Goal: Task Accomplishment & Management: Use online tool/utility

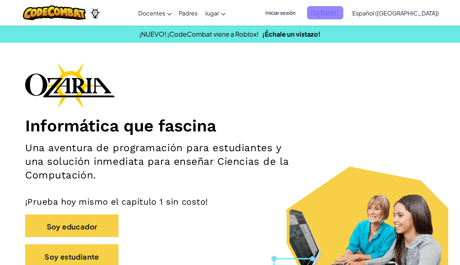
click at [339, 10] on font "Registrarse" at bounding box center [325, 12] width 28 height 6
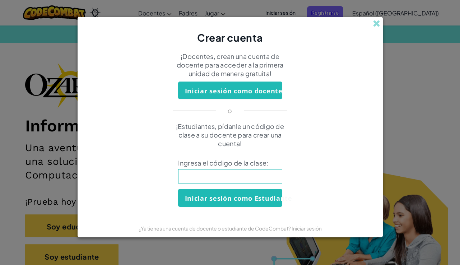
click at [202, 180] on input at bounding box center [230, 176] width 104 height 14
click at [231, 195] on font "Iniciar sesión como Estudiante" at bounding box center [238, 198] width 107 height 9
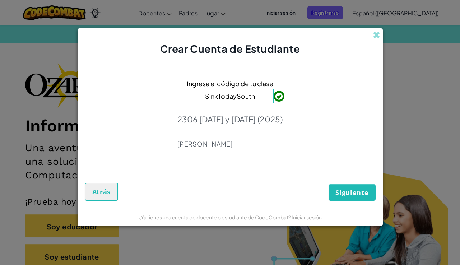
click at [206, 99] on input "SinkTodaySouth" at bounding box center [230, 96] width 87 height 14
click at [209, 97] on input "SinkTodaySouth" at bounding box center [230, 96] width 87 height 14
type input "sinkTodaySouth"
click at [352, 193] on font "Siguiente" at bounding box center [351, 192] width 33 height 9
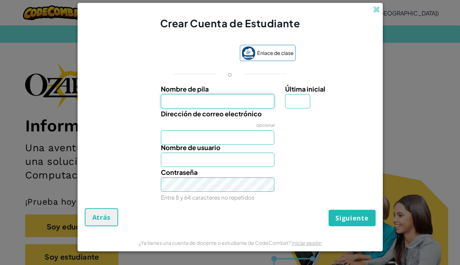
click at [243, 102] on input "Nombre de pila" at bounding box center [217, 101] width 113 height 14
type input "karen"
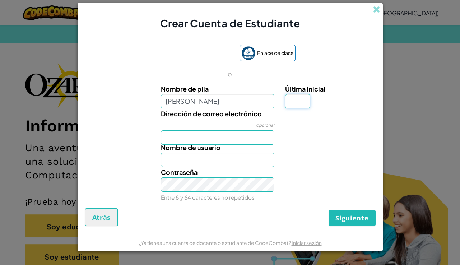
type input "Karen"
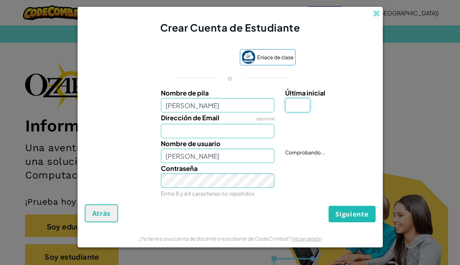
click at [302, 104] on input "Última inicial" at bounding box center [297, 105] width 25 height 14
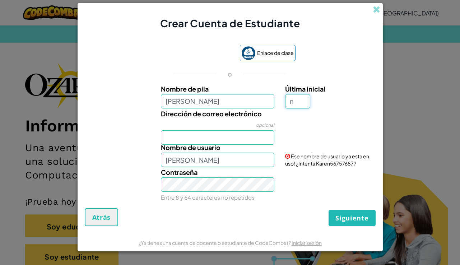
type input "n"
type input "KarenN"
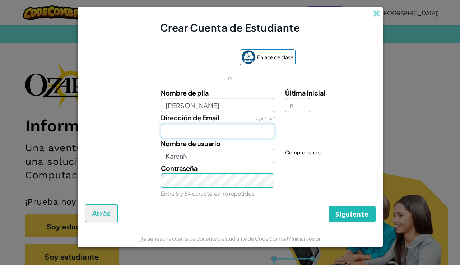
click at [252, 140] on div "Nombre de pila karen Última inicial n Dirección de Email opcional Nombre de usu…" at bounding box center [229, 142] width 287 height 109
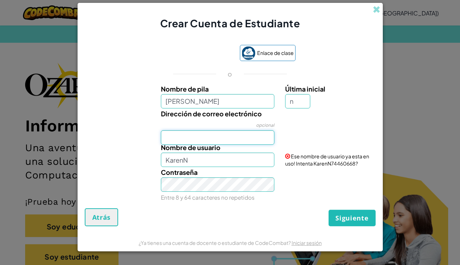
type input "AL07143695@tecmilenio.mx"
click at [212, 161] on input "KarenN" at bounding box center [217, 160] width 113 height 14
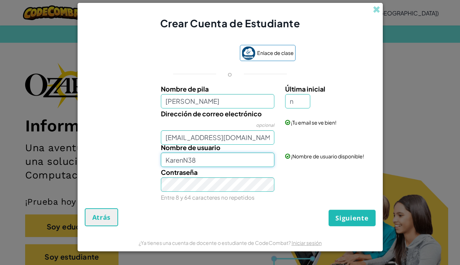
click at [240, 160] on input "KarenN38" at bounding box center [217, 160] width 113 height 14
type input "KarenN343"
click at [360, 221] on font "Siguiente" at bounding box center [351, 218] width 33 height 9
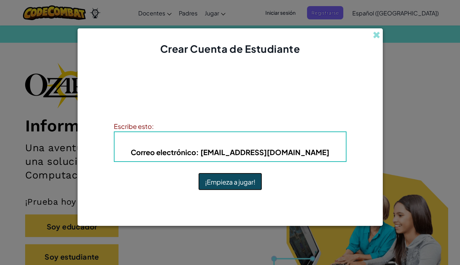
click at [242, 185] on font "¡Empieza a jugar!" at bounding box center [230, 182] width 50 height 8
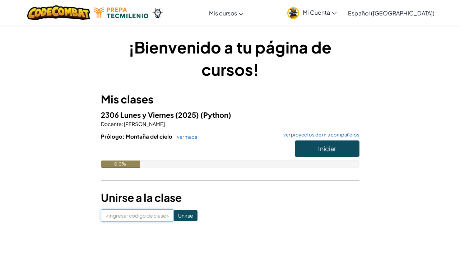
click at [135, 219] on input at bounding box center [137, 215] width 73 height 12
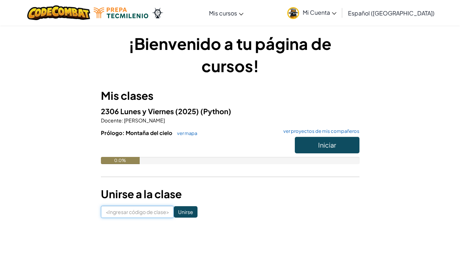
scroll to position [24, 0]
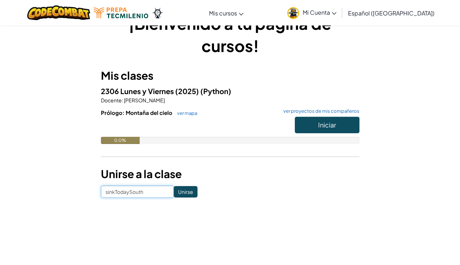
type input "sinkTodaySouth"
click at [179, 193] on input "Unirse" at bounding box center [186, 191] width 24 height 11
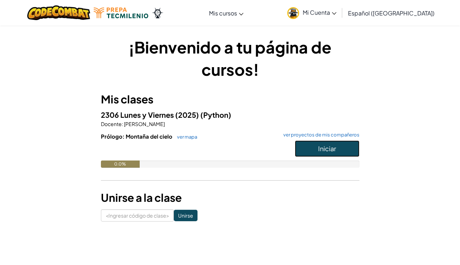
click at [338, 147] on button "Iniciar" at bounding box center [327, 148] width 65 height 17
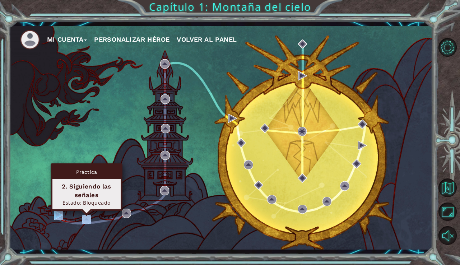
drag, startPoint x: 67, startPoint y: 216, endPoint x: 84, endPoint y: 220, distance: 17.4
click at [85, 220] on div "Mi Cuenta Personalizar héroe Volver al panel" at bounding box center [220, 137] width 423 height 223
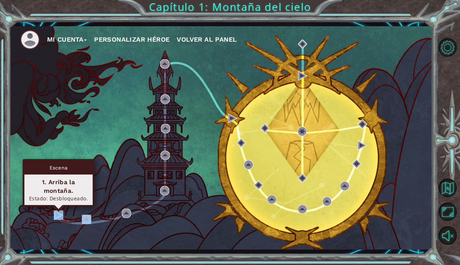
click at [57, 211] on img at bounding box center [58, 214] width 9 height 9
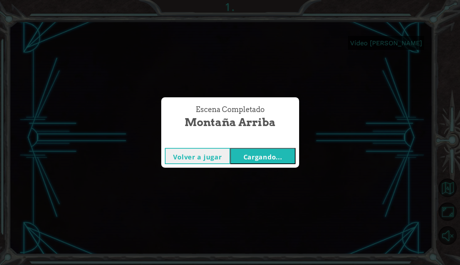
click at [266, 154] on font "Cargando..." at bounding box center [262, 157] width 39 height 9
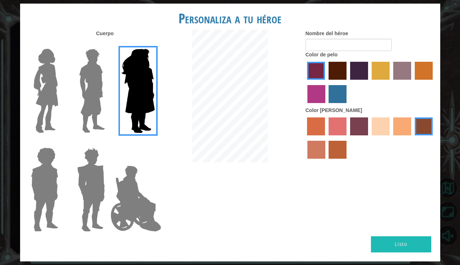
click at [97, 88] on img at bounding box center [92, 91] width 32 height 90
click at [108, 44] on input "El héroe Lars" at bounding box center [108, 44] width 0 height 0
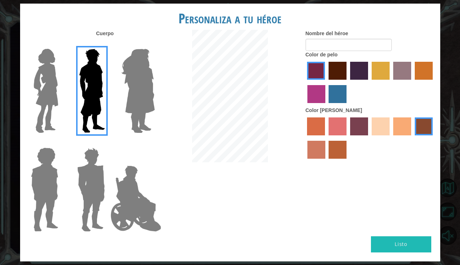
click at [384, 124] on label "color de piel de playa de arena" at bounding box center [380, 126] width 18 height 18
click at [369, 138] on input "color de piel de playa de arena" at bounding box center [369, 138] width 0 height 0
click at [48, 106] on img at bounding box center [46, 91] width 30 height 90
click at [61, 44] on input "Héroe Connie" at bounding box center [61, 44] width 0 height 0
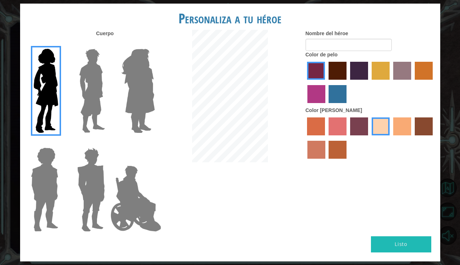
click at [122, 197] on img at bounding box center [136, 199] width 56 height 72
click at [154, 143] on input "El héroe Jamie" at bounding box center [154, 143] width 0 height 0
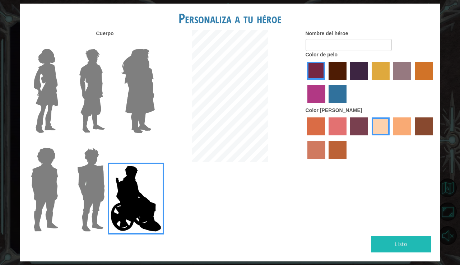
click at [87, 189] on img at bounding box center [90, 190] width 33 height 90
click at [108, 143] on input "Granate héroe" at bounding box center [108, 143] width 0 height 0
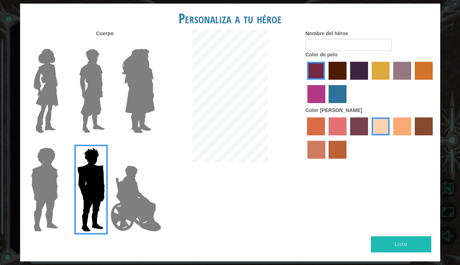
click at [31, 186] on img at bounding box center [44, 190] width 33 height 90
click at [61, 143] on input "Héroe Steven" at bounding box center [61, 143] width 0 height 0
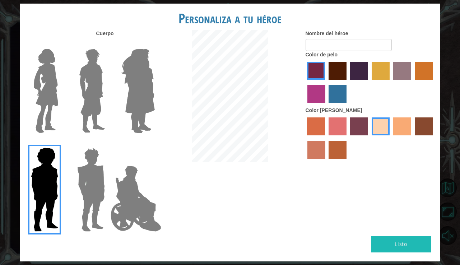
click at [47, 78] on img at bounding box center [46, 91] width 30 height 90
click at [61, 44] on input "Héroe Connie" at bounding box center [61, 44] width 0 height 0
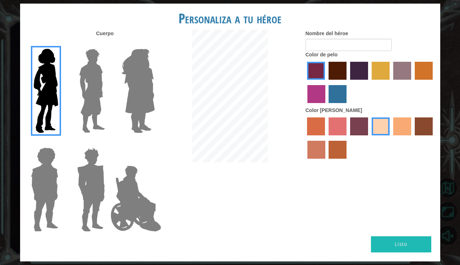
click at [336, 73] on label "color de pelo granate" at bounding box center [337, 71] width 18 height 18
click at [326, 82] on input "color de pelo granate" at bounding box center [326, 82] width 0 height 0
click at [424, 123] on label "color de piel karma" at bounding box center [424, 126] width 18 height 18
click at [412, 138] on input "color de piel karma" at bounding box center [412, 138] width 0 height 0
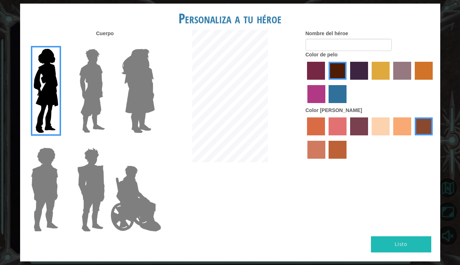
click at [90, 82] on img at bounding box center [92, 91] width 32 height 90
click at [108, 44] on input "El héroe Lars" at bounding box center [108, 44] width 0 height 0
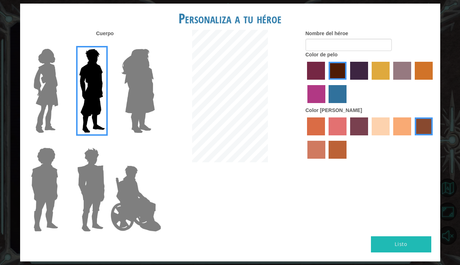
click at [341, 144] on label "color de piel de árbol de humo" at bounding box center [337, 150] width 18 height 18
click at [326, 161] on input "color de piel de árbol de humo" at bounding box center [326, 161] width 0 height 0
click at [320, 146] on label "color de piel arena ardiente" at bounding box center [316, 150] width 18 height 18
click at [434, 138] on input "color de piel arena ardiente" at bounding box center [434, 138] width 0 height 0
click at [360, 65] on label "color de pelo morado intenso" at bounding box center [359, 71] width 18 height 18
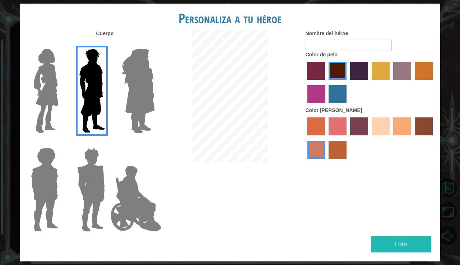
click at [347, 82] on input "color de pelo morado intenso" at bounding box center [347, 82] width 0 height 0
click at [339, 65] on label "color de pelo granate" at bounding box center [337, 71] width 18 height 18
click at [326, 82] on input "color de pelo granate" at bounding box center [326, 82] width 0 height 0
click at [388, 131] on label "color de piel de playa de arena" at bounding box center [380, 126] width 18 height 18
click at [369, 138] on input "color de piel de playa de arena" at bounding box center [369, 138] width 0 height 0
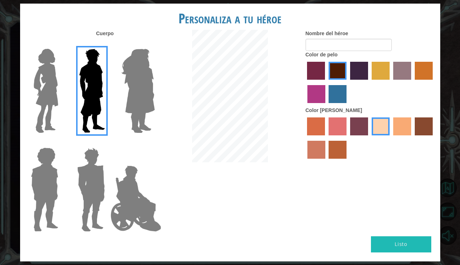
click at [406, 131] on label "color de piel de tacao" at bounding box center [402, 126] width 18 height 18
click at [390, 138] on input "color de piel de tacao" at bounding box center [390, 138] width 0 height 0
click at [374, 128] on label "color de piel de playa de arena" at bounding box center [380, 126] width 18 height 18
click at [369, 138] on input "color de piel de playa de arena" at bounding box center [369, 138] width 0 height 0
click at [39, 126] on img at bounding box center [46, 91] width 30 height 90
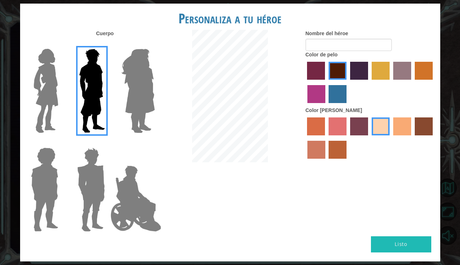
click at [61, 44] on input "Héroe Connie" at bounding box center [61, 44] width 0 height 0
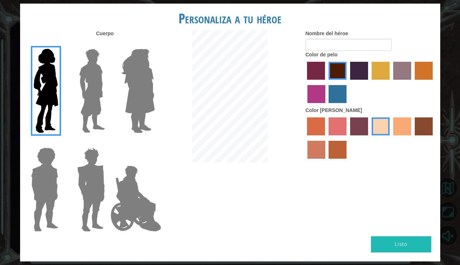
click at [422, 72] on label "color de cabello gota dorada" at bounding box center [424, 71] width 18 height 18
click at [412, 82] on input "color de cabello gota dorada" at bounding box center [412, 82] width 0 height 0
click at [332, 64] on label "color de pelo granate" at bounding box center [337, 71] width 18 height 18
click at [326, 82] on input "color de pelo granate" at bounding box center [326, 82] width 0 height 0
click at [318, 126] on label "color de piel de sorbus" at bounding box center [316, 126] width 18 height 18
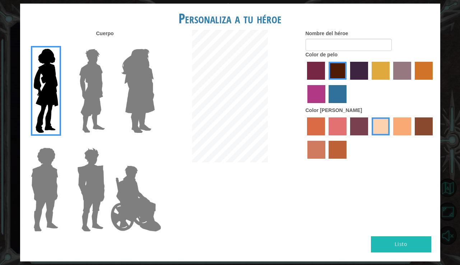
click at [305, 138] on input "color de piel de sorbus" at bounding box center [305, 138] width 0 height 0
click at [320, 151] on label "color de piel arena ardiente" at bounding box center [316, 150] width 18 height 18
click at [434, 138] on input "color de piel arena ardiente" at bounding box center [434, 138] width 0 height 0
click at [90, 83] on img at bounding box center [92, 91] width 32 height 90
click at [108, 44] on input "El héroe Lars" at bounding box center [108, 44] width 0 height 0
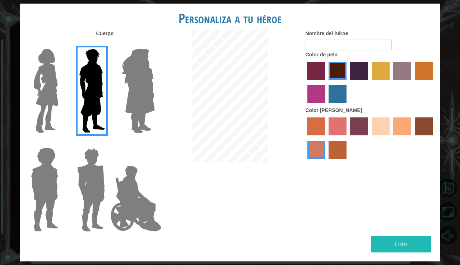
click at [354, 72] on label "color de pelo morado intenso" at bounding box center [359, 71] width 18 height 18
click at [347, 82] on input "color de pelo morado intenso" at bounding box center [347, 82] width 0 height 0
click at [332, 74] on label "color de pelo granate" at bounding box center [337, 71] width 18 height 18
click at [326, 82] on input "color de pelo granate" at bounding box center [326, 82] width 0 height 0
click at [314, 67] on label "color de pelo pimentón" at bounding box center [316, 71] width 18 height 18
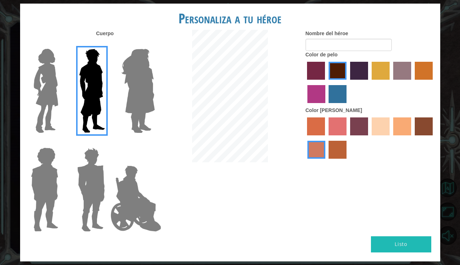
click at [305, 82] on input "color de pelo pimentón" at bounding box center [305, 82] width 0 height 0
click at [369, 128] on div at bounding box center [369, 139] width 129 height 47
click at [377, 122] on label "color de piel de playa de arena" at bounding box center [380, 126] width 18 height 18
click at [369, 138] on input "color de piel de playa de arena" at bounding box center [369, 138] width 0 height 0
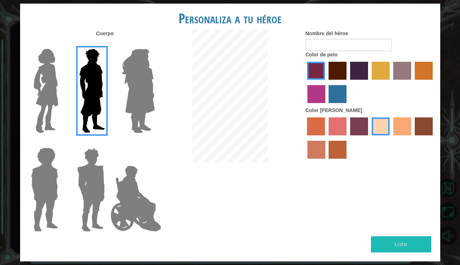
click at [338, 73] on label "color de pelo granate" at bounding box center [337, 71] width 18 height 18
click at [326, 82] on input "color de pelo granate" at bounding box center [326, 82] width 0 height 0
click at [317, 72] on label "color de pelo pimentón" at bounding box center [316, 71] width 18 height 18
click at [305, 82] on input "color de pelo pimentón" at bounding box center [305, 82] width 0 height 0
click at [402, 73] on label "color de pelo de bazar" at bounding box center [402, 71] width 18 height 18
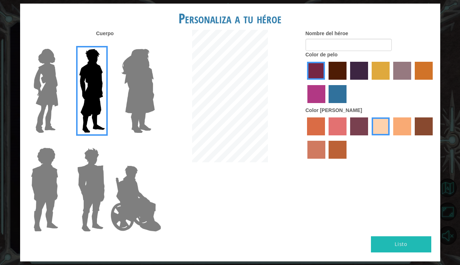
click at [390, 82] on input "color de pelo de bazar" at bounding box center [390, 82] width 0 height 0
click at [421, 66] on label "color de cabello gota dorada" at bounding box center [424, 71] width 18 height 18
click at [412, 82] on input "color de cabello gota dorada" at bounding box center [412, 82] width 0 height 0
click at [341, 97] on label "color de cabello lachmara" at bounding box center [337, 94] width 18 height 18
click at [326, 106] on input "color de cabello lachmara" at bounding box center [326, 106] width 0 height 0
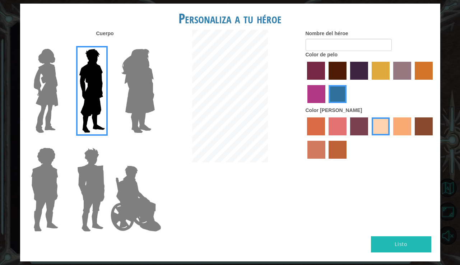
click at [313, 65] on label "color de pelo pimentón" at bounding box center [316, 71] width 18 height 18
click at [305, 82] on input "color de pelo pimentón" at bounding box center [305, 82] width 0 height 0
click at [315, 150] on label "color de piel arena ardiente" at bounding box center [316, 150] width 18 height 18
click at [434, 138] on input "color de piel arena ardiente" at bounding box center [434, 138] width 0 height 0
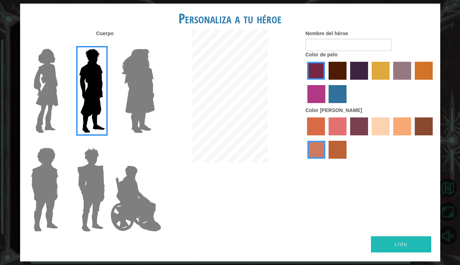
click at [387, 126] on label "color de piel de playa de arena" at bounding box center [380, 126] width 18 height 18
click at [369, 138] on input "color de piel de playa de arena" at bounding box center [369, 138] width 0 height 0
click at [404, 132] on label "color de piel de tacao" at bounding box center [402, 126] width 18 height 18
click at [390, 138] on input "color de piel de tacao" at bounding box center [390, 138] width 0 height 0
click at [384, 130] on label "color de piel de playa de arena" at bounding box center [380, 126] width 18 height 18
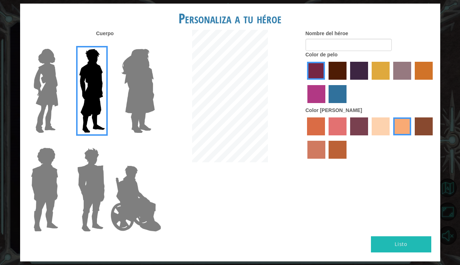
click at [369, 138] on input "color de piel de playa de arena" at bounding box center [369, 138] width 0 height 0
click at [409, 128] on label "color de piel de tacao" at bounding box center [402, 126] width 18 height 18
click at [390, 138] on input "color de piel de tacao" at bounding box center [390, 138] width 0 height 0
click at [333, 69] on label "color de pelo granate" at bounding box center [337, 71] width 18 height 18
click at [326, 82] on input "color de pelo granate" at bounding box center [326, 82] width 0 height 0
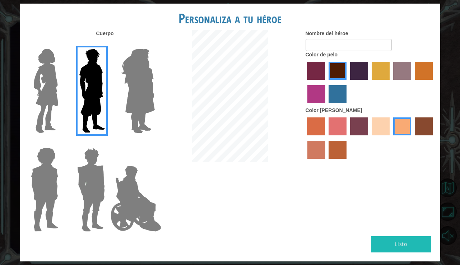
click at [314, 69] on label "color de pelo pimentón" at bounding box center [316, 71] width 18 height 18
click at [305, 82] on input "color de pelo pimentón" at bounding box center [305, 82] width 0 height 0
click at [375, 121] on label "color de piel de playa de arena" at bounding box center [380, 126] width 18 height 18
click at [369, 138] on input "color de piel de playa de arena" at bounding box center [369, 138] width 0 height 0
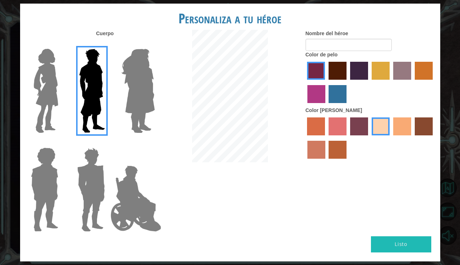
click at [404, 247] on font "Listo" at bounding box center [400, 243] width 13 height 7
click at [352, 46] on input "Nombre del héroe" at bounding box center [348, 45] width 86 height 12
type input "[PERSON_NAME]"
click at [407, 243] on button "Listo" at bounding box center [401, 244] width 60 height 16
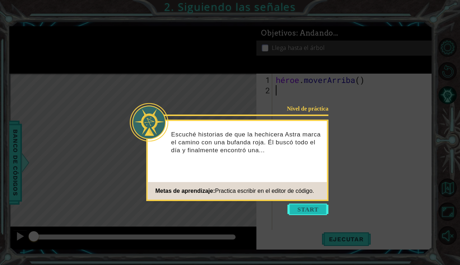
click at [310, 209] on button "Comenzar" at bounding box center [307, 208] width 41 height 11
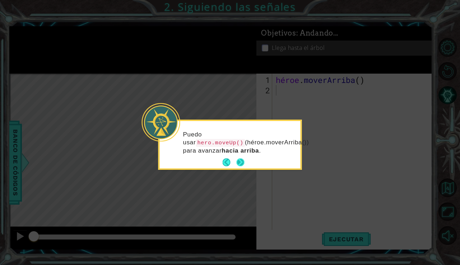
click at [238, 163] on button "Próximo" at bounding box center [240, 162] width 8 height 8
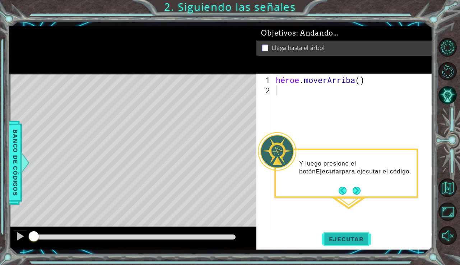
click at [361, 243] on button "Ejecutar" at bounding box center [346, 239] width 49 height 18
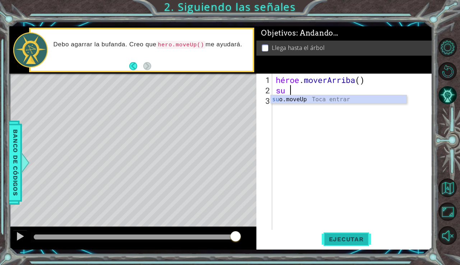
type textarea "hero"
click at [308, 100] on div "héroe .moveUp Toca enter" at bounding box center [339, 108] width 136 height 26
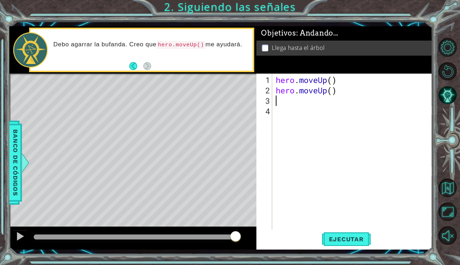
scroll to position [0, 0]
click at [367, 91] on div "héroe . [PERSON_NAME] ( ) héroe . [GEOGRAPHIC_DATA] ( )" at bounding box center [354, 163] width 160 height 177
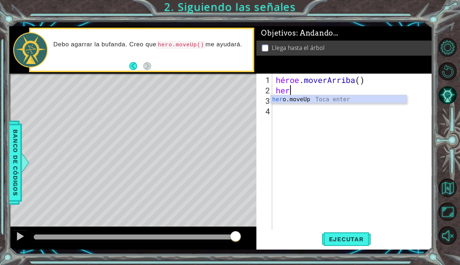
type textarea "h"
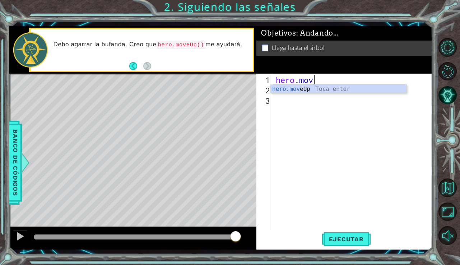
type textarea "[DOMAIN_NAME]"
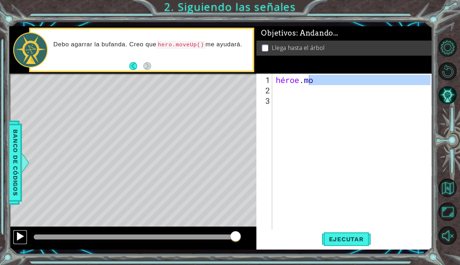
click at [21, 237] on div at bounding box center [19, 235] width 9 height 9
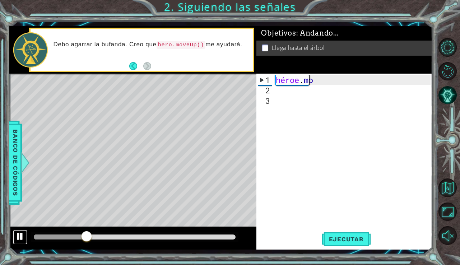
click at [20, 237] on div at bounding box center [19, 235] width 9 height 9
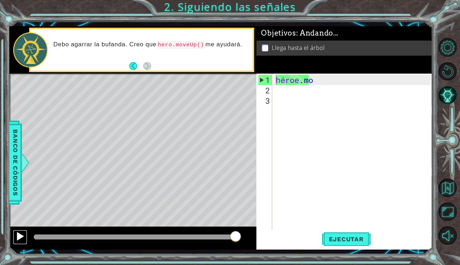
click at [19, 236] on div at bounding box center [19, 235] width 9 height 9
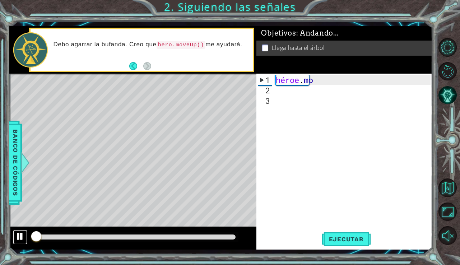
click at [19, 236] on button at bounding box center [20, 237] width 14 height 15
click at [19, 237] on div at bounding box center [19, 235] width 9 height 9
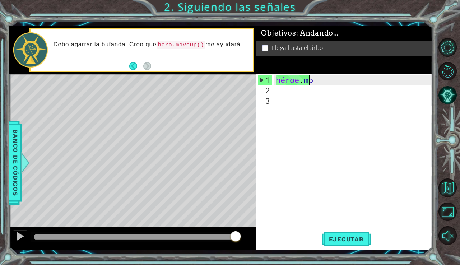
click at [327, 84] on div "héroe . mo" at bounding box center [354, 163] width 160 height 177
click at [323, 81] on div "héroe . mo" at bounding box center [354, 163] width 160 height 177
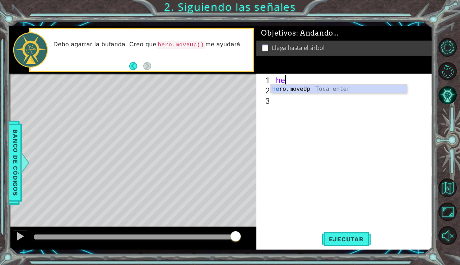
type textarea "h"
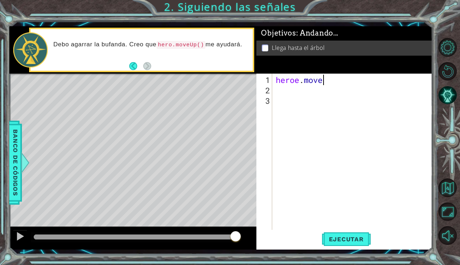
scroll to position [0, 2]
type textarea "heroe"
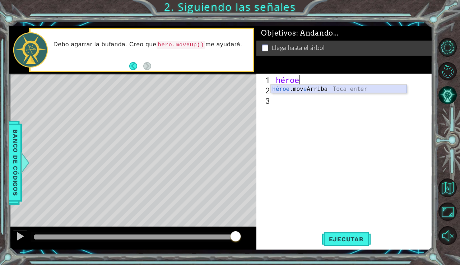
click at [336, 92] on div "héroe .mov e Arriba Toca enter" at bounding box center [339, 98] width 136 height 26
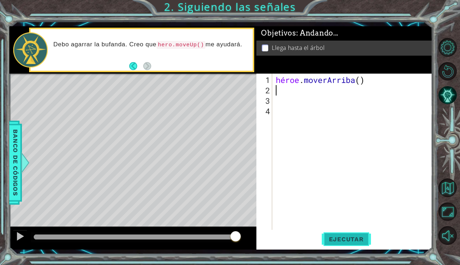
click at [348, 240] on font "Ejecutar" at bounding box center [346, 238] width 35 height 7
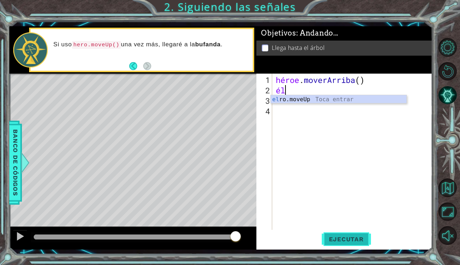
type textarea "h"
type textarea "heroe"
click at [333, 102] on div "héroe .mov e Arriba Toca enter" at bounding box center [339, 108] width 136 height 26
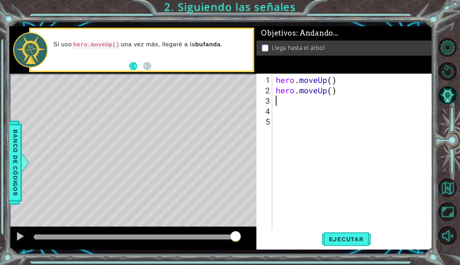
scroll to position [0, 0]
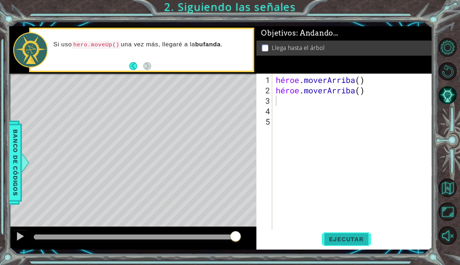
click at [347, 235] on button "Ejecutar" at bounding box center [346, 239] width 49 height 18
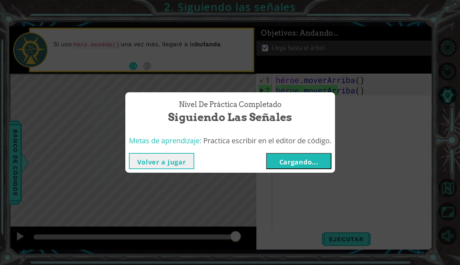
click at [174, 162] on font "Volver a jugar" at bounding box center [161, 162] width 49 height 9
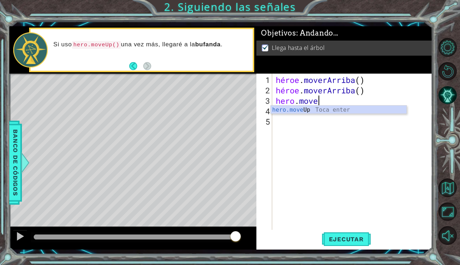
scroll to position [0, 1]
type textarea "hero.moveUp"
click at [295, 110] on div "hero.moveUp Toca Enter" at bounding box center [339, 119] width 136 height 26
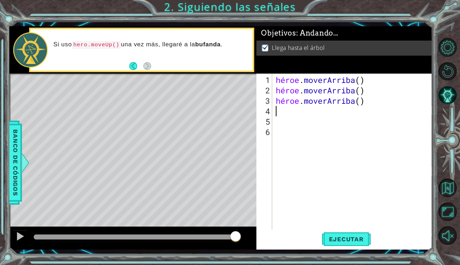
click at [364, 105] on div "héroe . [PERSON_NAME] ( ) héroe . [PERSON_NAME] ( ) héroe . [GEOGRAPHIC_DATA] (…" at bounding box center [354, 163] width 160 height 177
click at [363, 102] on div "héroe . [PERSON_NAME] ( ) héroe . [PERSON_NAME] ( ) héroe . [GEOGRAPHIC_DATA] (…" at bounding box center [354, 163] width 160 height 177
click at [365, 102] on div "héroe . [PERSON_NAME] ( ) héroe . [PERSON_NAME] ( ) héroe . [GEOGRAPHIC_DATA] (…" at bounding box center [354, 163] width 160 height 177
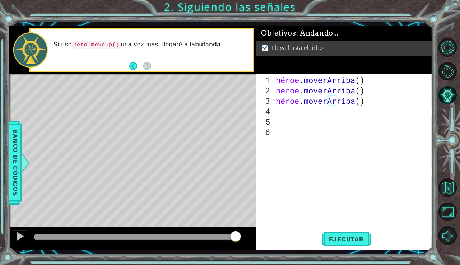
drag, startPoint x: 341, startPoint y: 102, endPoint x: 361, endPoint y: 101, distance: 20.8
click at [361, 101] on div "héroe . [PERSON_NAME] ( ) héroe . [PERSON_NAME] ( ) héroe . [GEOGRAPHIC_DATA] (…" at bounding box center [354, 163] width 160 height 177
click at [314, 114] on body "1 ההההההההההההההההההההההההההההההההההההההההההההההההההההההההההההההההההההההההההההה…" at bounding box center [230, 132] width 460 height 265
click at [324, 103] on div "héroe . [PERSON_NAME] ( ) héroe . [PERSON_NAME] ( ) héroe . moveU" at bounding box center [354, 163] width 160 height 177
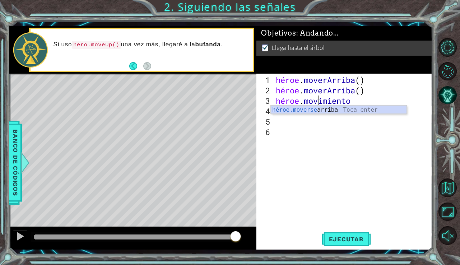
scroll to position [0, 2]
type textarea "hero.moveUp"
click at [310, 110] on div "hero.moveUp Toca Enter" at bounding box center [339, 119] width 136 height 26
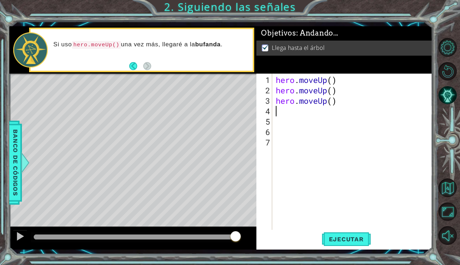
scroll to position [0, 0]
click at [364, 103] on div "héroe . [PERSON_NAME] ( ) héroe . [PERSON_NAME] ( ) héroe . [GEOGRAPHIC_DATA] (…" at bounding box center [354, 163] width 160 height 177
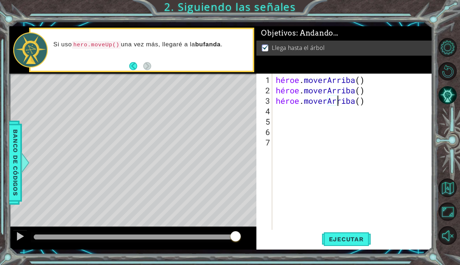
click at [364, 103] on div "héroe . [PERSON_NAME] ( ) héroe . [PERSON_NAME] ( ) héroe . [GEOGRAPHIC_DATA] (…" at bounding box center [354, 163] width 160 height 177
type textarea "hero.moveUp()"
click at [347, 243] on button "Ejecutar" at bounding box center [346, 239] width 49 height 18
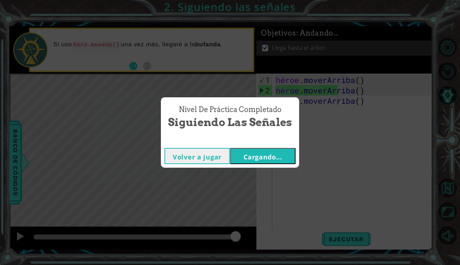
click at [269, 151] on button "Cargando..." at bounding box center [262, 156] width 65 height 16
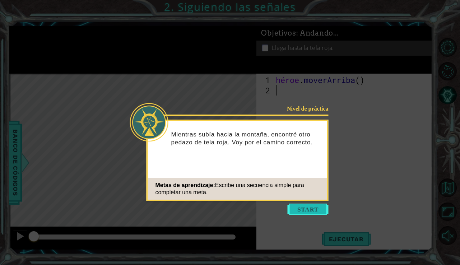
click at [312, 207] on button "Comenzar" at bounding box center [307, 208] width 41 height 11
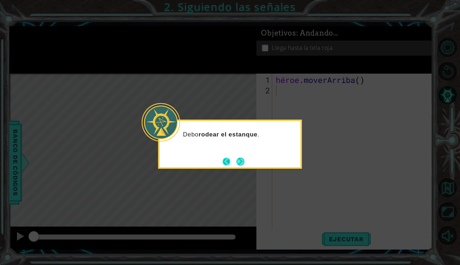
click at [235, 159] on button "Atrás" at bounding box center [230, 162] width 14 height 8
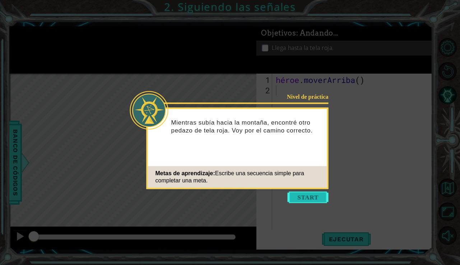
click at [317, 192] on button "Comenzar" at bounding box center [307, 197] width 41 height 11
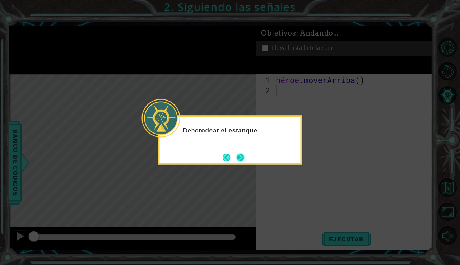
click at [239, 157] on button "Próximo" at bounding box center [240, 157] width 8 height 8
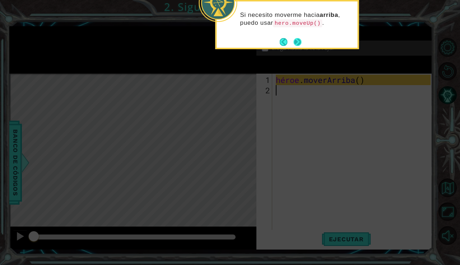
click at [296, 37] on button "Próximo" at bounding box center [297, 42] width 12 height 12
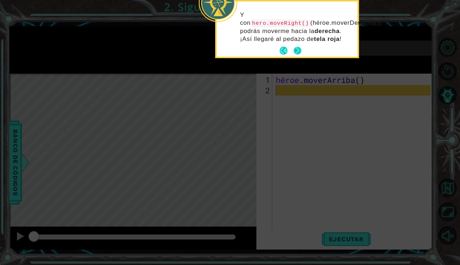
click at [294, 53] on button "Próximo" at bounding box center [297, 50] width 11 height 11
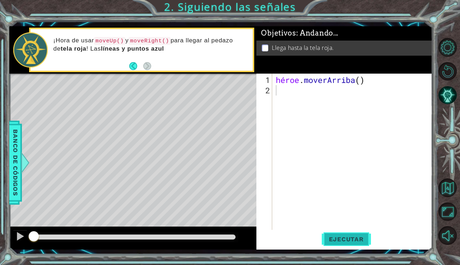
click at [362, 245] on button "Ejecutar" at bounding box center [346, 239] width 49 height 18
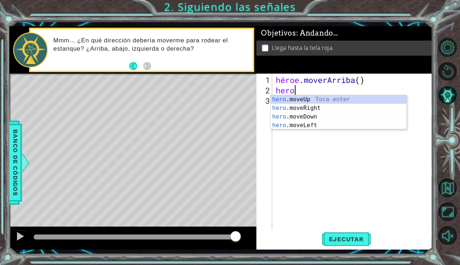
type textarea "heroe"
click at [341, 107] on div "héroe .mov e Arriba Toca enter héroe .mov e Derecha Toca Enter héroe .mov e Aba…" at bounding box center [339, 121] width 136 height 52
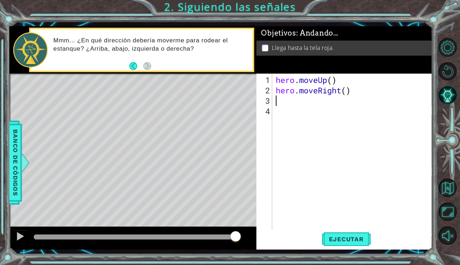
scroll to position [0, 0]
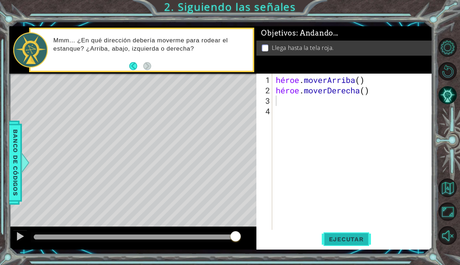
click at [342, 231] on button "Ejecutar" at bounding box center [346, 239] width 49 height 18
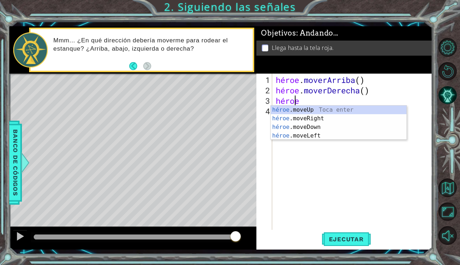
type textarea "heroe"
click at [318, 108] on div "héroe .mov e Arriba Toca enter héroe .mov e Derecha Toca Enter héroe .mov e Aba…" at bounding box center [339, 132] width 136 height 52
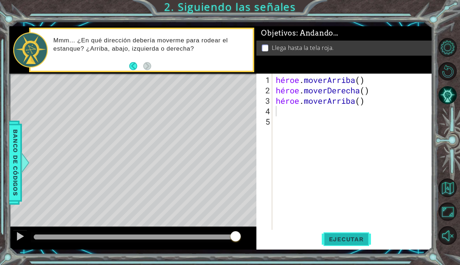
click at [355, 236] on font "Ejecutar" at bounding box center [346, 238] width 35 height 7
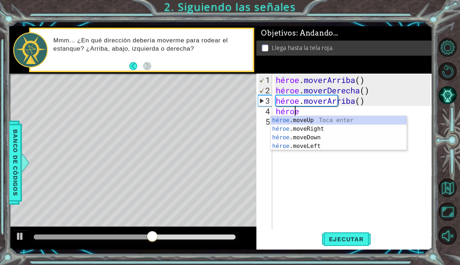
scroll to position [0, 1]
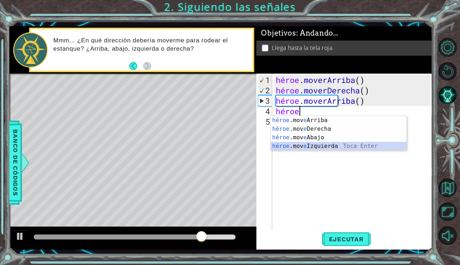
click at [310, 146] on div "héroe .mov e Arriba Toca enter héroe .mov e Derecha Toca Enter héroe .mov e Aba…" at bounding box center [339, 142] width 136 height 52
type textarea "hero.moveLeft(1)"
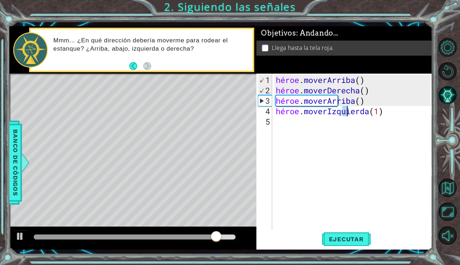
click at [286, 122] on div "héroe . [PERSON_NAME] ( ) héroe . moverDerecha ( ) héroe . [PERSON_NAME] ( ) hé…" at bounding box center [354, 163] width 160 height 177
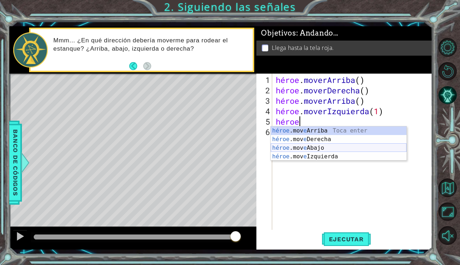
click at [302, 149] on div "héroe .mov e Arriba Toca enter héroe .mov e Derecha Toca Enter héroe .mov e Aba…" at bounding box center [339, 152] width 136 height 52
type textarea "hero.moveDown(1)"
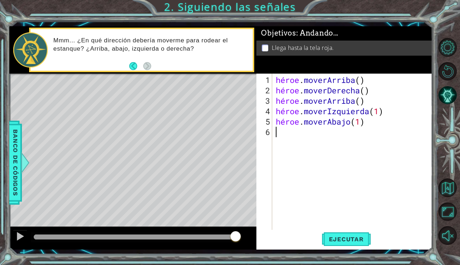
click at [276, 135] on div "héroe . [PERSON_NAME] ( ) héroe . moverDerecha ( ) héroe . [PERSON_NAME] ( ) hé…" at bounding box center [354, 163] width 160 height 177
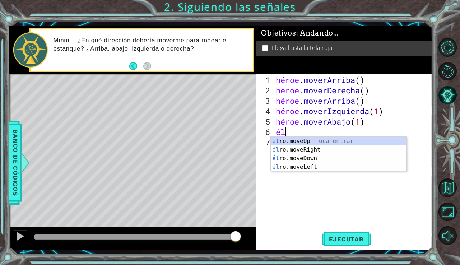
scroll to position [0, 0]
type textarea "heroe"
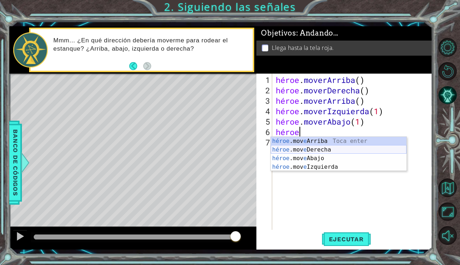
click at [300, 148] on div "héroe .mov e Arriba Toca enter héroe .mov e Derecha Toca Enter héroe .mov e Aba…" at bounding box center [339, 163] width 136 height 52
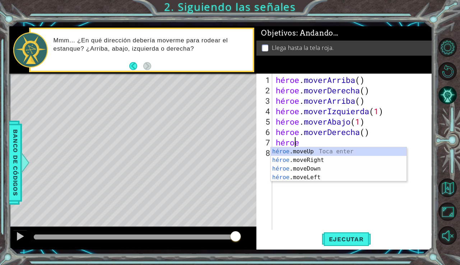
type textarea "heroe"
click at [316, 151] on div "héroe .mov e Arriba Toca enter héroe .mov e Derecha Toca Enter héroe .mov e Aba…" at bounding box center [339, 173] width 136 height 52
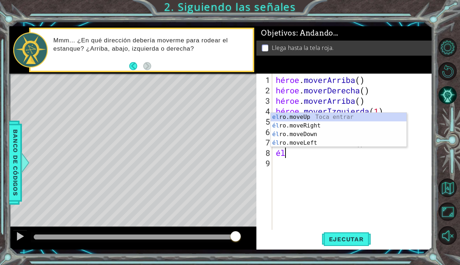
scroll to position [0, 0]
type textarea "heroe"
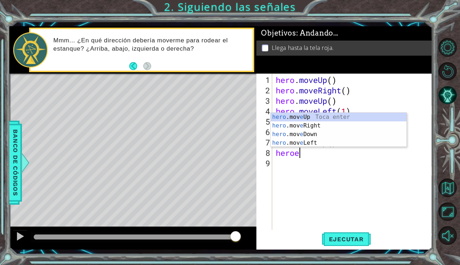
scroll to position [0, 1]
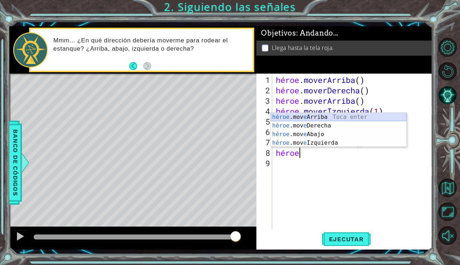
click at [342, 114] on div "héroe .mov e Arriba Toca enter héroe .mov e Derecha Toca Enter héroe .mov e Aba…" at bounding box center [339, 139] width 136 height 52
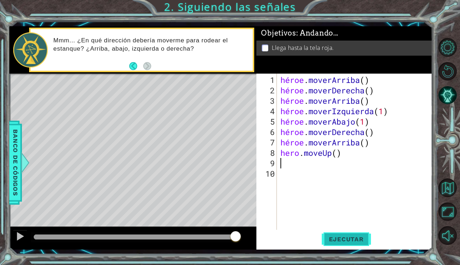
click at [339, 238] on font "Ejecutar" at bounding box center [346, 238] width 35 height 7
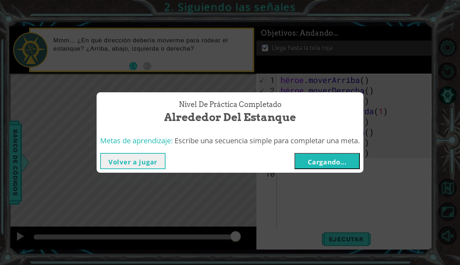
click at [332, 159] on font "Cargando..." at bounding box center [327, 162] width 39 height 9
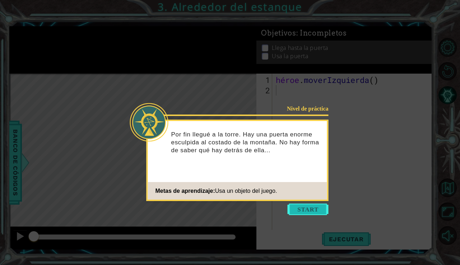
click at [300, 205] on button "Comenzar" at bounding box center [307, 208] width 41 height 11
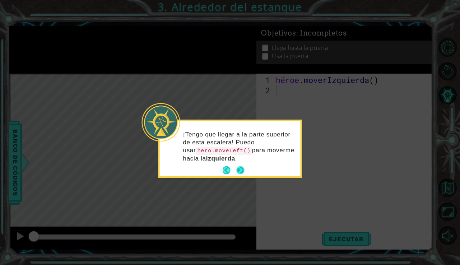
click at [238, 170] on button "Próximo" at bounding box center [240, 170] width 8 height 8
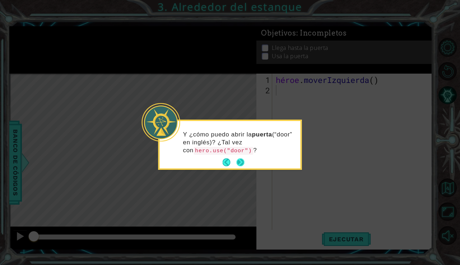
click at [241, 160] on button "Próximo" at bounding box center [240, 162] width 8 height 8
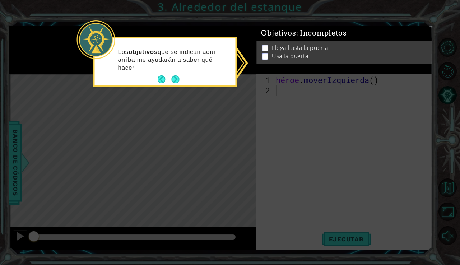
click at [265, 55] on p at bounding box center [265, 53] width 6 height 7
click at [263, 55] on p at bounding box center [265, 56] width 6 height 7
click at [174, 78] on button "Próximo" at bounding box center [175, 79] width 11 height 11
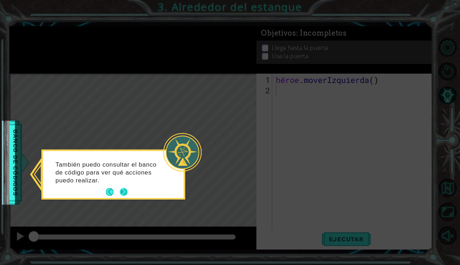
click at [120, 191] on button "Próximo" at bounding box center [123, 192] width 12 height 12
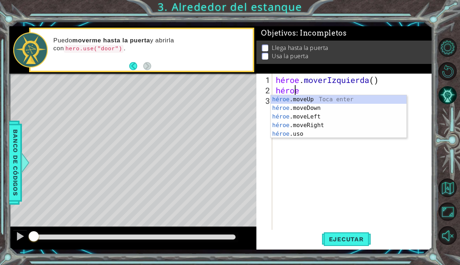
type textarea "heroe"
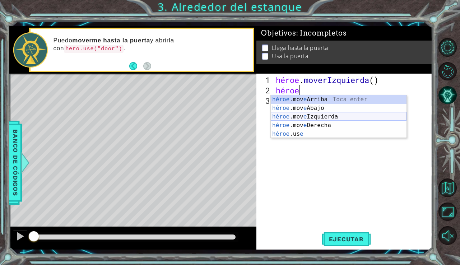
click at [314, 115] on div "héroe .mov e Arriba Toca enter héroe .mov e Abajo Toca Enter héroe .mov e Izqui…" at bounding box center [339, 125] width 136 height 60
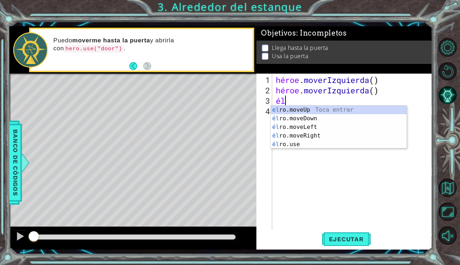
scroll to position [0, 0]
type textarea "heroe"
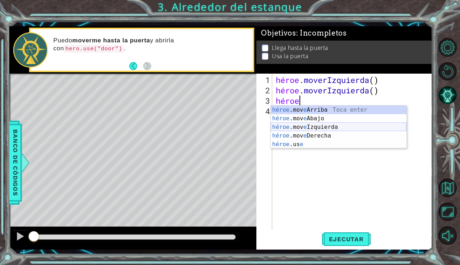
click at [327, 127] on div "héroe .mov e Arriba Toca enter héroe .mov e Abajo Toca Enter héroe .mov e Izqui…" at bounding box center [339, 136] width 136 height 60
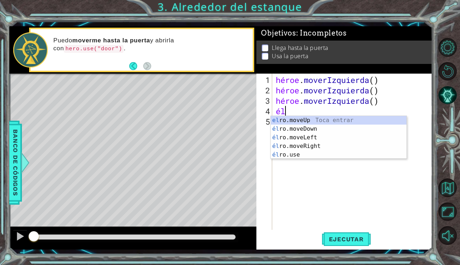
scroll to position [0, 0]
type textarea "heroe"
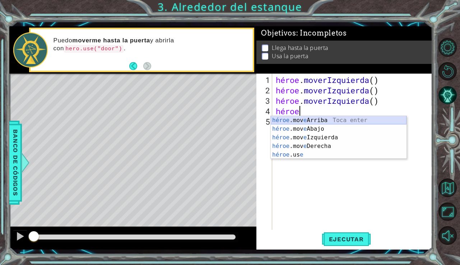
click at [339, 118] on div "héroe .mov e Arriba Toca enter héroe .mov e Abajo Toca Enter héroe .mov e Izqui…" at bounding box center [339, 146] width 136 height 60
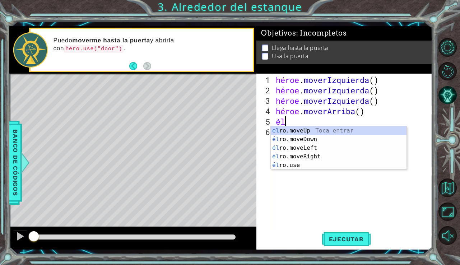
scroll to position [0, 0]
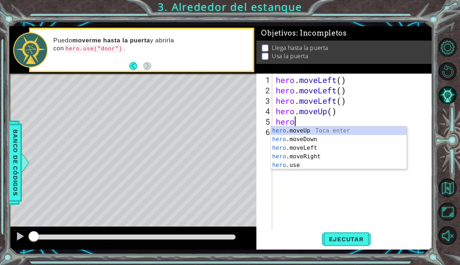
type textarea "heroe"
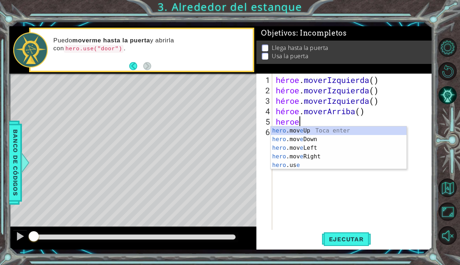
scroll to position [0, 1]
click at [344, 131] on div "héroe .mov e Arriba Toca enter héroe .mov e Abajo Toca Enter héroe .mov e Izqui…" at bounding box center [339, 156] width 136 height 60
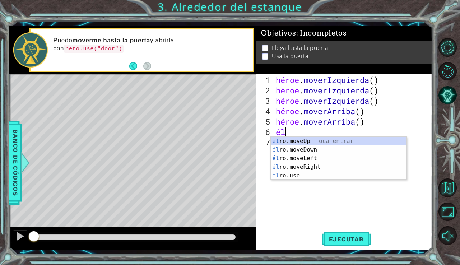
scroll to position [0, 0]
type textarea "heroe"
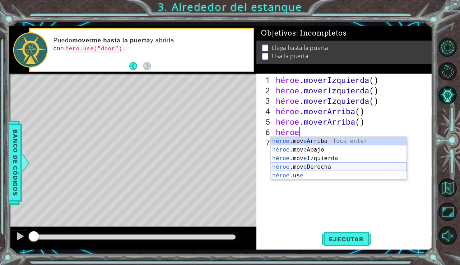
click at [333, 168] on div "héroe .mov e Arriba Toca enter héroe .mov e Abajo Toca Enter héroe .mov e Izqui…" at bounding box center [339, 167] width 136 height 60
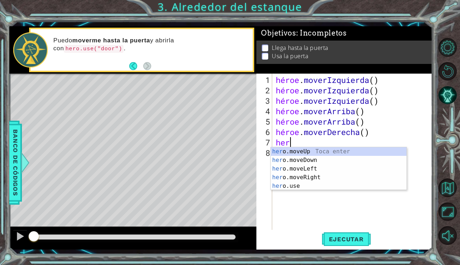
scroll to position [0, 0]
type textarea "heroe"
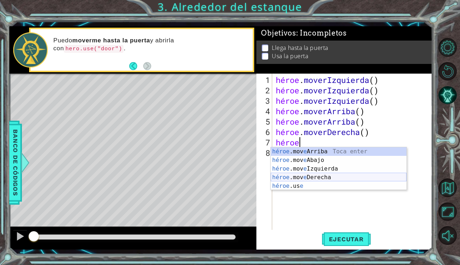
click at [332, 177] on div "héroe .mov e Arriba Toca enter héroe .mov e Abajo Toca Enter héroe .mov e Izqui…" at bounding box center [339, 177] width 136 height 60
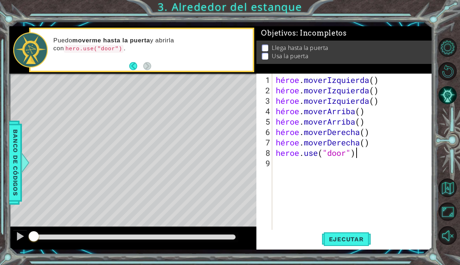
scroll to position [0, 3]
click at [347, 239] on font "Ejecutar" at bounding box center [346, 238] width 35 height 7
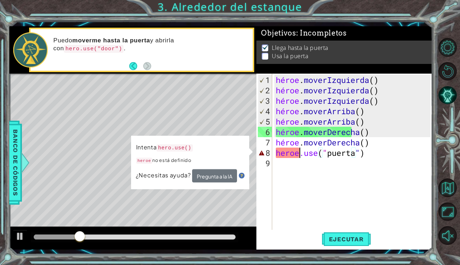
click at [299, 156] on div "héroe . moverIzquierda ( ) héroe . moverIzquierda ( ) héroe . moverIzquierda ( …" at bounding box center [354, 163] width 160 height 177
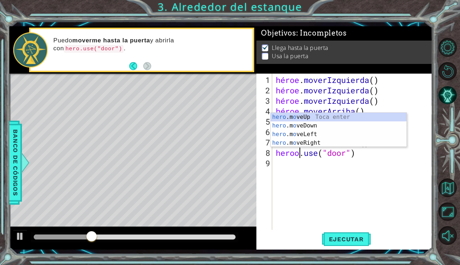
scroll to position [0, 1]
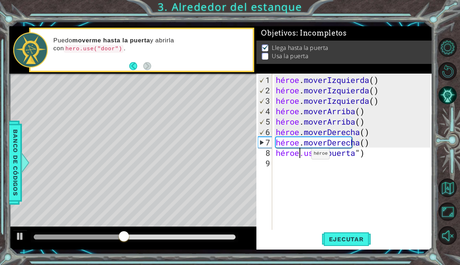
click at [300, 156] on div "héroe . moverIzquierda ( ) héroe . moverIzquierda ( ) héroe . moverIzquierda ( …" at bounding box center [354, 163] width 160 height 177
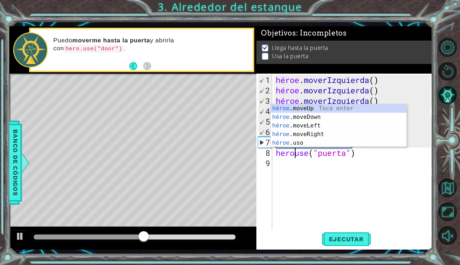
type textarea "hero.use("door")"
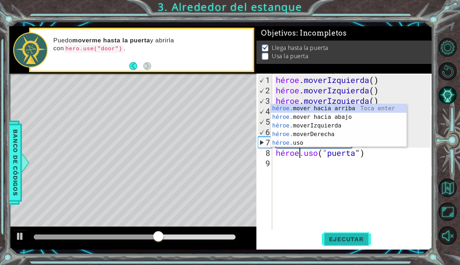
click at [338, 238] on font "Ejecutar" at bounding box center [346, 238] width 35 height 7
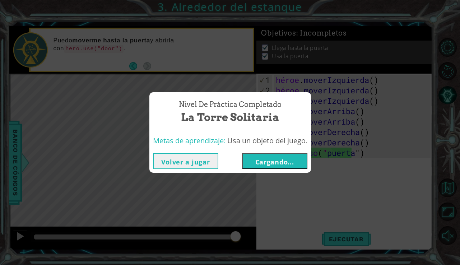
click at [285, 159] on font "Cargando..." at bounding box center [274, 162] width 39 height 9
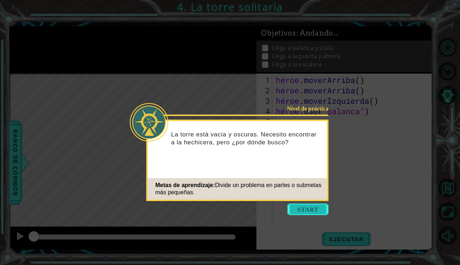
click at [310, 208] on button "Comenzar" at bounding box center [307, 208] width 41 height 11
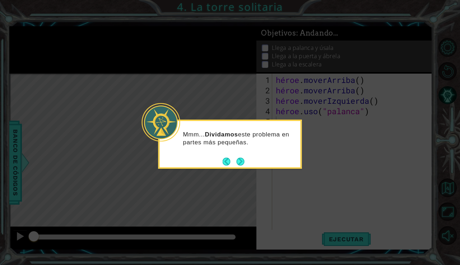
click at [239, 155] on div "Mmm... Dividamos este problema en partes más pequeñas." at bounding box center [230, 142] width 141 height 36
click at [239, 161] on button "Próximo" at bounding box center [240, 161] width 10 height 10
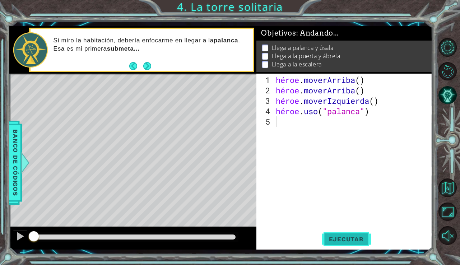
click at [332, 244] on button "Ejecutar" at bounding box center [346, 239] width 49 height 18
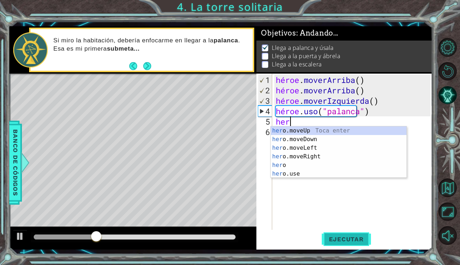
type textarea "heroe"
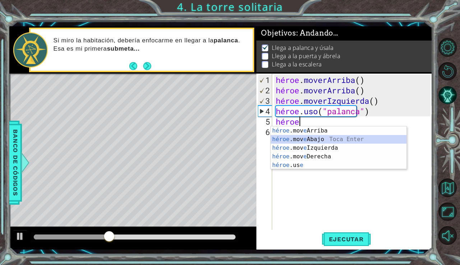
click at [331, 139] on div "héroe .mov e Arriba Toca enter héroe .mov e Abajo Toca Enter héroe .mov e Izqui…" at bounding box center [339, 156] width 136 height 60
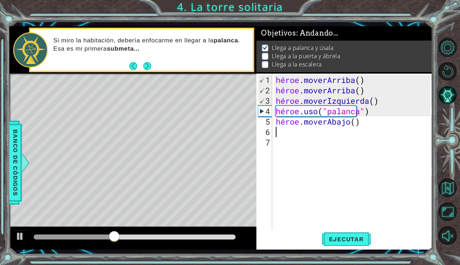
click at [281, 139] on div "héroe . [PERSON_NAME] ( ) héroe . [PERSON_NAME] ( ) héroe . moverIzquierda ( ) …" at bounding box center [354, 163] width 160 height 177
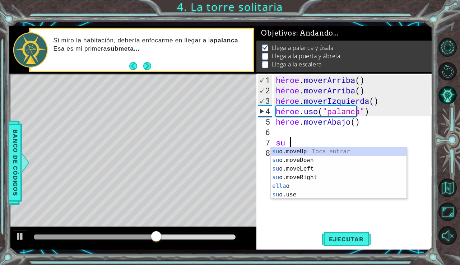
type textarea "heroe"
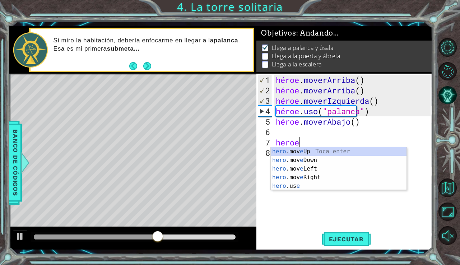
scroll to position [0, 1]
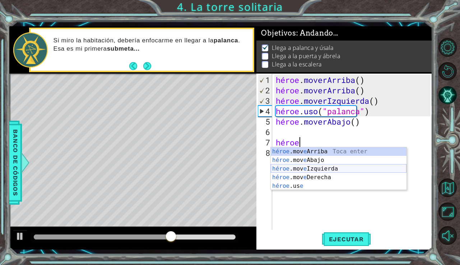
click at [311, 167] on div "héroe .mov e Arriba Toca enter héroe .mov e Abajo Toca Enter héroe .mov e Izqui…" at bounding box center [339, 177] width 136 height 60
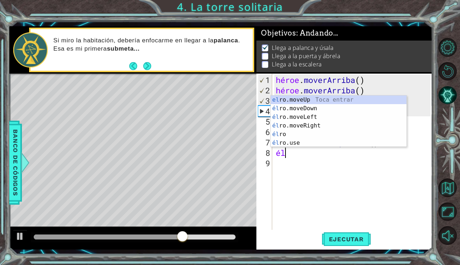
scroll to position [0, 0]
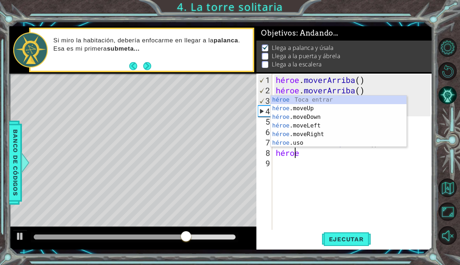
type textarea "heroe"
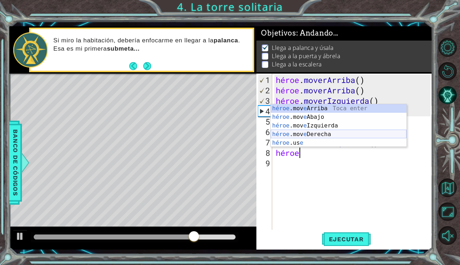
click at [333, 137] on div "héroe .mov e Arriba Toca enter héroe .mov e Abajo Toca Enter héroe .mov e Izqui…" at bounding box center [339, 134] width 136 height 60
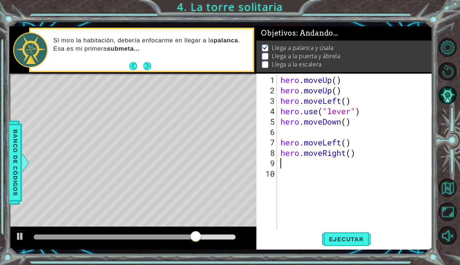
scroll to position [0, 0]
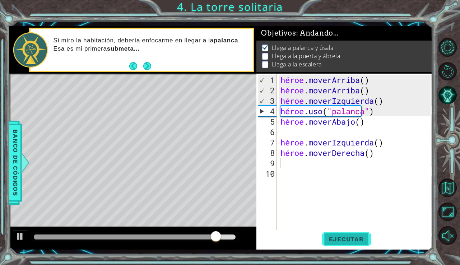
click at [346, 235] on font "Ejecutar" at bounding box center [346, 238] width 35 height 7
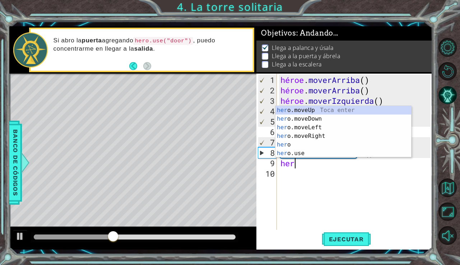
type textarea "heroe"
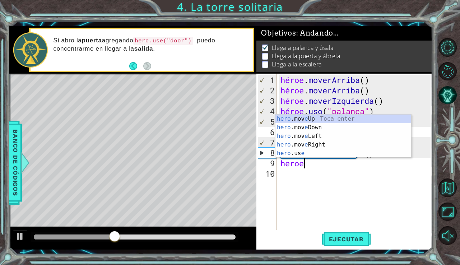
scroll to position [0, 1]
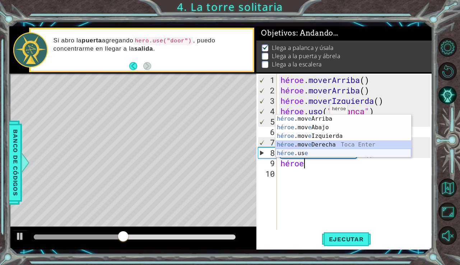
click at [318, 149] on div "héroe .mov e Arriba Toca enter héroe .mov e Abajo Toca Enter héroe .mov e Izqui…" at bounding box center [343, 144] width 136 height 60
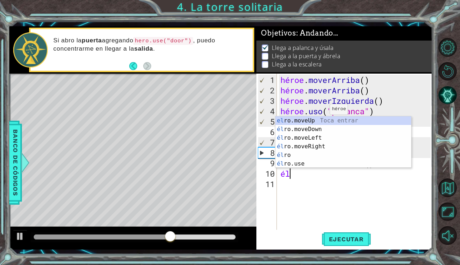
scroll to position [0, 0]
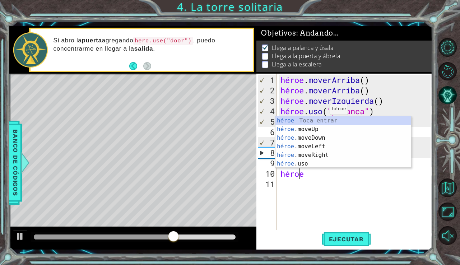
type textarea "heroe"
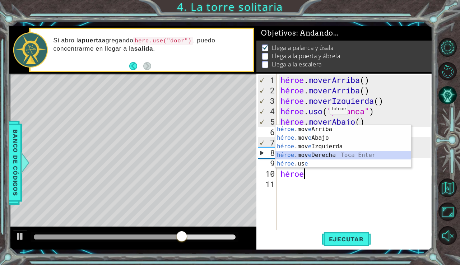
click at [332, 155] on div "héroe .mov e Arriba Toca enter héroe .mov e Abajo Toca Enter héroe .mov e Izqui…" at bounding box center [343, 155] width 136 height 60
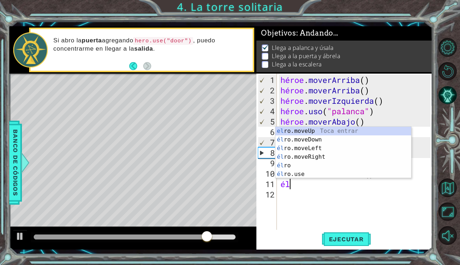
scroll to position [0, 0]
type textarea "heroe"
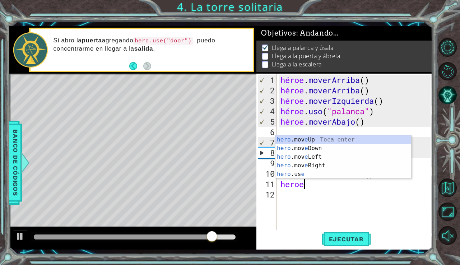
scroll to position [0, 1]
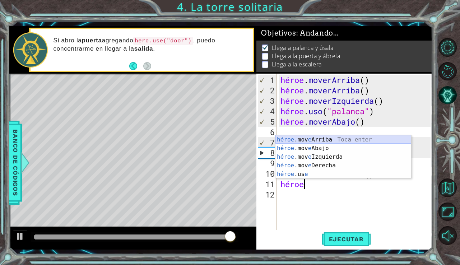
click at [325, 137] on div "héroe .mov e Arriba Toca enter héroe .mov e Abajo Toca Enter héroe .mov e Izqui…" at bounding box center [343, 165] width 136 height 60
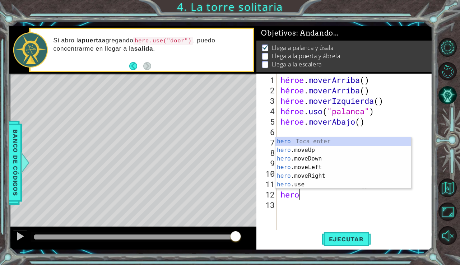
type textarea "heroe"
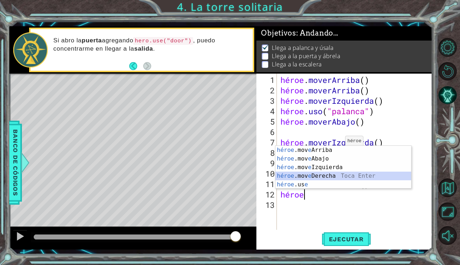
click at [334, 174] on div "héroe .mov e Arriba Toca enter héroe .mov e Abajo Toca Enter héroe .mov e Izqui…" at bounding box center [343, 176] width 136 height 60
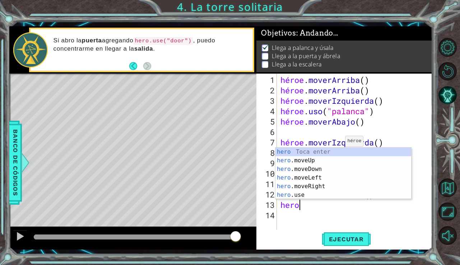
scroll to position [0, 0]
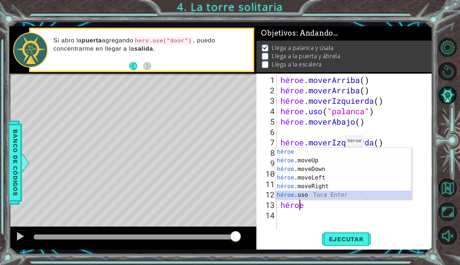
click at [307, 193] on div "héroe Toca entrar héroe .moveUp Toca Enter héroe .moveDown Toca Enter héroe .mo…" at bounding box center [343, 181] width 136 height 69
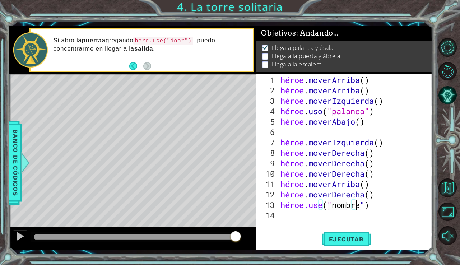
click at [376, 205] on div "héroe . [PERSON_NAME] ( ) héroe . [PERSON_NAME] ( ) héroe . moverIzquierda ( ) …" at bounding box center [356, 163] width 155 height 177
click at [376, 206] on div "héroe . [PERSON_NAME] ( ) héroe . [PERSON_NAME] ( ) héroe . moverIzquierda ( ) …" at bounding box center [356, 163] width 155 height 177
drag, startPoint x: 390, startPoint y: 207, endPoint x: 339, endPoint y: 207, distance: 51.3
click at [339, 207] on div "héroe . [PERSON_NAME] ( ) héroe . [PERSON_NAME] ( ) héroe . moverIzquierda ( ) …" at bounding box center [356, 163] width 155 height 177
click at [331, 206] on div "héroe . [PERSON_NAME] ( ) héroe . [PERSON_NAME] ( ) héroe . moverIzquierda ( ) …" at bounding box center [356, 163] width 155 height 177
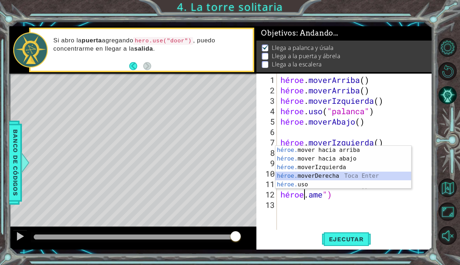
click at [327, 176] on div "héroe. mover hacia arriba [PERSON_NAME] enter héroe. mover hacia abajo [PERSON_…" at bounding box center [343, 176] width 136 height 60
type textarea "hero.moveRight()")"
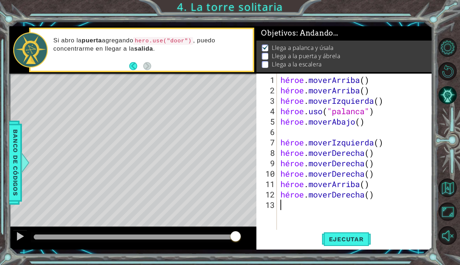
click at [285, 207] on div "héroe . [PERSON_NAME] ( ) héroe . [PERSON_NAME] ( ) héroe . moverIzquierda ( ) …" at bounding box center [356, 163] width 155 height 177
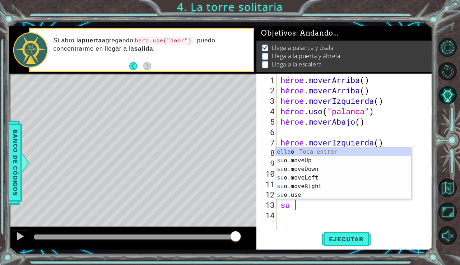
scroll to position [0, 0]
type textarea "h"
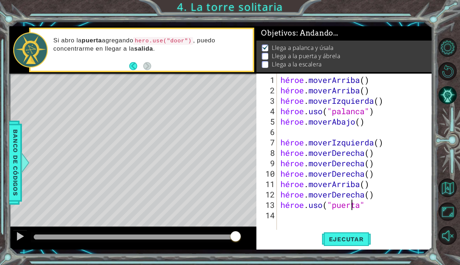
scroll to position [0, 3]
click at [335, 243] on button "Ejecutar" at bounding box center [346, 239] width 49 height 18
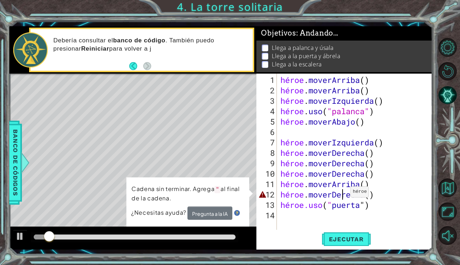
click at [344, 195] on div "héroe . [PERSON_NAME] ( ) héroe . [PERSON_NAME] ( ) héroe . moverIzquierda ( ) …" at bounding box center [356, 163] width 155 height 177
click at [304, 196] on div "héroe . [PERSON_NAME] ( ) héroe . [PERSON_NAME] ( ) héroe . moverIzquierda ( ) …" at bounding box center [356, 163] width 155 height 177
click at [355, 193] on div "héroe . [PERSON_NAME] ( ) héroe . [PERSON_NAME] ( ) héroe . moverIzquierda ( ) …" at bounding box center [356, 163] width 155 height 177
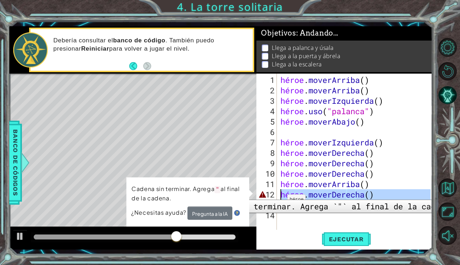
click at [263, 194] on div "12" at bounding box center [267, 194] width 19 height 10
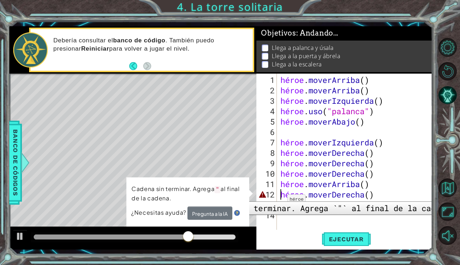
click at [261, 196] on div "12" at bounding box center [267, 194] width 19 height 10
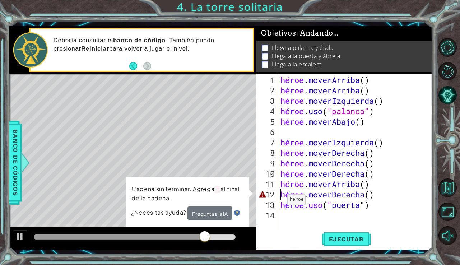
click at [263, 197] on div "12" at bounding box center [267, 194] width 19 height 10
drag, startPoint x: 241, startPoint y: 232, endPoint x: -30, endPoint y: 193, distance: 274.1
click at [0, 193] on html "1 [DEMOGRAPHIC_DATA] XXXXXXXXXXXXXXXXXXXXXXXXXXXXXXXXXXXXXXXXXXXXXXXXXXXXXXXXXX…" at bounding box center [230, 132] width 460 height 265
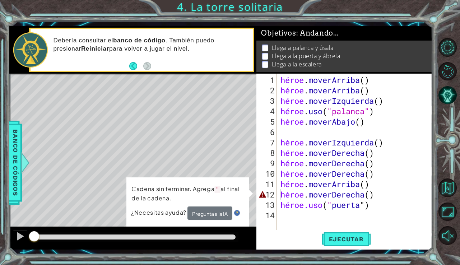
click at [258, 240] on div "Ejecutar" at bounding box center [346, 239] width 176 height 18
click at [398, 199] on div "héroe . [PERSON_NAME] ( ) héroe . [PERSON_NAME] ( ) héroe . moverIzquierda ( ) …" at bounding box center [356, 163] width 155 height 177
click at [397, 196] on div "héroe . [PERSON_NAME] ( ) héroe . [PERSON_NAME] ( ) héroe . moverIzquierda ( ) …" at bounding box center [356, 163] width 155 height 177
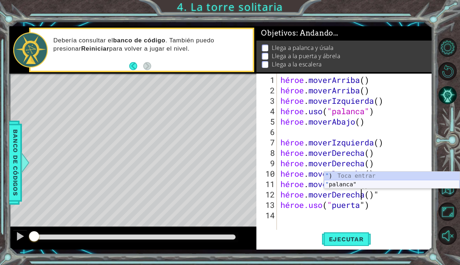
click at [361, 185] on div "" ) Toca entrar " palanca" Toca Enter" at bounding box center [392, 189] width 136 height 34
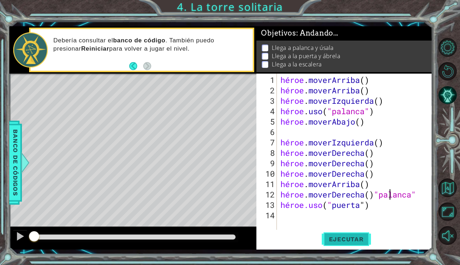
click at [355, 236] on font "Ejecutar" at bounding box center [346, 238] width 35 height 7
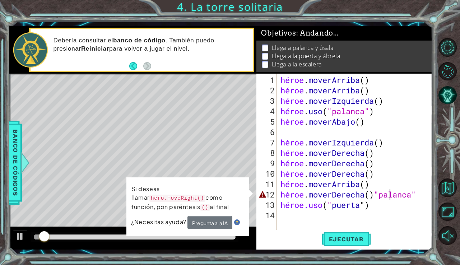
click at [388, 197] on div "héroe . [PERSON_NAME] ( ) héroe . [PERSON_NAME] ( ) héroe . moverIzquierda ( ) …" at bounding box center [356, 163] width 155 height 177
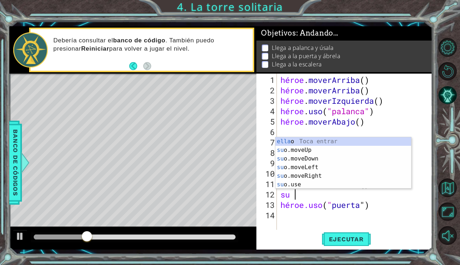
scroll to position [0, 0]
type textarea "h"
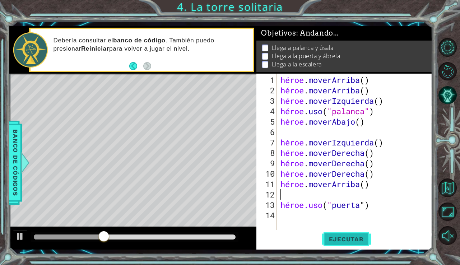
click at [349, 240] on font "Ejecutar" at bounding box center [346, 238] width 35 height 7
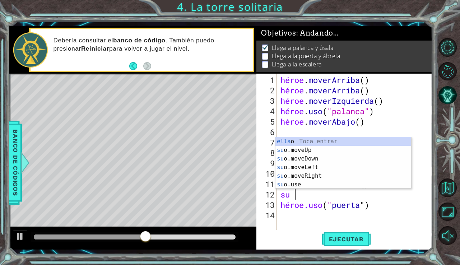
type textarea "heroe"
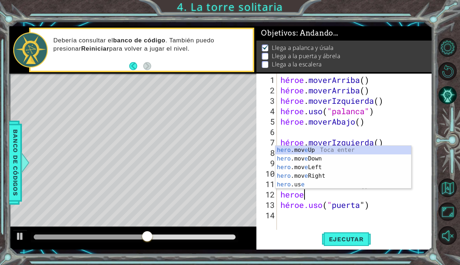
scroll to position [0, 1]
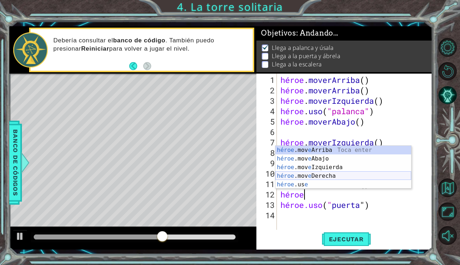
click at [306, 173] on div "héroe .mov e Arriba Toca enter héroe .mov e Abajo Toca Enter héroe .mov e Izqui…" at bounding box center [343, 176] width 136 height 60
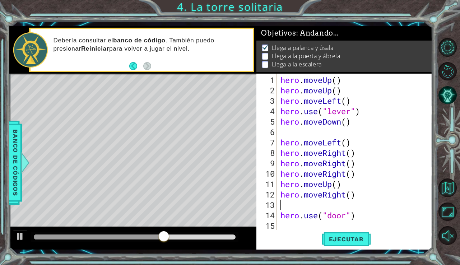
scroll to position [0, 0]
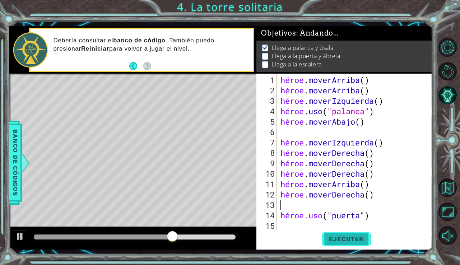
click at [339, 240] on font "Ejecutar" at bounding box center [346, 238] width 35 height 7
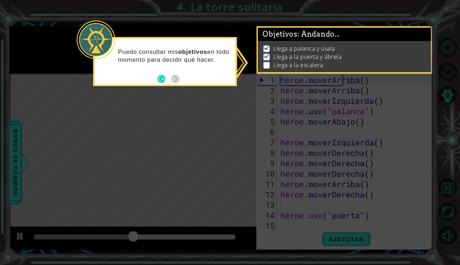
click at [264, 64] on p at bounding box center [266, 65] width 6 height 7
click at [255, 84] on icon at bounding box center [230, 132] width 460 height 265
click at [228, 165] on icon at bounding box center [230, 132] width 460 height 265
click at [243, 62] on icon at bounding box center [230, 132] width 460 height 265
click at [160, 76] on button "Atrás" at bounding box center [165, 79] width 14 height 8
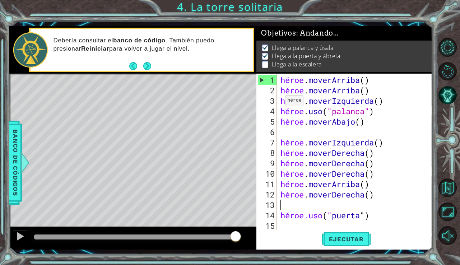
click at [266, 79] on div "1" at bounding box center [267, 80] width 19 height 10
type textarea "hero.moveUp()"
click at [331, 242] on font "Ejecutar" at bounding box center [346, 238] width 35 height 7
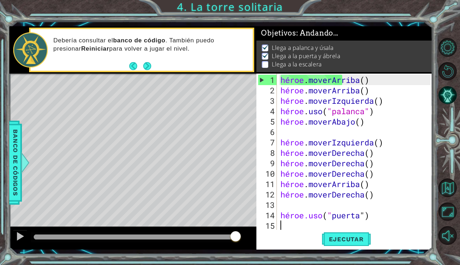
click at [295, 225] on div "héroe . [PERSON_NAME] ( ) héroe . [PERSON_NAME] ( ) héroe . moverIzquierda ( ) …" at bounding box center [356, 163] width 155 height 177
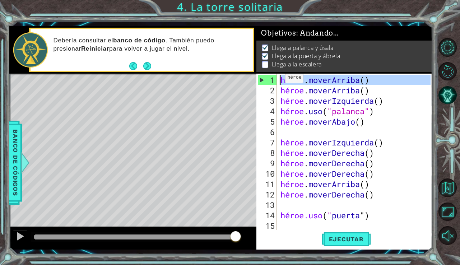
click at [272, 78] on font "1" at bounding box center [272, 80] width 5 height 10
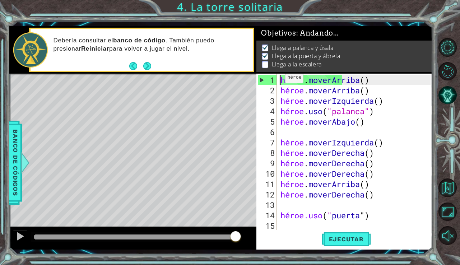
click at [261, 77] on div "1" at bounding box center [267, 80] width 19 height 10
type textarea "hero.moveUp()"
click at [283, 81] on div "héroe . [PERSON_NAME] ( ) héroe . [PERSON_NAME] ( ) héroe . moverIzquierda ( ) …" at bounding box center [356, 163] width 155 height 177
click at [298, 81] on div "héroe . [PERSON_NAME] ( ) héroe . [PERSON_NAME] ( ) héroe . moverIzquierda ( ) …" at bounding box center [356, 163] width 155 height 177
click at [289, 224] on div "héroe . [PERSON_NAME] ( ) héroe . [PERSON_NAME] ( ) héroe . moverIzquierda ( ) …" at bounding box center [356, 163] width 155 height 177
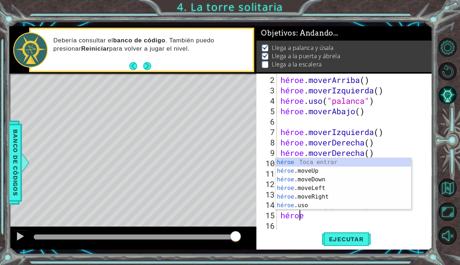
type textarea "heroe"
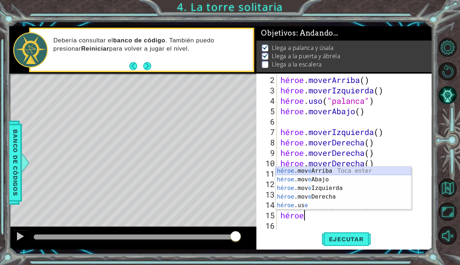
click at [331, 170] on div "héroe .mov e Arriba Toca enter héroe .mov e Abajo Toca Enter héroe .mov e Izqui…" at bounding box center [343, 197] width 136 height 60
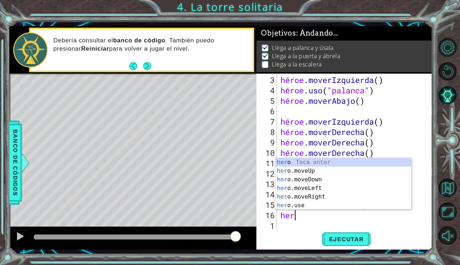
scroll to position [0, 0]
type textarea "heroe"
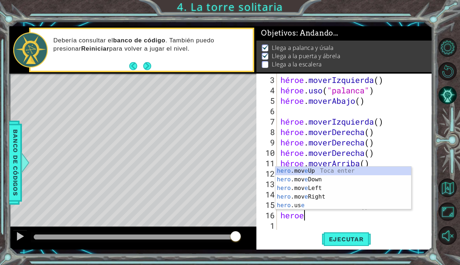
scroll to position [0, 1]
click at [336, 169] on div "héroe .mov e Arriba Toca enter héroe .mov e Abajo Toca Enter héroe .mov e Izqui…" at bounding box center [343, 197] width 136 height 60
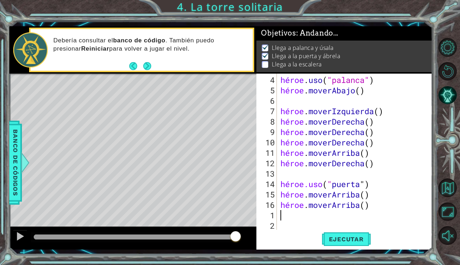
scroll to position [31, 0]
click at [353, 236] on font "Ejecutar" at bounding box center [346, 238] width 35 height 7
click at [352, 239] on font "Ejecutar" at bounding box center [346, 238] width 35 height 7
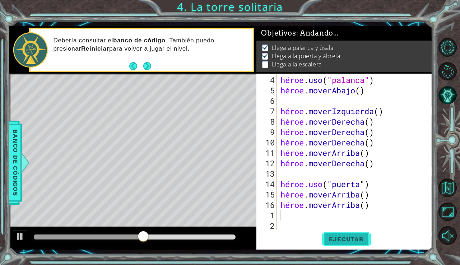
click at [339, 235] on font "Ejecutar" at bounding box center [346, 238] width 35 height 7
click at [373, 155] on div "héroe . uso ( "palanca" ) héroe . moverAbajo ( ) héroe . moverIzquierda ( ) hér…" at bounding box center [356, 163] width 155 height 177
type textarea "hero.moveUp()"
click at [402, 154] on div "héroe . uso ( "palanca" ) héroe . moverAbajo ( ) héroe . moverIzquierda ( ) hér…" at bounding box center [356, 163] width 155 height 177
click at [393, 155] on div "héroe . uso ( "palanca" ) héroe . moverAbajo ( ) héroe . moverIzquierda ( ) hér…" at bounding box center [356, 163] width 155 height 177
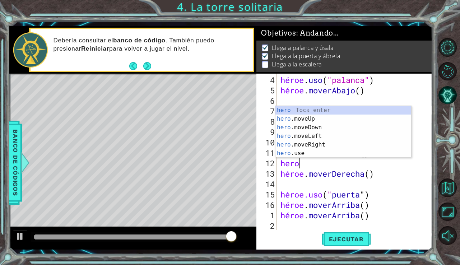
scroll to position [0, 0]
type textarea "heroe"
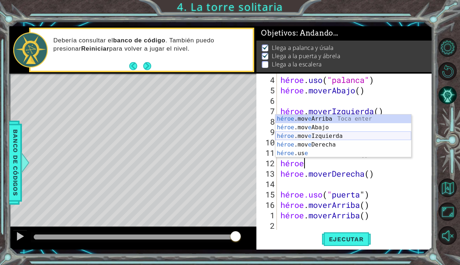
click at [376, 137] on div "héroe .mov e Arriba Toca enter héroe .mov e Abajo Toca Enter héroe .mov e Izqui…" at bounding box center [343, 144] width 136 height 60
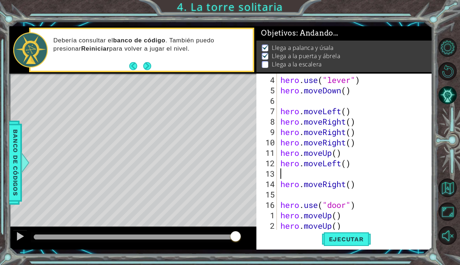
scroll to position [0, 0]
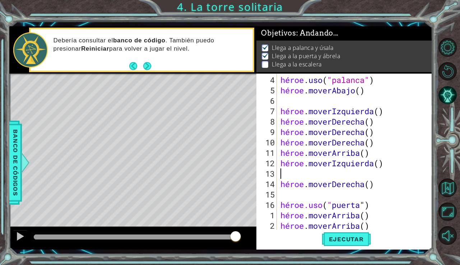
click at [385, 169] on div "héroe . uso ( "palanca" ) héroe . moverAbajo ( ) héroe . moverIzquierda ( ) hér…" at bounding box center [356, 163] width 155 height 177
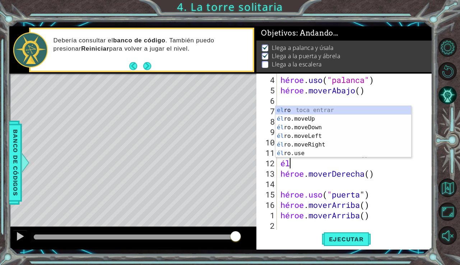
type textarea "h"
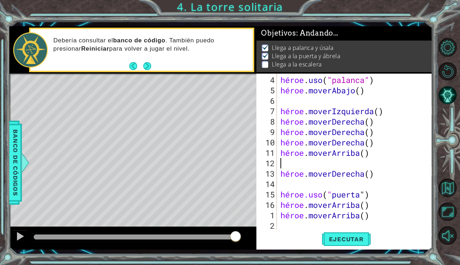
click at [399, 145] on div "héroe . uso ( "palanca" ) héroe . moverAbajo ( ) héroe . moverIzquierda ( ) hér…" at bounding box center [356, 163] width 155 height 177
type textarea "hero.moveRight()"
click at [398, 145] on div "héroe . uso ( "palanca" ) héroe . moverAbajo ( ) héroe . moverIzquierda ( ) hér…" at bounding box center [356, 163] width 155 height 177
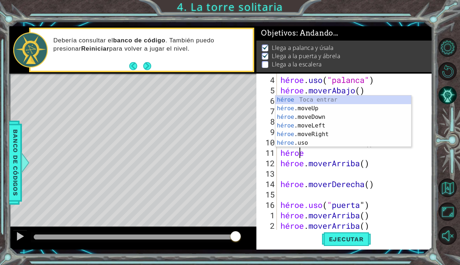
type textarea "heroe"
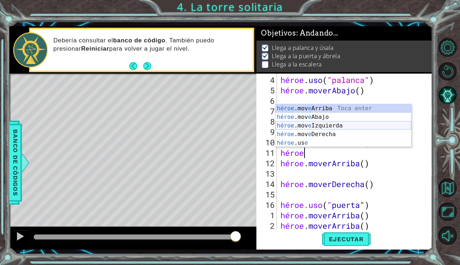
click at [362, 127] on div "héroe .mov e Arriba Toca enter héroe .mov e Abajo Toca Enter héroe .mov e Izqui…" at bounding box center [343, 134] width 136 height 60
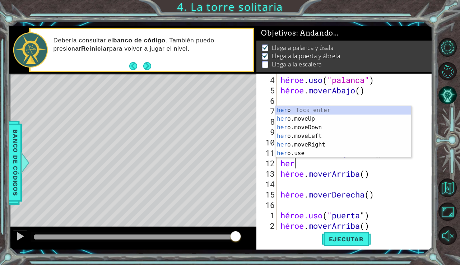
scroll to position [0, 0]
type textarea "heroe"
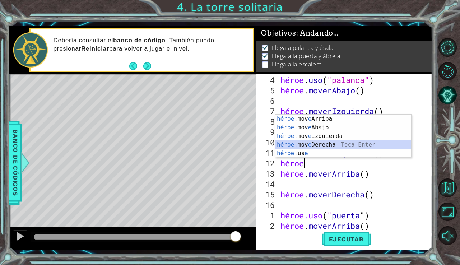
click at [327, 148] on div "héroe .mov e Arriba Toca enter héroe .mov e Abajo Toca Enter héroe .mov e Izqui…" at bounding box center [343, 144] width 136 height 60
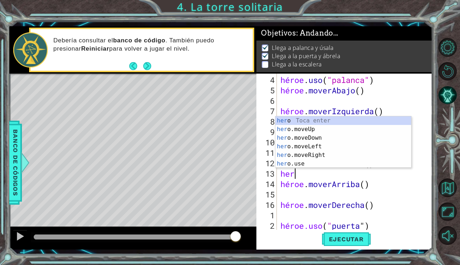
scroll to position [0, 0]
type textarea "heroe"
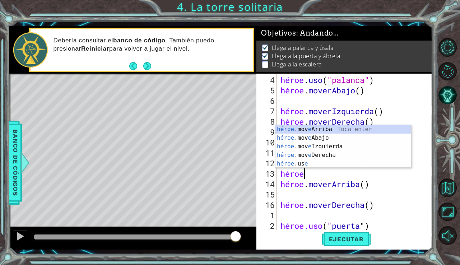
scroll to position [0, 1]
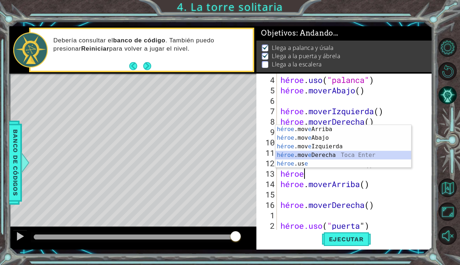
click at [336, 153] on div "héroe .mov e Arriba Toca enter héroe .mov e Abajo Toca Enter héroe .mov e Izqui…" at bounding box center [343, 155] width 136 height 60
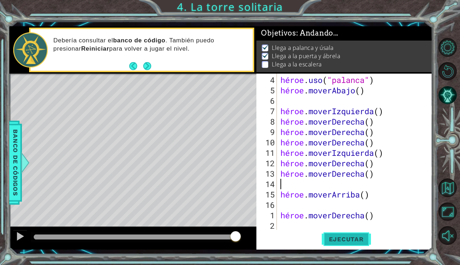
click at [349, 240] on font "Ejecutar" at bounding box center [346, 238] width 35 height 7
click at [351, 240] on font "Ejecutar" at bounding box center [346, 238] width 35 height 7
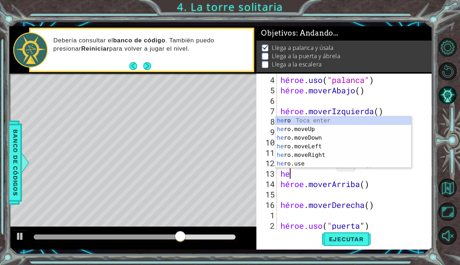
type textarea "h"
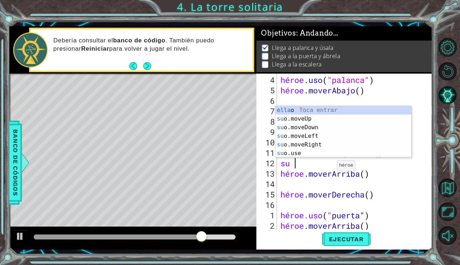
type textarea "h"
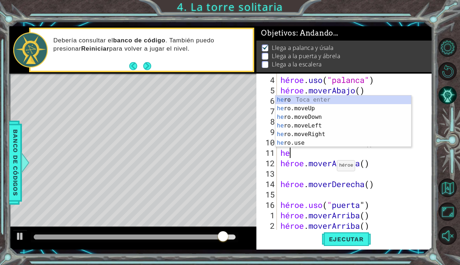
type textarea "h"
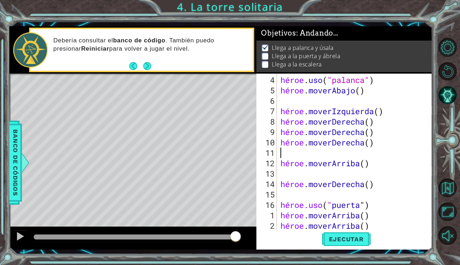
click at [387, 172] on div "héroe . uso ( "palanca" ) héroe . moverAbajo ( ) héroe . moverIzquierda ( ) hér…" at bounding box center [356, 163] width 155 height 177
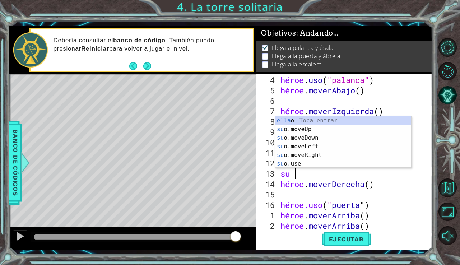
scroll to position [0, 1]
type textarea "heroe"
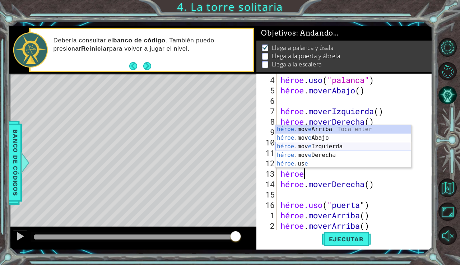
click at [385, 149] on div "héroe .mov e Arriba Toca enter héroe .mov e Abajo Toca Enter héroe .mov e Izqui…" at bounding box center [343, 155] width 136 height 60
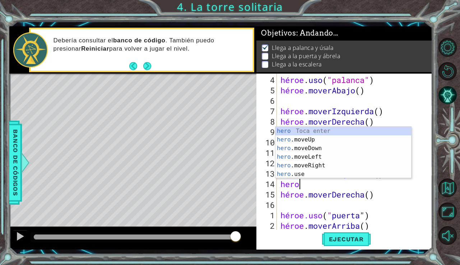
type textarea "heroe"
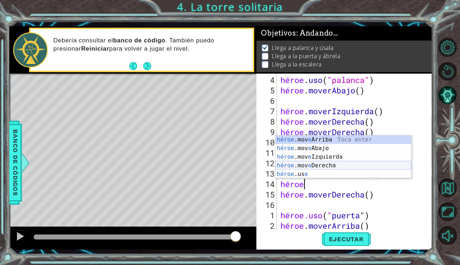
click at [351, 164] on div "héroe .mov e Arriba Toca enter héroe .mov e Abajo Toca Enter héroe .mov e Izqui…" at bounding box center [343, 165] width 136 height 60
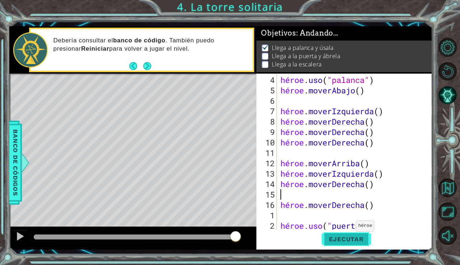
click at [345, 236] on font "Ejecutar" at bounding box center [346, 238] width 35 height 7
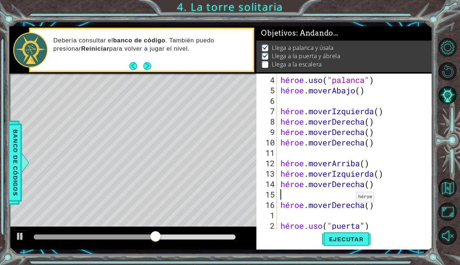
scroll to position [73, 0]
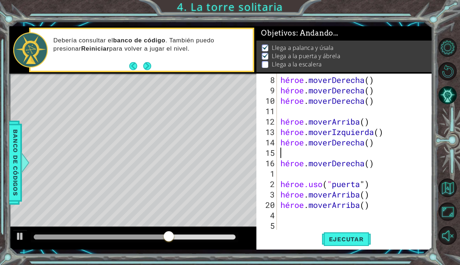
click at [393, 209] on div "héroe . moverDerecha ( ) héroe . moverDerecha ( ) héroe . moverDerecha ( ) héro…" at bounding box center [356, 163] width 155 height 177
type textarea "hero.moveUp()"
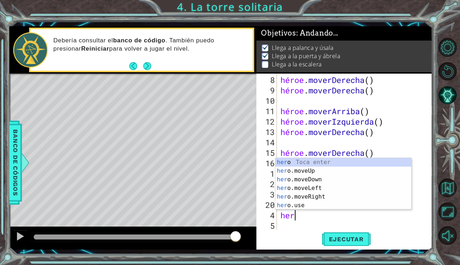
scroll to position [0, 0]
type textarea "heroe"
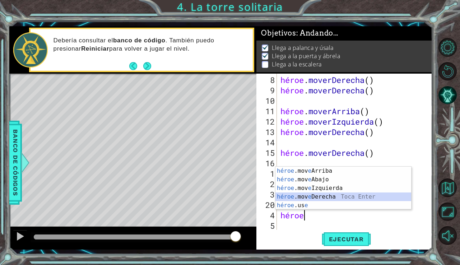
click at [355, 193] on div "héroe .mov e Arriba Toca enter héroe .mov e Abajo Toca Enter héroe .mov e Izqui…" at bounding box center [343, 197] width 136 height 60
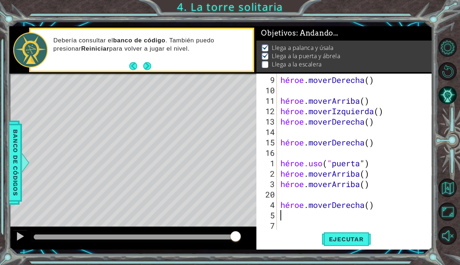
scroll to position [83, 0]
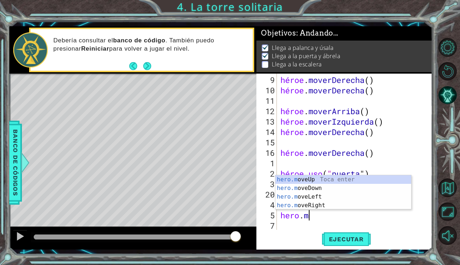
type textarea "hero."
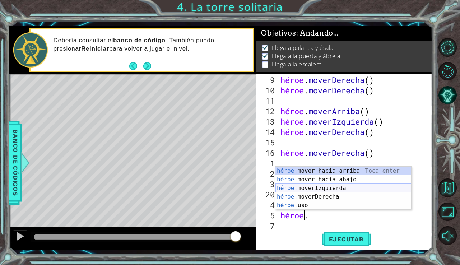
click at [372, 191] on div "héroe. mover hacia arriba [PERSON_NAME] enter héroe. mover hacia abajo [PERSON_…" at bounding box center [343, 197] width 136 height 60
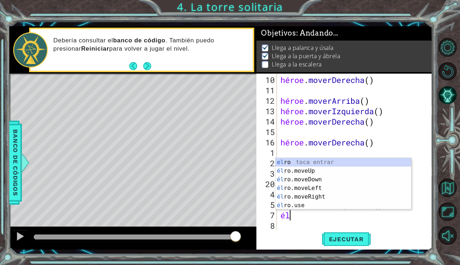
scroll to position [0, 0]
type textarea "heroe"
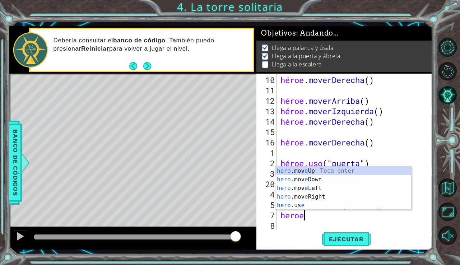
scroll to position [0, 1]
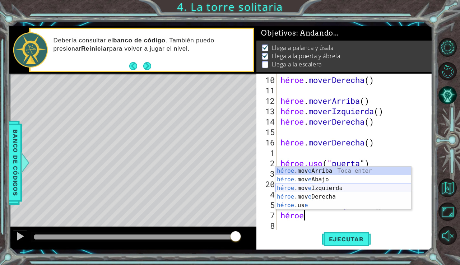
click at [352, 188] on div "héroe .mov e Arriba Toca enter héroe .mov e Abajo Toca Enter héroe .mov e Izqui…" at bounding box center [343, 197] width 136 height 60
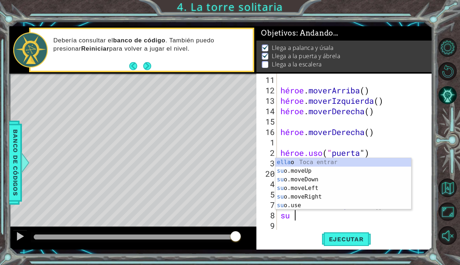
type textarea "heroe"
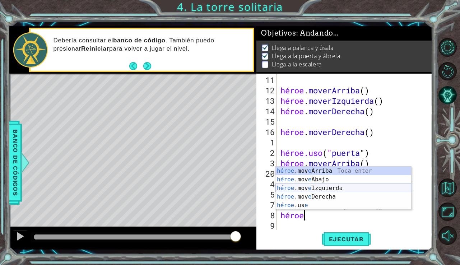
click at [346, 189] on div "héroe .mov e Arriba Toca enter héroe .mov e Abajo Toca Enter héroe .mov e Izqui…" at bounding box center [343, 197] width 136 height 60
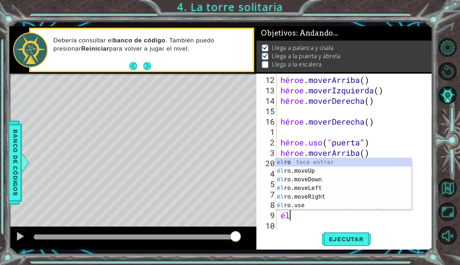
scroll to position [0, 0]
type textarea "heroe"
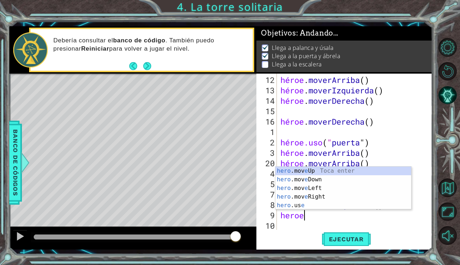
scroll to position [0, 1]
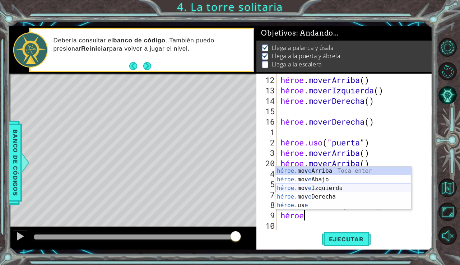
click at [317, 186] on div "héroe .mov e Arriba Toca enter héroe .mov e Abajo Toca Enter héroe .mov e Izqui…" at bounding box center [343, 197] width 136 height 60
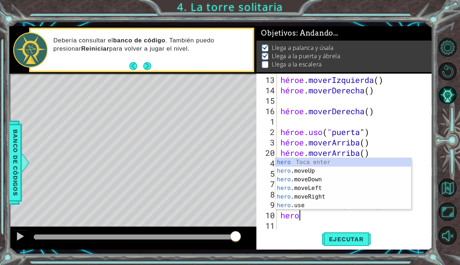
type textarea "heroe"
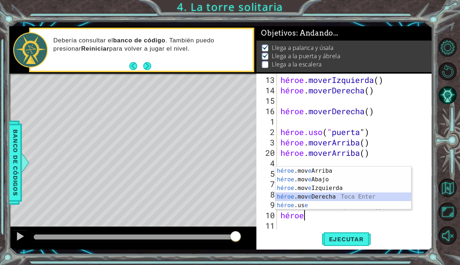
click at [324, 197] on div "héroe .mov e Arriba Toca enter héroe .mov e Abajo Toca Enter héroe .mov e Izqui…" at bounding box center [343, 197] width 136 height 60
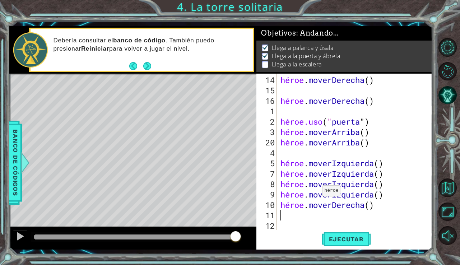
scroll to position [135, 0]
click at [399, 164] on div "héroe . moverDerecha ( ) héroe . moverDerecha ( ) héroe.uso ( " puerta " ) héro…" at bounding box center [356, 163] width 155 height 177
click at [404, 203] on div "héroe . moverDerecha ( ) héroe . moverDerecha ( ) héroe.uso ( " puerta " ) héro…" at bounding box center [356, 163] width 155 height 177
click at [405, 198] on div "héroe . moverDerecha ( ) héroe . moverDerecha ( ) héroe.uso ( " puerta " ) héro…" at bounding box center [356, 163] width 155 height 177
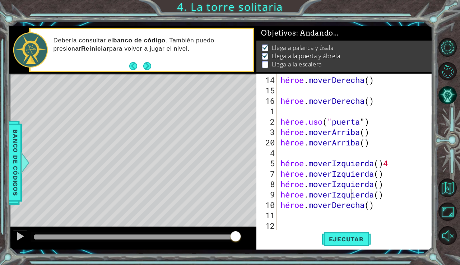
click at [406, 195] on div "héroe . moverDerecha ( ) héroe . moverDerecha ( ) héroe.uso ( " puerta " ) héro…" at bounding box center [356, 163] width 155 height 177
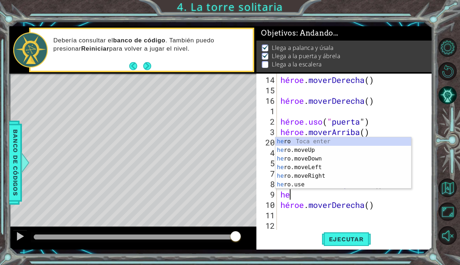
scroll to position [0, 0]
type textarea "h"
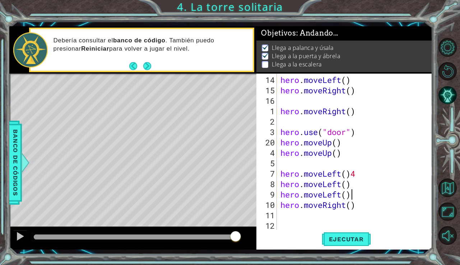
scroll to position [125, 0]
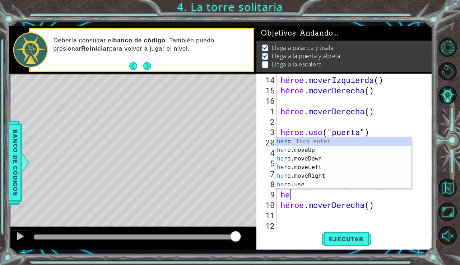
type textarea "h"
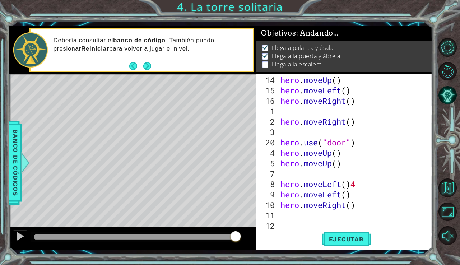
scroll to position [114, 0]
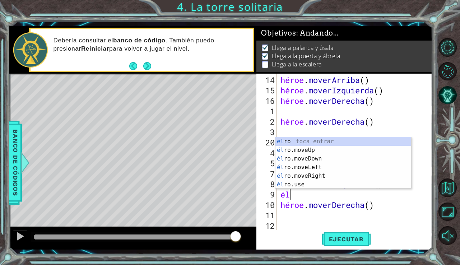
type textarea "h"
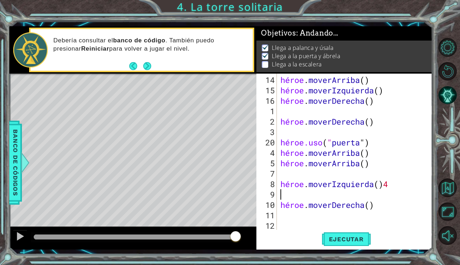
scroll to position [104, 0]
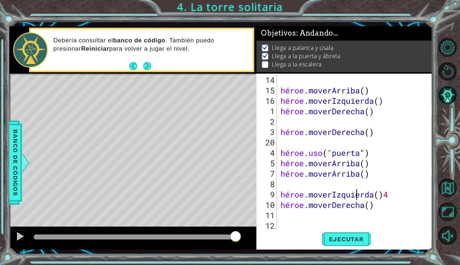
click at [403, 208] on div "héroe . [PERSON_NAME] ( ) héroe . moverIzquierda ( ) héroe . moverDerecha ( ) h…" at bounding box center [356, 163] width 155 height 177
type textarea "hero.moveRight()"
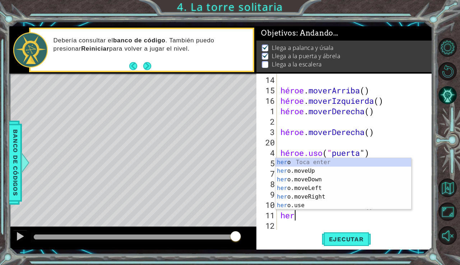
scroll to position [0, 0]
type textarea "heroe"
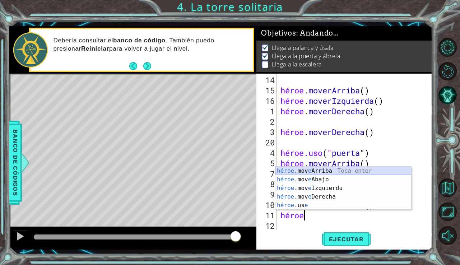
click at [359, 168] on div "héroe .mov e Arriba Toca enter héroe .mov e Abajo Toca Enter héroe .mov e Izqui…" at bounding box center [343, 197] width 136 height 60
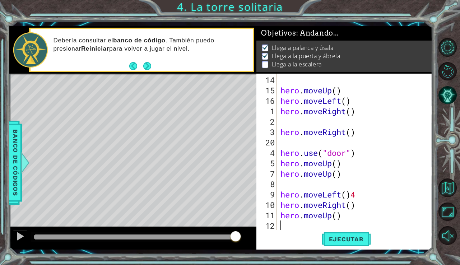
scroll to position [0, 0]
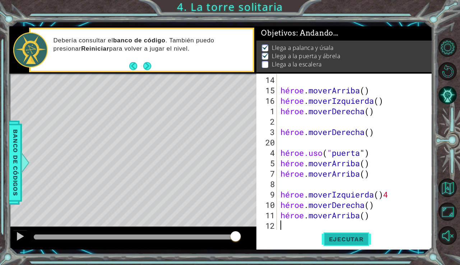
click at [338, 243] on button "Ejecutar" at bounding box center [346, 239] width 49 height 18
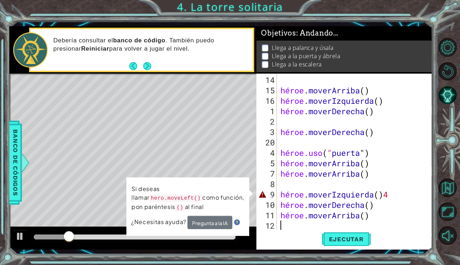
click at [416, 198] on div "héroe . [PERSON_NAME] ( ) héroe . moverIzquierda ( ) héroe . moverDerecha ( ) h…" at bounding box center [356, 163] width 155 height 177
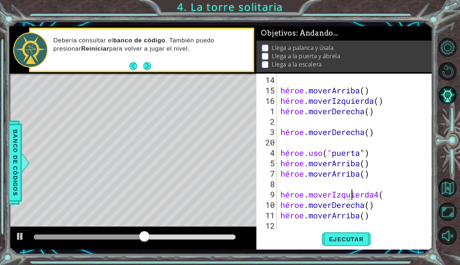
scroll to position [0, 3]
click at [345, 239] on font "Ejecutar" at bounding box center [346, 238] width 35 height 7
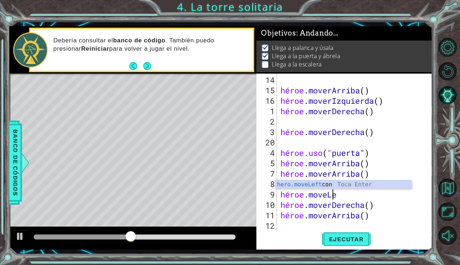
scroll to position [0, 2]
type textarea "hero.moveLe"
click at [342, 184] on div "hero.moveLeft con Toca Enter" at bounding box center [343, 193] width 136 height 26
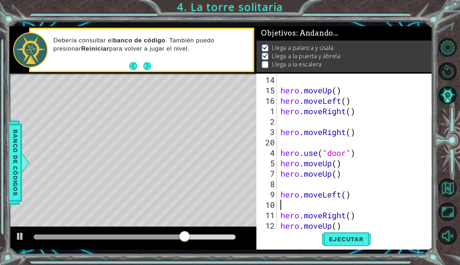
scroll to position [0, 0]
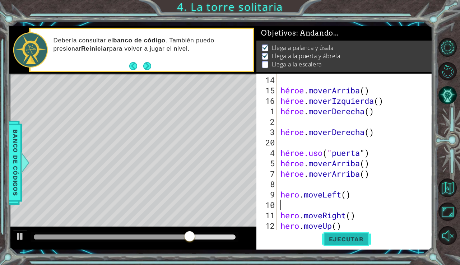
click at [342, 239] on font "Ejecutar" at bounding box center [346, 238] width 35 height 7
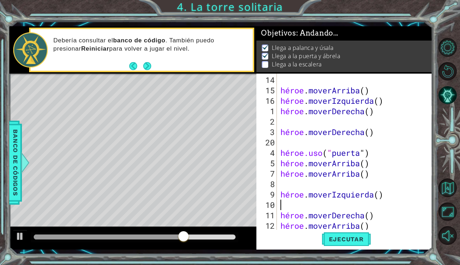
scroll to position [135, 0]
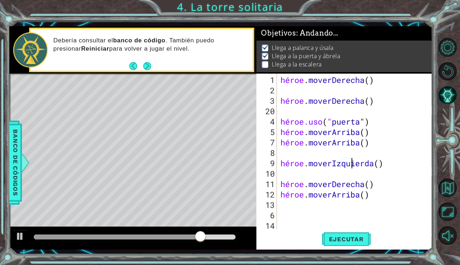
click at [389, 163] on div "héroe . moverDerecha ( ) héroe . moverDerecha ( ) héroe.uso ( " puerta " ) héro…" at bounding box center [356, 163] width 155 height 177
click at [383, 163] on div "héroe . moverDerecha ( ) héroe . moverDerecha ( ) héroe.uso ( " puerta " ) héro…" at bounding box center [356, 163] width 155 height 177
type textarea "hero.moveLeft(4)"
click at [357, 244] on button "Ejecutar" at bounding box center [346, 239] width 49 height 18
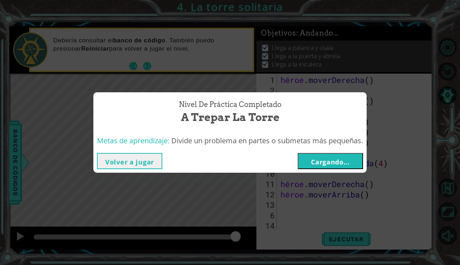
click at [338, 156] on button "Cargando..." at bounding box center [330, 161] width 65 height 16
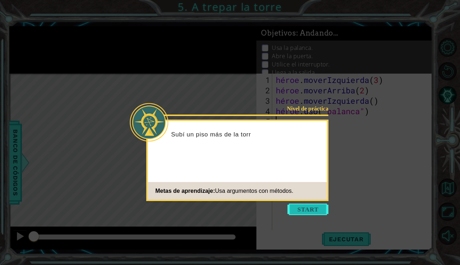
click at [309, 208] on button "Comenzar" at bounding box center [307, 208] width 41 height 11
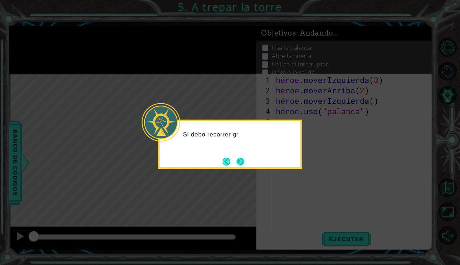
click at [240, 159] on button "Próximo" at bounding box center [239, 161] width 11 height 11
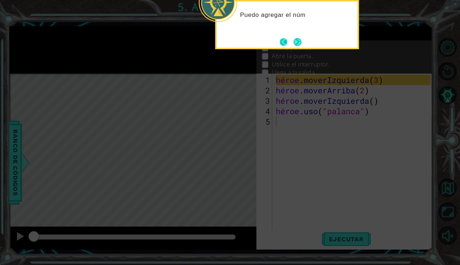
click at [290, 43] on button "Atrás" at bounding box center [287, 42] width 14 height 8
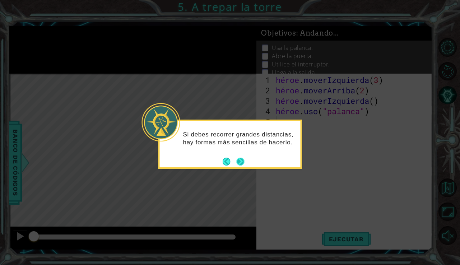
click at [244, 157] on button "Próximo" at bounding box center [240, 161] width 9 height 9
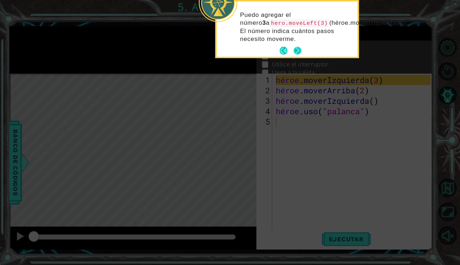
click at [296, 49] on button "Próximo" at bounding box center [297, 51] width 10 height 10
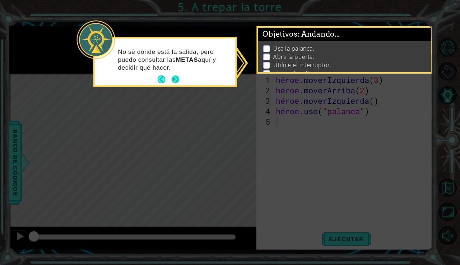
click at [176, 77] on button "Próximo" at bounding box center [175, 79] width 9 height 9
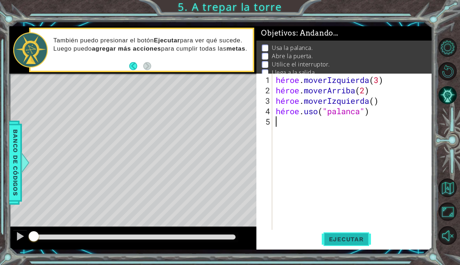
click at [332, 240] on font "Ejecutar" at bounding box center [346, 238] width 35 height 7
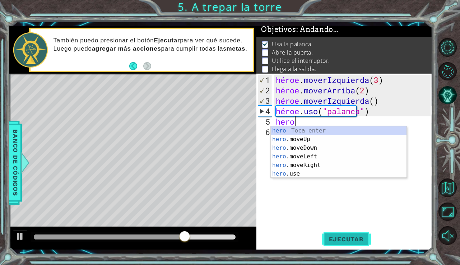
scroll to position [0, 1]
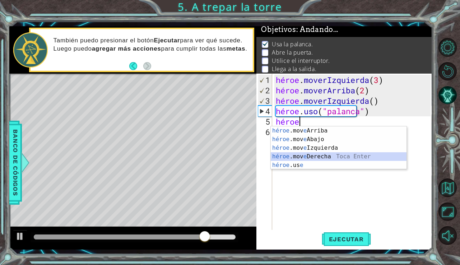
click at [328, 156] on div "héroe .mov e Arriba Toca enter héroe .mov e Abajo Toca Enter héroe .mov e Izqui…" at bounding box center [339, 156] width 136 height 60
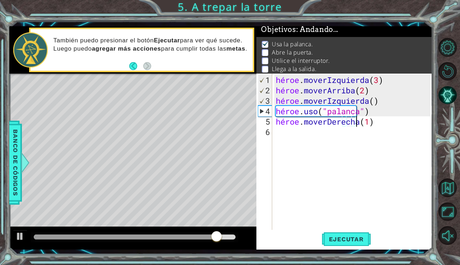
click at [393, 120] on div "héroe . moverIzquierda ( 3 ) héroe . moverArriba ( 2 ) héroe . moverIzquierda (…" at bounding box center [354, 163] width 160 height 177
click at [392, 121] on div "héroe . moverIzquierda ( 3 ) héroe . moverArriba ( 2 ) héroe . moverIzquierda (…" at bounding box center [354, 163] width 160 height 177
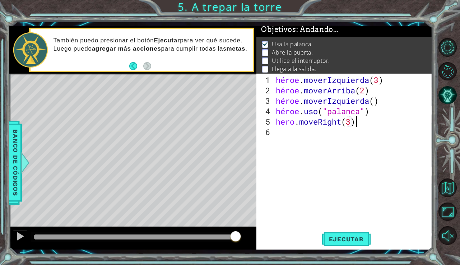
scroll to position [0, 3]
type textarea "hero.moveRight(3)"
click at [352, 234] on button "Ejecutar" at bounding box center [346, 239] width 49 height 18
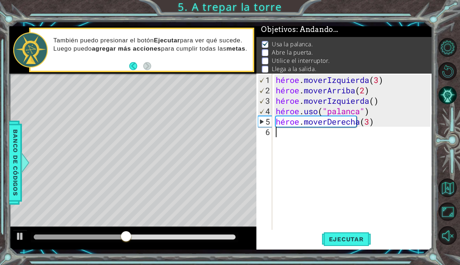
click at [275, 135] on div "héroe . moverIzquierda ( 3 ) héroe . moverArriba ( 2 ) héroe . moverIzquierda (…" at bounding box center [354, 163] width 160 height 177
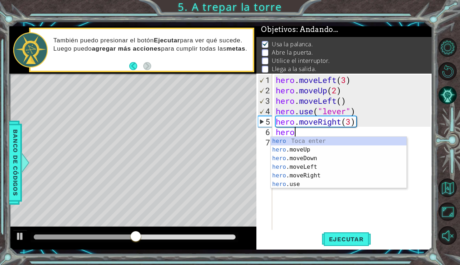
scroll to position [0, 1]
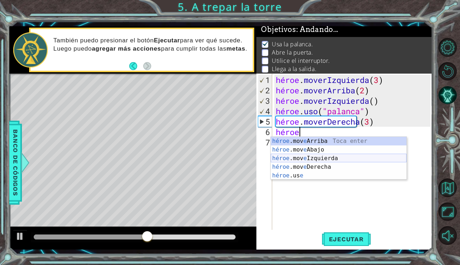
click at [310, 159] on div "héroe .mov e Arriba Toca enter héroe .mov e Abajo Toca Enter héroe .mov e Izqui…" at bounding box center [339, 167] width 136 height 60
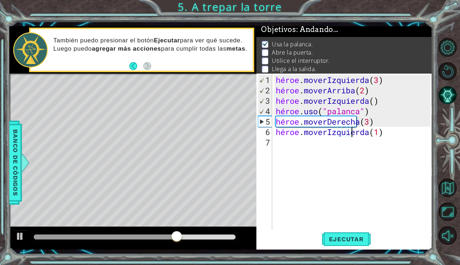
click at [400, 132] on div "héroe . moverIzquierda ( 3 ) héroe . moverArriba ( 2 ) héroe . moverIzquierda (…" at bounding box center [354, 163] width 160 height 177
type textarea "hero.moveLeft(3)"
click at [274, 141] on div "héroe . moverIzquierda ( 3 ) héroe . moverArriba ( 2 ) héroe . moverIzquierda (…" at bounding box center [354, 163] width 160 height 177
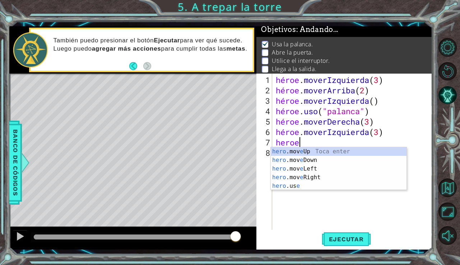
scroll to position [0, 1]
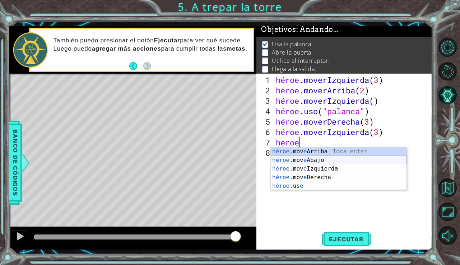
click at [290, 161] on div "héroe .mov e Arriba Toca enter héroe .mov e Abajo Toca Enter héroe .mov e Izqui…" at bounding box center [339, 177] width 136 height 60
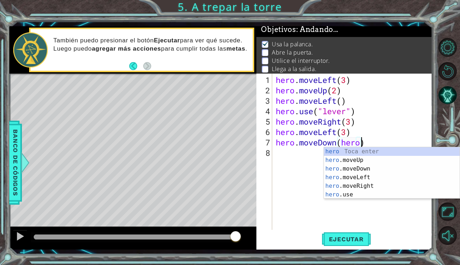
scroll to position [0, 4]
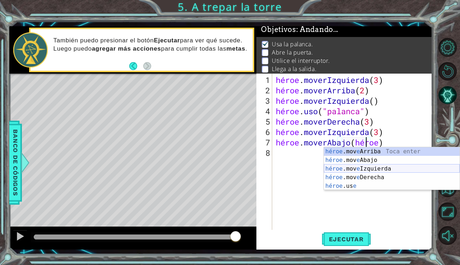
click at [372, 168] on div "héroe .mov e Arriba Toca enter héroe .mov e Abajo Toca Enter héroe .mov e Izqui…" at bounding box center [392, 177] width 136 height 60
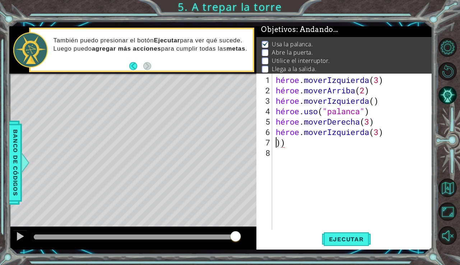
scroll to position [0, 0]
click at [340, 135] on div "héroe . moverIzquierda ( 3 ) héroe . moverArriba ( 2 ) héroe . moverIzquierda (…" at bounding box center [354, 163] width 160 height 177
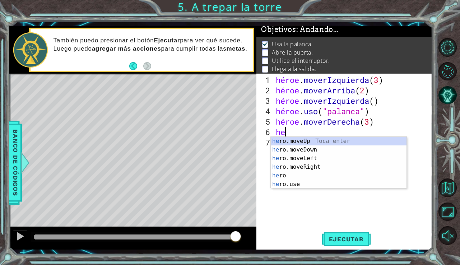
type textarea "h"
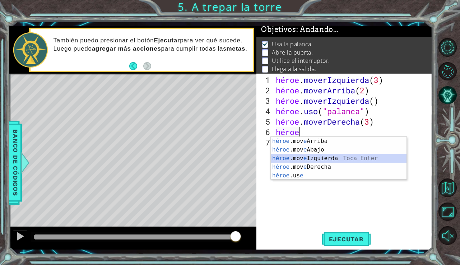
click at [334, 159] on div "héroe .mov e Arriba Toca enter héroe .mov e Abajo Toca Enter héroe .mov e Izqui…" at bounding box center [339, 167] width 136 height 60
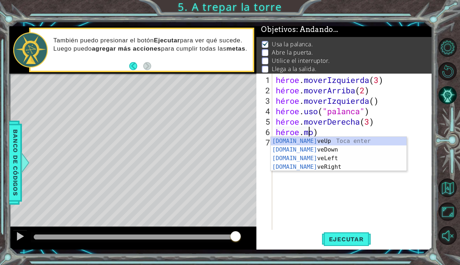
click at [346, 130] on div "héroe . moverIzquierda ( 3 ) héroe . moverArriba ( 2 ) héroe . moverIzquierda (…" at bounding box center [354, 163] width 160 height 177
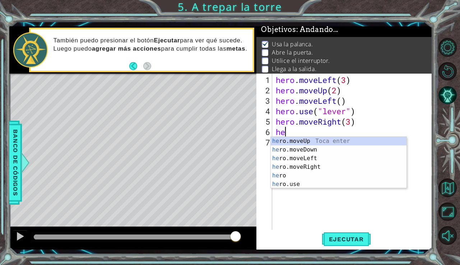
scroll to position [0, 0]
type textarea "h"
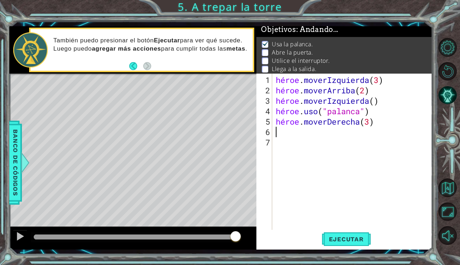
type textarea "hero.moveRight(3)"
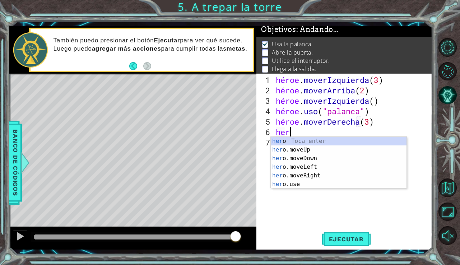
scroll to position [0, 1]
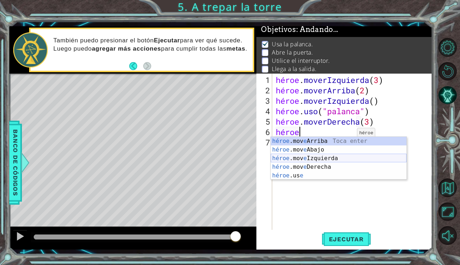
click at [331, 160] on div "héroe .mov e Arriba Toca enter héroe .mov e Abajo Toca Enter héroe .mov e Izqui…" at bounding box center [339, 167] width 136 height 60
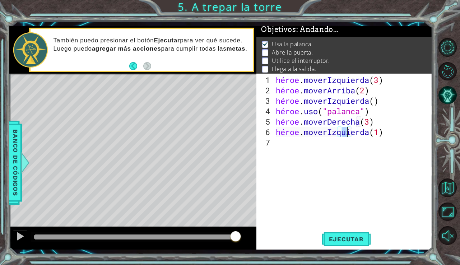
click at [398, 134] on div "héroe . moverIzquierda ( 3 ) héroe . moverArriba ( 2 ) héroe . moverIzquierda (…" at bounding box center [354, 163] width 160 height 177
type textarea "hero.moveLeft(3)"
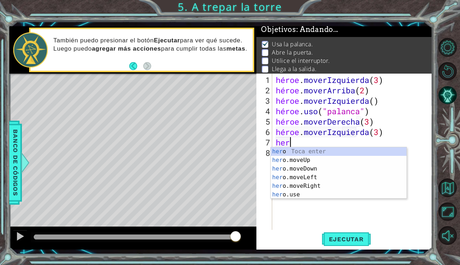
scroll to position [0, 1]
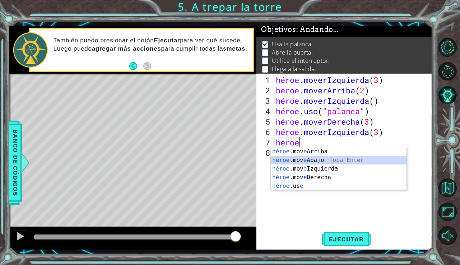
click at [353, 160] on div "héroe .mov e Arriba Toca enter héroe .mov e Abajo Toca Enter héroe .mov e Izqui…" at bounding box center [339, 177] width 136 height 60
type textarea "hero.moveDown(1)"
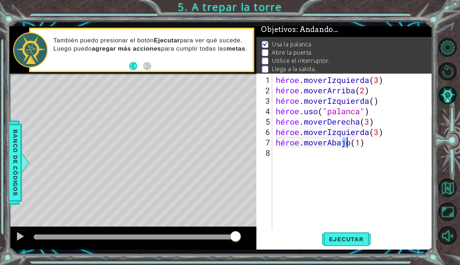
click at [276, 161] on div "héroe . moverIzquierda ( 3 ) héroe . moverArriba ( 2 ) héroe . moverIzquierda (…" at bounding box center [354, 163] width 160 height 177
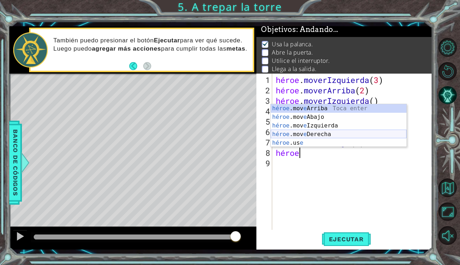
click at [290, 132] on div "héroe .mov e Arriba Toca enter héroe .mov e Abajo Toca Enter héroe .mov e Izqui…" at bounding box center [339, 134] width 136 height 60
type textarea "hero.moveRight(1)"
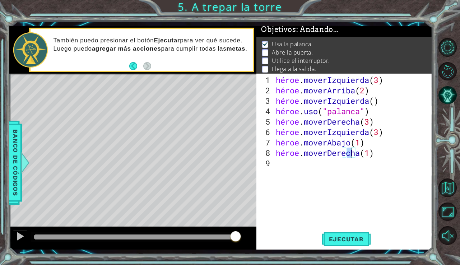
click at [276, 167] on div "héroe . moverIzquierda ( 3 ) héroe . moverArriba ( 2 ) héroe . moverIzquierda (…" at bounding box center [354, 163] width 160 height 177
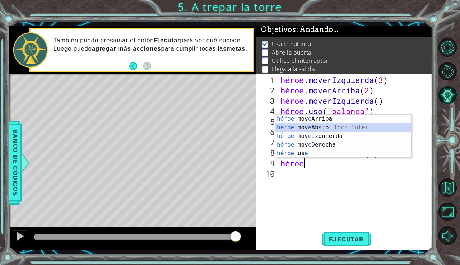
click at [308, 128] on div "héroe .mov e Arriba Toca enter héroe .mov e Abajo Toca Enter héroe .mov e Izqui…" at bounding box center [343, 144] width 136 height 60
type textarea "hero.moveDown(1)"
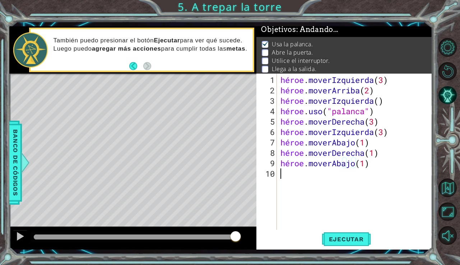
click at [292, 174] on div "héroe . moverIzquierda ( 3 ) héroe . moverArriba ( 2 ) héroe . moverIzquierda (…" at bounding box center [356, 163] width 155 height 177
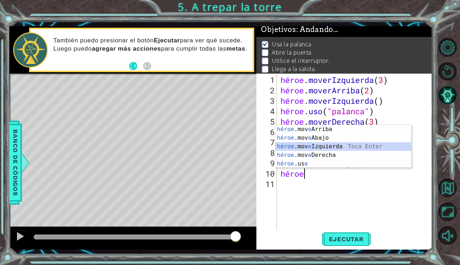
click at [307, 146] on div "héroe .mov e Arriba Toca enter héroe .mov e Abajo Toca Enter héroe .mov e Izqui…" at bounding box center [343, 155] width 136 height 60
type textarea "hero.moveLeft(1)"
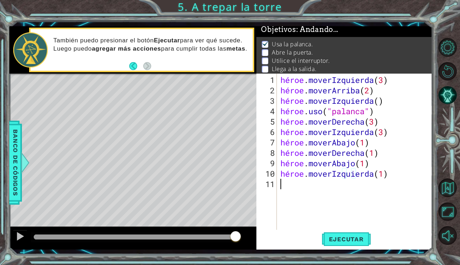
click at [284, 186] on div "héroe . moverIzquierda ( 3 ) héroe . moverArriba ( 2 ) héroe . moverIzquierda (…" at bounding box center [356, 163] width 155 height 177
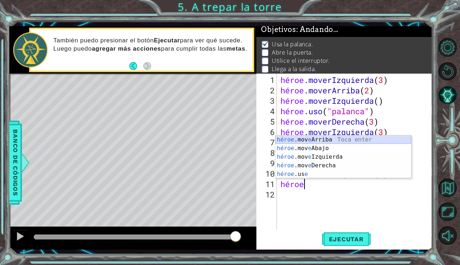
click at [307, 138] on div "héroe .mov e Arriba Toca enter héroe .mov e Abajo Toca Enter héroe .mov e Izqui…" at bounding box center [343, 165] width 136 height 60
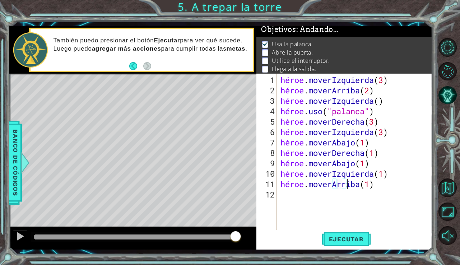
click at [389, 185] on div "héroe . moverIzquierda ( 3 ) héroe . moverArriba ( 2 ) héroe . moverIzquierda (…" at bounding box center [356, 163] width 155 height 177
type textarea "hero.moveUp(2)"
click at [286, 196] on div "héroe . moverIzquierda ( 3 ) héroe . moverArriba ( 2 ) héroe . moverIzquierda (…" at bounding box center [356, 163] width 155 height 177
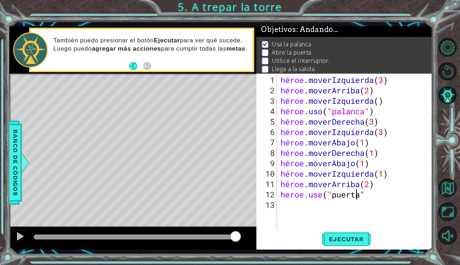
scroll to position [0, 3]
click at [330, 236] on font "Ejecutar" at bounding box center [346, 238] width 35 height 7
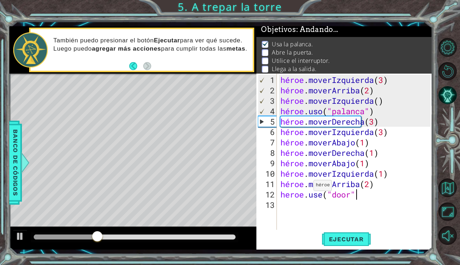
type textarea "heroe.use("door"9"
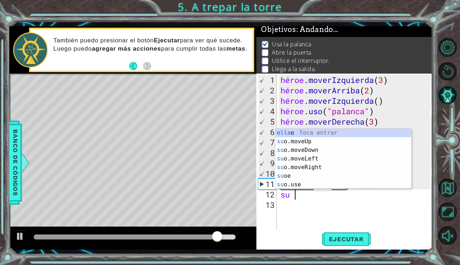
scroll to position [0, 0]
type textarea "h"
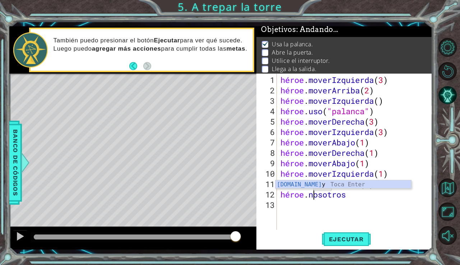
scroll to position [0, 1]
type textarea "hero.use8"
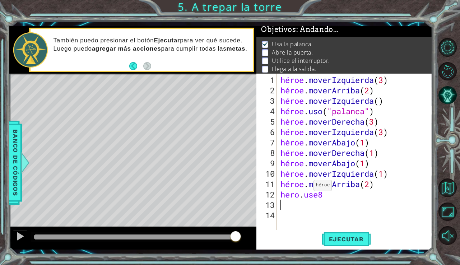
type textarea "hero.use8"
type textarea "8"
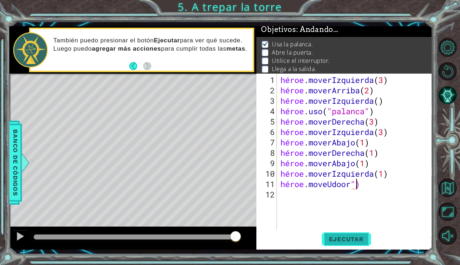
click at [346, 239] on font "Ejecutar" at bounding box center [346, 238] width 35 height 7
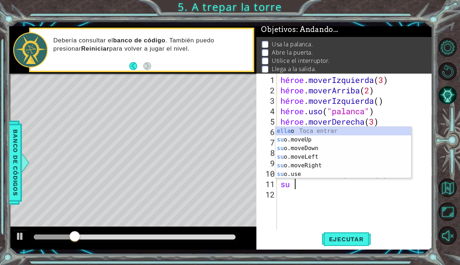
scroll to position [0, 0]
type textarea "h"
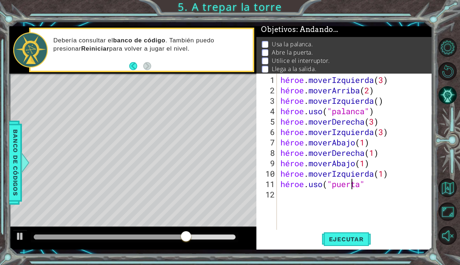
scroll to position [0, 3]
click at [347, 243] on button "Ejecutar" at bounding box center [346, 239] width 49 height 18
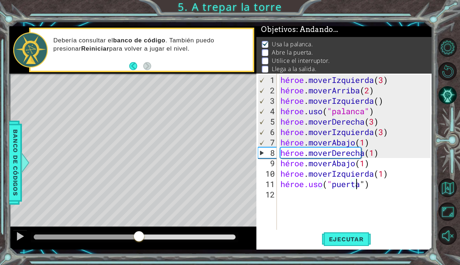
drag, startPoint x: 191, startPoint y: 234, endPoint x: 137, endPoint y: 237, distance: 53.5
click at [138, 238] on div at bounding box center [138, 236] width 13 height 13
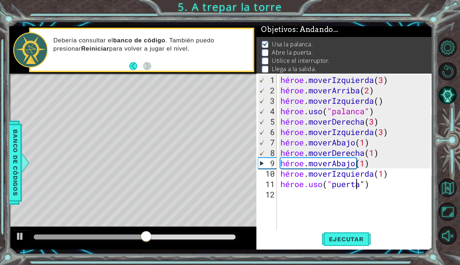
click at [366, 152] on div "héroe . moverIzquierda ( 3 ) héroe . moverArriba ( 2 ) héroe . moverIzquierda (…" at bounding box center [356, 163] width 155 height 177
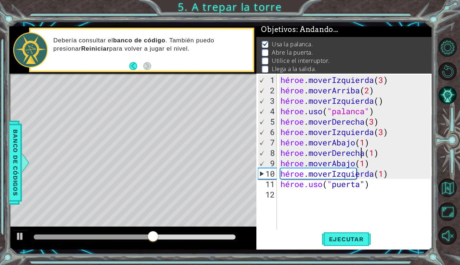
click at [381, 157] on div "héroe . moverIzquierda ( 3 ) héroe . moverArriba ( 2 ) héroe . moverIzquierda (…" at bounding box center [356, 163] width 155 height 177
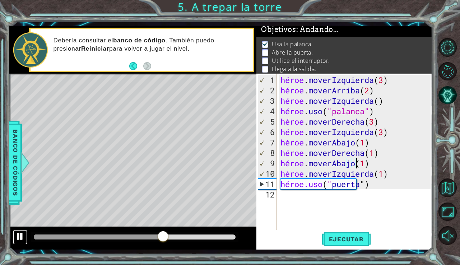
click at [17, 233] on div at bounding box center [19, 235] width 9 height 9
click at [363, 154] on div "héroe . moverIzquierda ( 3 ) héroe . moverArriba ( 2 ) héroe . moverIzquierda (…" at bounding box center [356, 163] width 155 height 177
click at [374, 154] on div "héroe . moverIzquierda ( 3 ) héroe . moverArriba ( 2 ) héroe . moverIzquierda (…" at bounding box center [356, 163] width 155 height 177
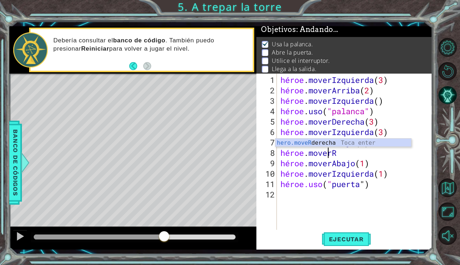
scroll to position [0, 1]
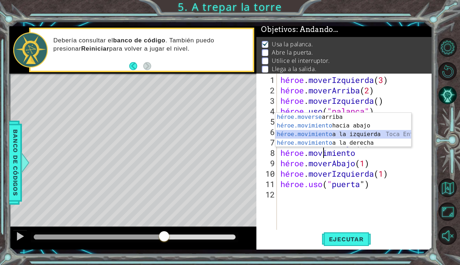
click at [375, 133] on div "héroe.moverse arriba [PERSON_NAME] enter héroe.movimiento hacia abajo [PERSON_N…" at bounding box center [343, 139] width 136 height 52
type textarea "hero.moveLeft(1)"
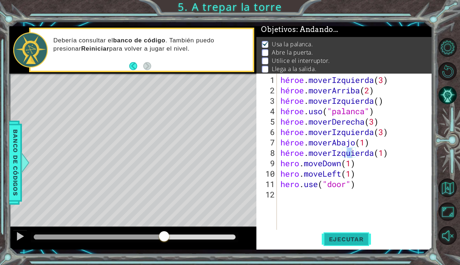
click at [359, 233] on button "Ejecutar" at bounding box center [346, 239] width 49 height 18
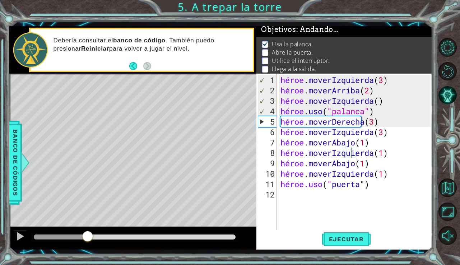
drag, startPoint x: 52, startPoint y: 234, endPoint x: 87, endPoint y: 233, distance: 34.8
click at [87, 233] on div at bounding box center [87, 236] width 13 height 13
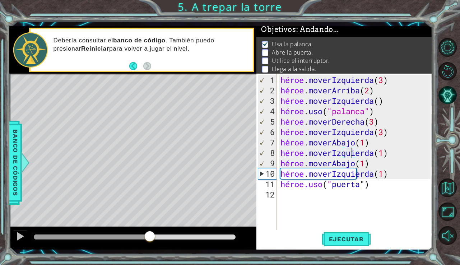
drag, startPoint x: 93, startPoint y: 233, endPoint x: 150, endPoint y: 235, distance: 57.1
click at [150, 235] on div at bounding box center [149, 236] width 13 height 13
drag, startPoint x: 193, startPoint y: 236, endPoint x: 152, endPoint y: 236, distance: 40.9
click at [152, 236] on div at bounding box center [151, 236] width 13 height 13
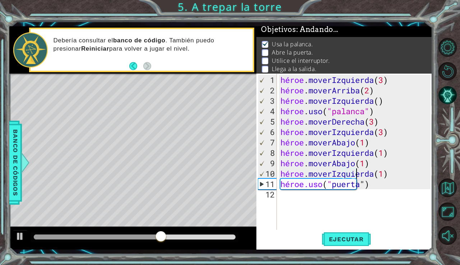
click at [419, 175] on div "héroe . moverIzquierda ( 3 ) héroe . moverArriba ( 2 ) héroe . moverIzquierda (…" at bounding box center [356, 163] width 155 height 177
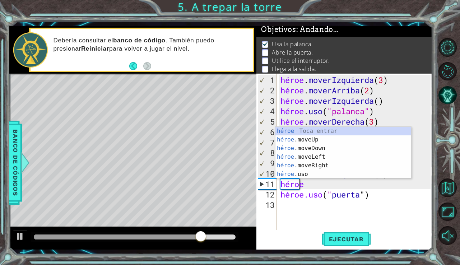
scroll to position [0, 1]
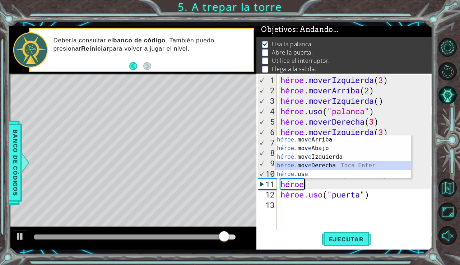
click at [353, 161] on div "héroe .mov e Arriba Toca enter héroe .mov e Abajo Toca Enter héroe .mov e Izqui…" at bounding box center [343, 165] width 136 height 60
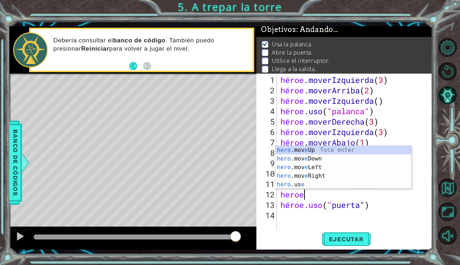
scroll to position [0, 4]
click at [360, 147] on div "héroe .mov e Arriba Toca enter héroe .mov e Abajo Toca Enter héroe .mov e Izqui…" at bounding box center [343, 176] width 136 height 60
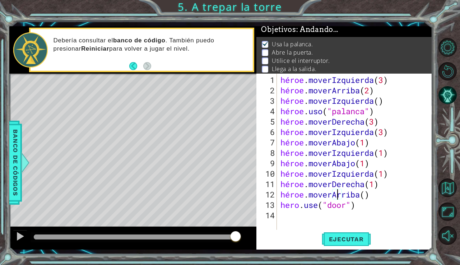
scroll to position [0, 2]
drag, startPoint x: 381, startPoint y: 198, endPoint x: 321, endPoint y: 197, distance: 60.0
click at [321, 197] on div "héroe . moverIzquierda ( 3 ) héroe . moverArriba ( 2 ) héroe . moverIzquierda (…" at bounding box center [356, 163] width 155 height 177
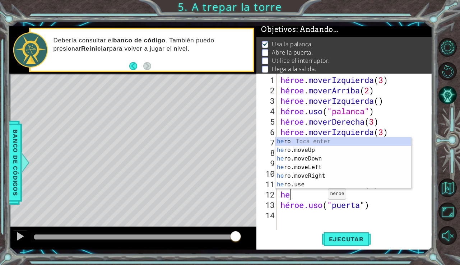
scroll to position [0, 0]
type textarea "h"
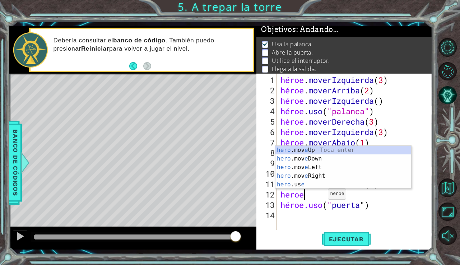
scroll to position [0, 1]
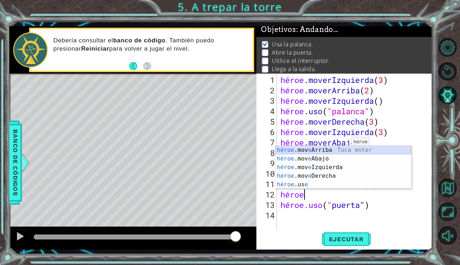
click at [344, 149] on div "héroe .mov e Arriba Toca enter héroe .mov e Abajo Toca Enter héroe .mov e Izqui…" at bounding box center [343, 176] width 136 height 60
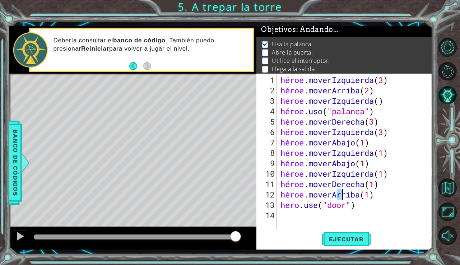
click at [404, 199] on div "héroe . moverIzquierda ( 3 ) héroe . moverArriba ( 2 ) héroe . moverIzquierda (…" at bounding box center [356, 163] width 155 height 177
click at [403, 195] on div "héroe . moverIzquierda ( 3 ) héroe . moverArriba ( 2 ) héroe . moverIzquierda (…" at bounding box center [356, 163] width 155 height 177
type textarea "hero.moveUp(2)"
click at [346, 240] on font "Ejecutar" at bounding box center [346, 238] width 35 height 7
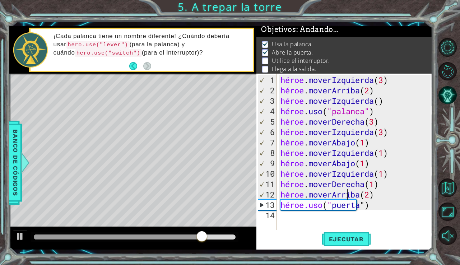
click at [283, 216] on div "héroe . moverIzquierda ( 3 ) héroe . moverArriba ( 2 ) héroe . moverIzquierda (…" at bounding box center [356, 163] width 155 height 177
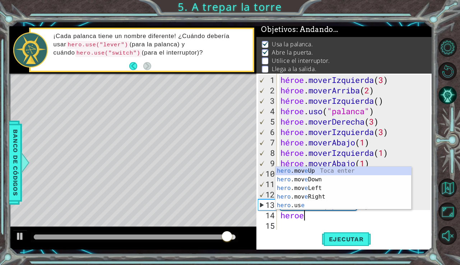
scroll to position [0, 1]
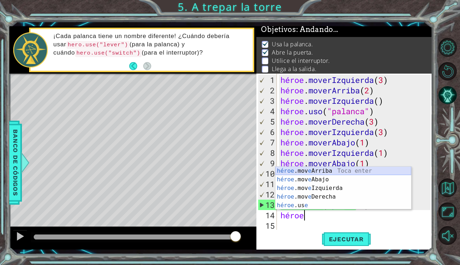
click at [300, 173] on div "héroe .mov e Arriba Toca enter héroe .mov e Abajo Toca Enter héroe .mov e Izqui…" at bounding box center [343, 197] width 136 height 60
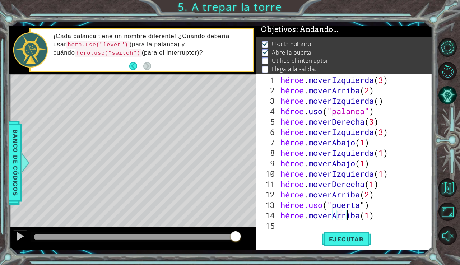
click at [404, 217] on div "héroe . moverIzquierda ( 3 ) héroe . moverArriba ( 2 ) héroe . moverIzquierda (…" at bounding box center [356, 163] width 155 height 177
type textarea "hero.moveUp(2)"
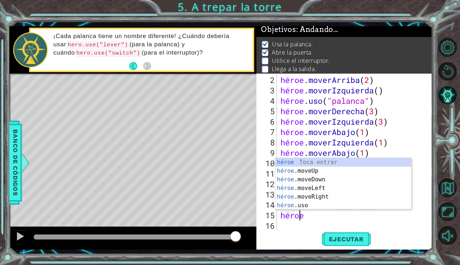
scroll to position [0, 1]
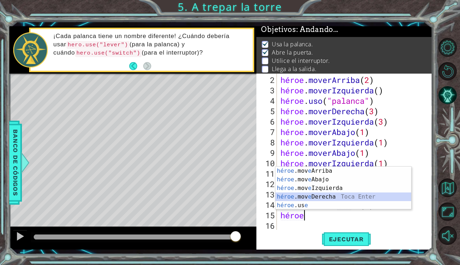
click at [366, 195] on div "héroe .mov e Arriba Toca enter héroe .mov e Abajo Toca Enter héroe .mov e Izqui…" at bounding box center [343, 197] width 136 height 60
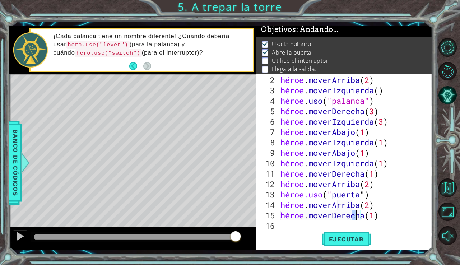
click at [404, 219] on div "héroe . moverArriba ( 2 ) héroe . moverIzquierda ( ) héroe . uso ( "palanca" ) …" at bounding box center [356, 163] width 155 height 177
type textarea "hero.moveRight(3)"
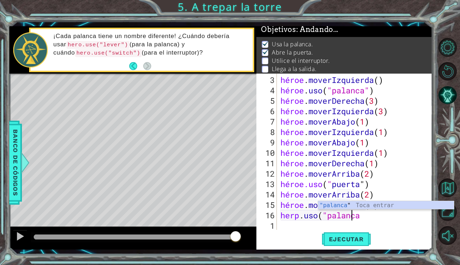
scroll to position [0, 3]
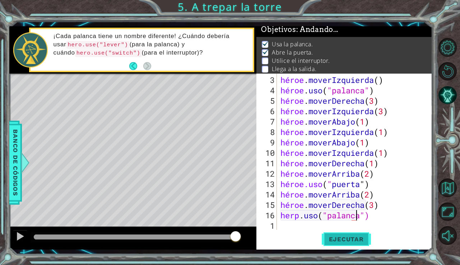
click at [357, 244] on button "Ejecutar" at bounding box center [346, 239] width 49 height 18
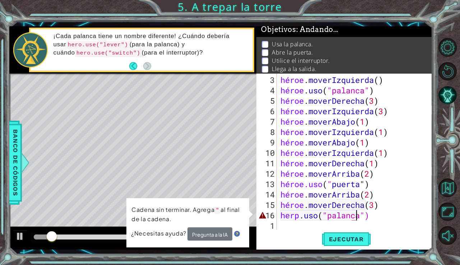
click at [385, 216] on div "héroe . moverIzquierda ( ) héroe . uso ( "palanca" ) héroe . moverDerecha ( 3 )…" at bounding box center [356, 163] width 155 height 177
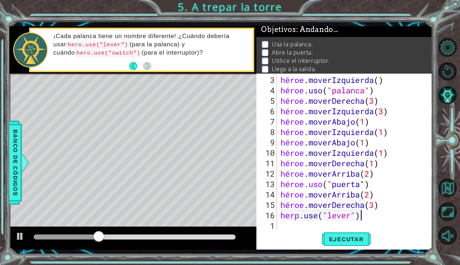
scroll to position [0, 3]
click at [344, 234] on button "Ejecutar" at bounding box center [346, 239] width 49 height 18
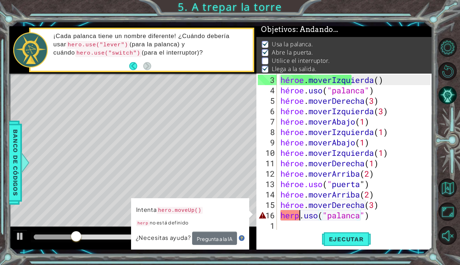
click at [298, 218] on div "héroe . moverIzquierda ( ) héroe . uso ( "palanca" ) héroe . moverDerecha ( 3 )…" at bounding box center [356, 163] width 155 height 177
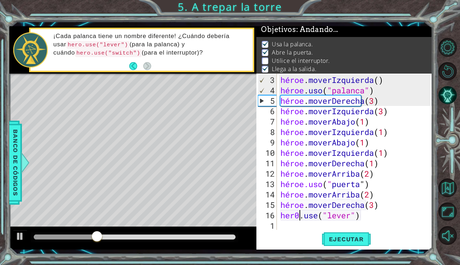
scroll to position [0, 1]
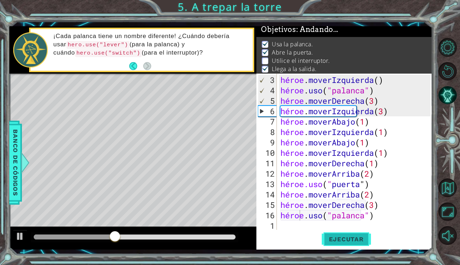
click at [336, 230] on button "Ejecutar" at bounding box center [346, 239] width 49 height 18
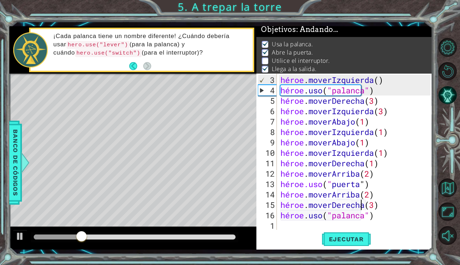
click at [400, 207] on div "héroe . moverIzquierda ( ) héroe . uso ( "palanca" ) héroe . moverDerecha ( 3 )…" at bounding box center [356, 163] width 155 height 177
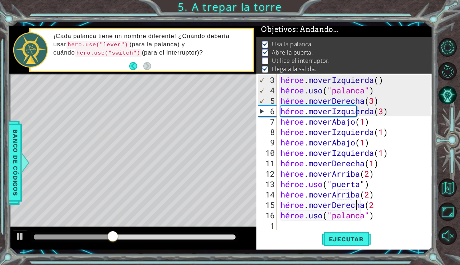
scroll to position [0, 3]
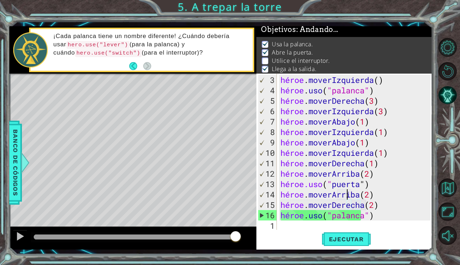
click at [416, 197] on div "héroe . moverIzquierda ( ) héroe . uso ( "palanca" ) héroe . moverDerecha ( 3 )…" at bounding box center [356, 163] width 155 height 177
click at [357, 234] on button "Ejecutar" at bounding box center [346, 239] width 49 height 18
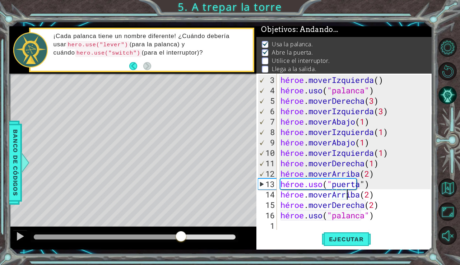
drag, startPoint x: 65, startPoint y: 236, endPoint x: 181, endPoint y: 246, distance: 116.7
click at [181, 246] on div at bounding box center [132, 237] width 247 height 23
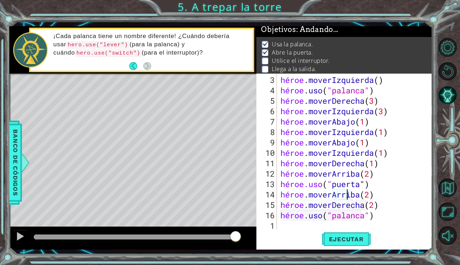
click at [402, 219] on div "héroe . moverIzquierda ( ) héroe . uso ( "palanca" ) héroe . moverDerecha ( 3 )…" at bounding box center [356, 163] width 155 height 177
type textarea "hero.use("switch")"
click at [357, 238] on font "Ejecutar" at bounding box center [346, 238] width 35 height 7
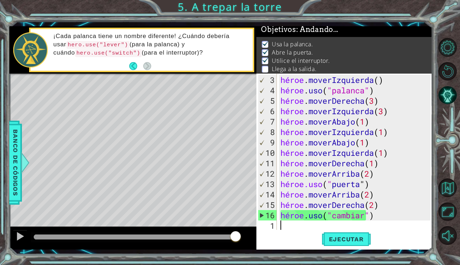
click at [294, 229] on div "héroe . moverIzquierda ( ) héroe . uso ( "palanca" ) héroe . moverDerecha ( 3 )…" at bounding box center [356, 163] width 155 height 177
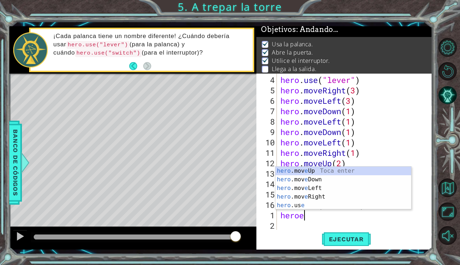
scroll to position [0, 1]
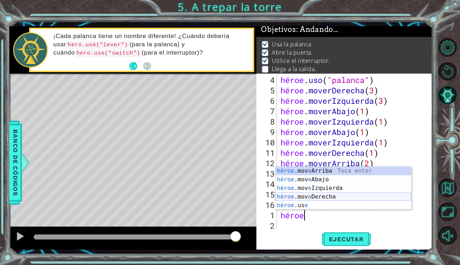
click at [322, 196] on div "héroe .mov e Arriba Toca enter héroe .mov e Abajo Toca Enter héroe .mov e Izqui…" at bounding box center [343, 197] width 136 height 60
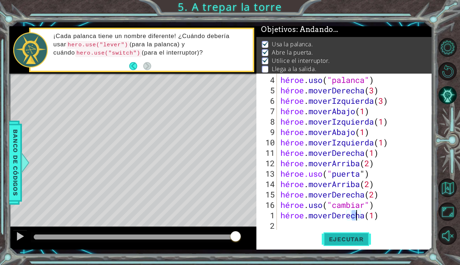
type textarea "hero.moveRight(1)"
click at [343, 240] on font "Ejecutar" at bounding box center [346, 238] width 35 height 7
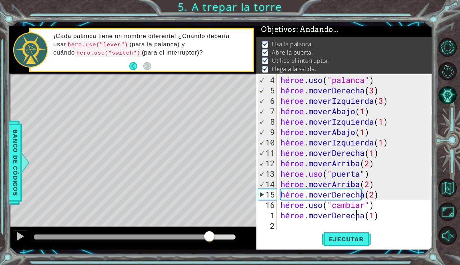
drag, startPoint x: 141, startPoint y: 235, endPoint x: 206, endPoint y: 247, distance: 66.7
click at [206, 247] on div at bounding box center [132, 237] width 247 height 23
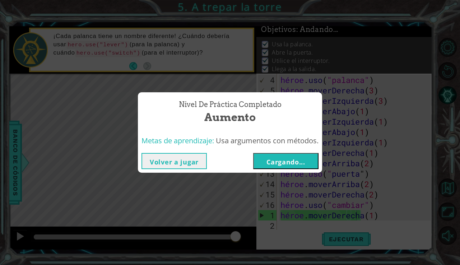
click at [270, 163] on font "Cargando..." at bounding box center [285, 162] width 39 height 9
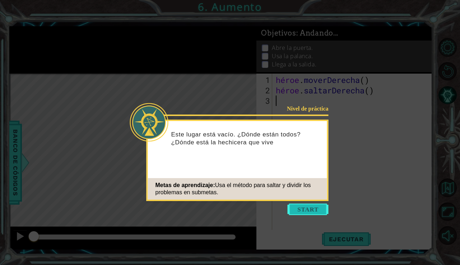
click at [305, 206] on button "Comenzar" at bounding box center [307, 208] width 41 height 11
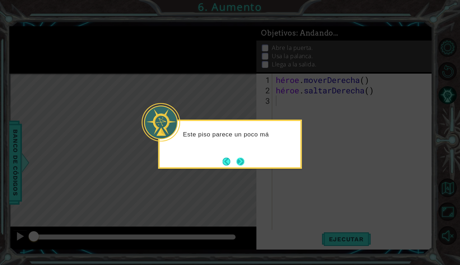
click at [236, 157] on button "Próximo" at bounding box center [240, 161] width 13 height 13
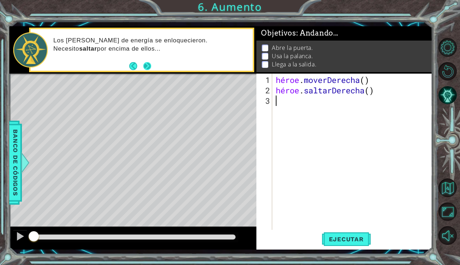
click at [147, 65] on button "Próximo" at bounding box center [147, 66] width 12 height 12
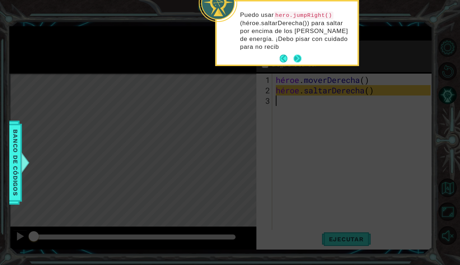
click at [298, 42] on p "Puedo usar hero.jumpRight() (héroe.saltarDerecha()) para saltar por encima de l…" at bounding box center [296, 31] width 112 height 40
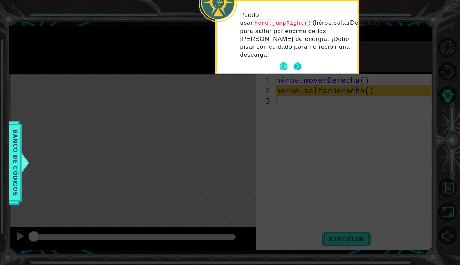
click at [298, 42] on font "(héroe.saltarDerecha()) para saltar por encima de los [PERSON_NAME] de energía.…" at bounding box center [311, 38] width 142 height 39
click at [297, 60] on button "Próximo" at bounding box center [297, 66] width 13 height 13
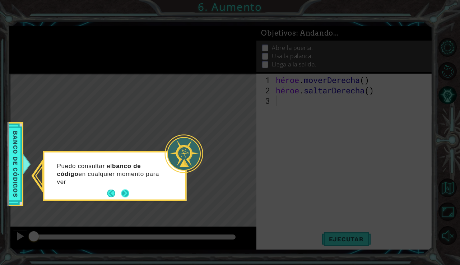
click at [128, 192] on button "Próximo" at bounding box center [124, 193] width 13 height 13
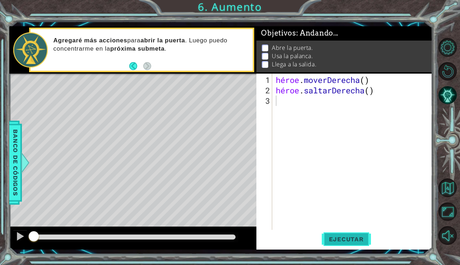
click at [348, 240] on font "Ejecutar" at bounding box center [346, 238] width 35 height 7
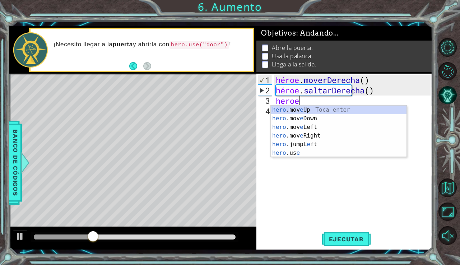
scroll to position [0, 1]
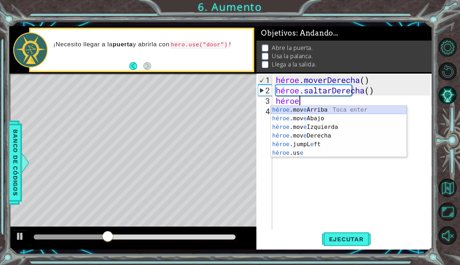
click at [344, 110] on div "héroe .mov e Arriba Toca enter héroe .mov e Abajo Toca Enter héroe .mov e Izqui…" at bounding box center [339, 140] width 136 height 69
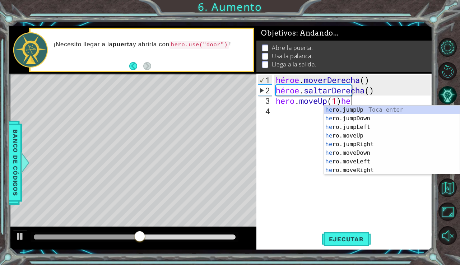
scroll to position [0, 3]
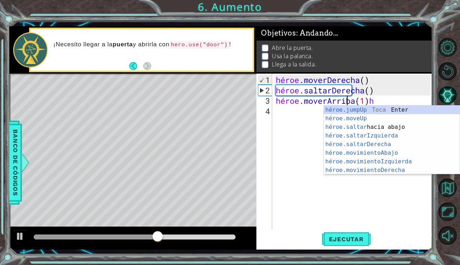
type textarea "hero.moveUp(1)"
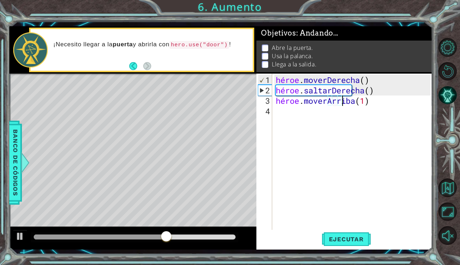
click at [291, 123] on div "héroe . moverDerecha ( ) héroe . saltarDerecha ( ) héroe . [GEOGRAPHIC_DATA] ( …" at bounding box center [354, 163] width 160 height 177
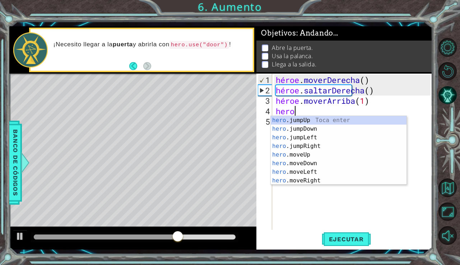
scroll to position [0, 1]
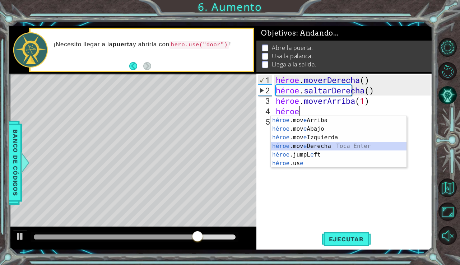
click at [310, 145] on div "héroe .mov e Arriba Toca enter héroe .mov e Abajo Toca Enter héroe .mov e Izqui…" at bounding box center [339, 150] width 136 height 69
type textarea "hero.moveRight(1)"
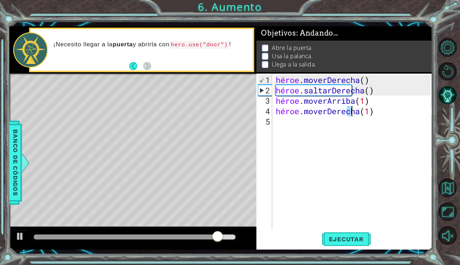
click at [285, 130] on div "héroe . moverDerecha ( ) héroe . saltarDerecha ( ) héroe . moverArriba ( 1 ) hé…" at bounding box center [354, 163] width 160 height 177
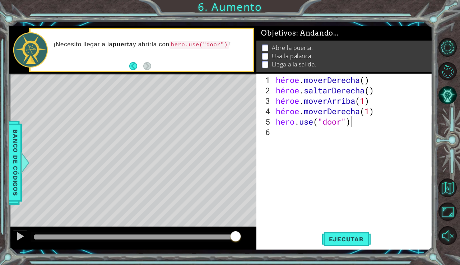
scroll to position [0, 3]
type textarea "hero.use("door")"
click at [351, 237] on font "Ejecutar" at bounding box center [346, 238] width 35 height 7
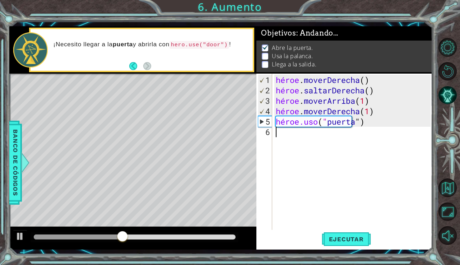
click at [285, 138] on div "héroe . moverDerecha ( ) héroe . saltarDerecha ( ) héroe . moverArriba ( 1 ) hé…" at bounding box center [354, 163] width 160 height 177
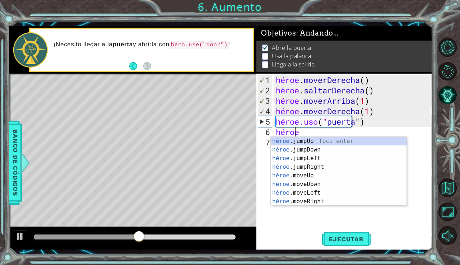
scroll to position [0, 1]
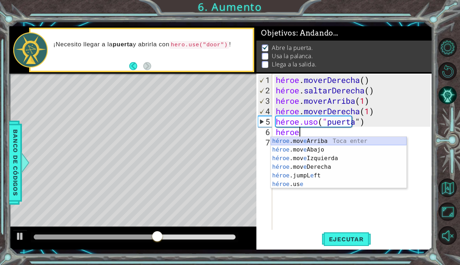
click at [317, 142] on div "héroe .mov e Arriba Toca enter héroe .mov e Abajo Toca Enter héroe .mov e Izqui…" at bounding box center [339, 171] width 136 height 69
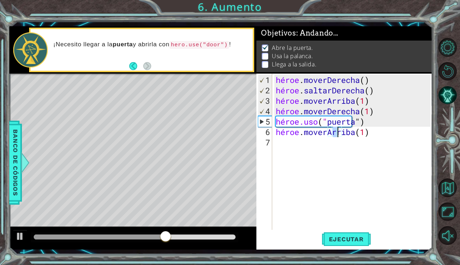
click at [406, 135] on div "héroe . moverDerecha ( ) héroe . saltarDerecha ( ) héroe . moverArriba ( 1 ) hé…" at bounding box center [354, 163] width 160 height 177
type textarea "hero.moveUp(2)"
click at [287, 143] on div "héroe . moverDerecha ( ) héroe . saltarDerecha ( ) héroe . moverArriba ( 1 ) hé…" at bounding box center [354, 163] width 160 height 177
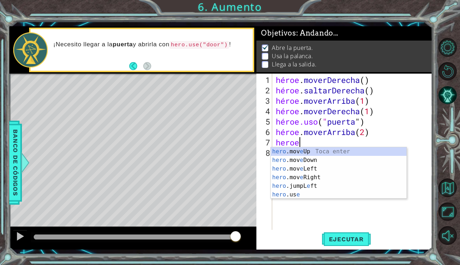
scroll to position [0, 1]
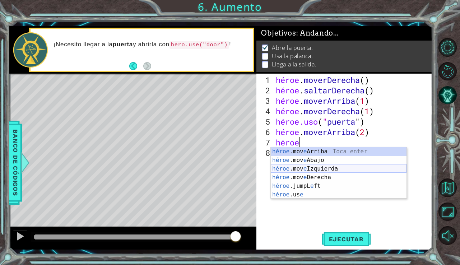
click at [347, 167] on div "héroe .mov e Arriba Toca enter héroe .mov e Abajo Toca Enter héroe .mov e Izqui…" at bounding box center [339, 181] width 136 height 69
type textarea "hero.moveLeft(1)"
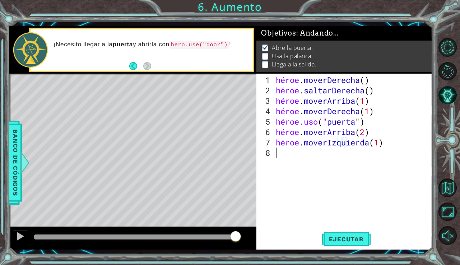
click at [291, 158] on div "héroe . moverDerecha ( ) héroe . saltarDerecha ( ) héroe . moverArriba ( 1 ) hé…" at bounding box center [354, 163] width 160 height 177
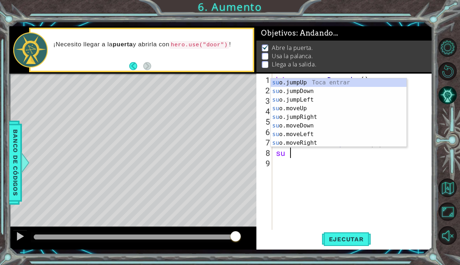
scroll to position [0, 0]
type textarea "h"
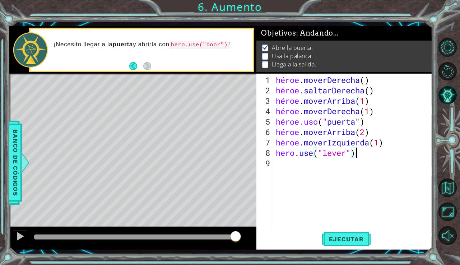
scroll to position [0, 3]
type textarea "hero.use("lever")"
click at [341, 242] on font "Ejecutar" at bounding box center [346, 238] width 35 height 7
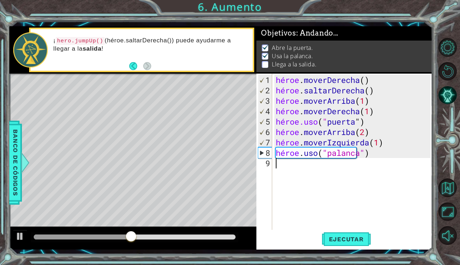
click at [281, 168] on div "héroe . moverDerecha ( ) héroe . saltarDerecha ( ) héroe . moverArriba ( 1 ) hé…" at bounding box center [354, 163] width 160 height 177
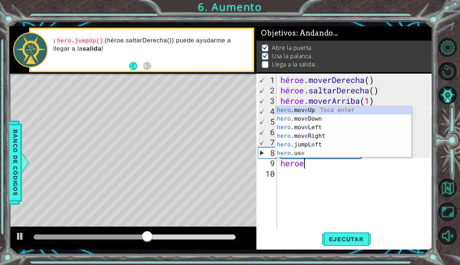
scroll to position [0, 1]
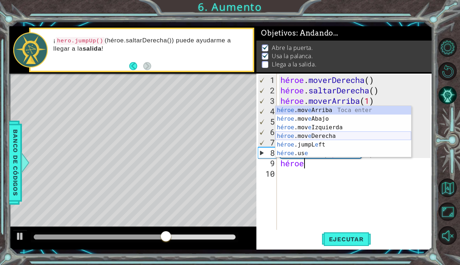
click at [313, 137] on div "héroe .mov e Arriba Toca enter héroe .mov e Abajo Toca Enter héroe .mov e Izqui…" at bounding box center [343, 140] width 136 height 69
type textarea "hero.moveRight(1)"
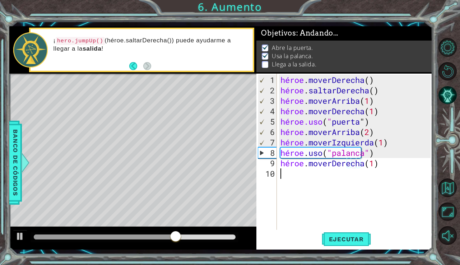
click at [419, 169] on div "héroe . moverDerecha ( ) héroe . saltarDerecha ( ) héroe . moverArriba ( 1 ) hé…" at bounding box center [356, 163] width 155 height 177
click at [408, 164] on div "héroe . moverDerecha ( ) héroe . saltarDerecha ( ) héroe . moverArriba ( 1 ) hé…" at bounding box center [356, 163] width 155 height 177
type textarea "hero.moveRight(2)"
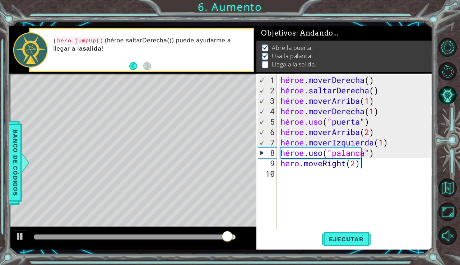
scroll to position [0, 3]
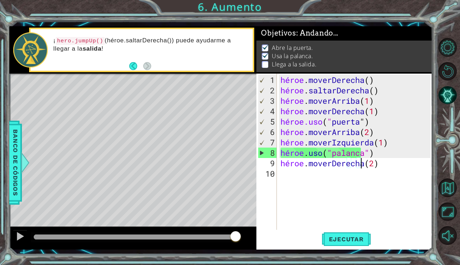
click at [285, 177] on div "héroe . moverDerecha ( ) héroe . saltarDerecha ( ) héroe . moverArriba ( 1 ) hé…" at bounding box center [356, 163] width 155 height 177
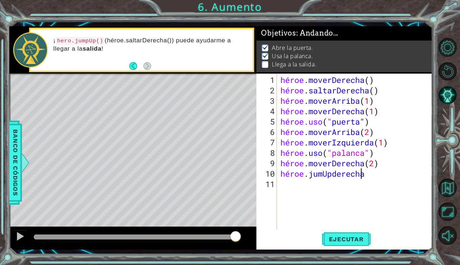
click at [383, 176] on div "héroe . moverDerecha ( ) héroe . saltarDerecha ( ) héroe . moverArriba ( 1 ) hé…" at bounding box center [356, 163] width 155 height 177
click at [377, 177] on div "héroe . moverDerecha ( ) héroe . saltarDerecha ( ) héroe . moverArriba ( 1 ) hé…" at bounding box center [356, 163] width 155 height 177
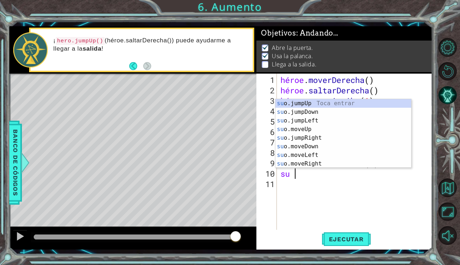
scroll to position [0, 0]
type textarea "h"
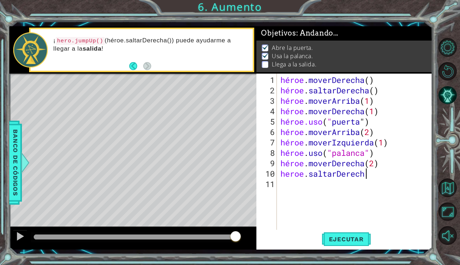
scroll to position [0, 4]
type textarea "heroe.saltarDerecha8"
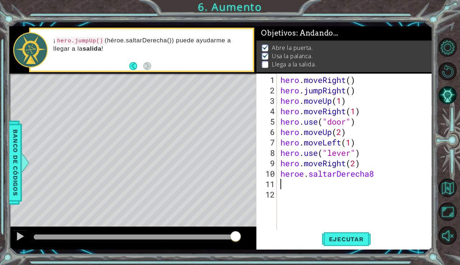
scroll to position [0, 0]
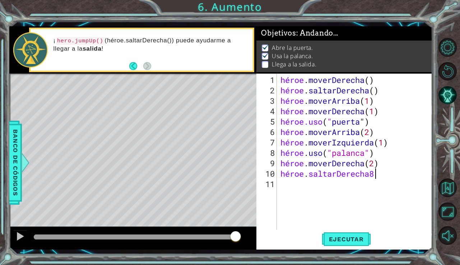
type textarea "heroe.saltarDerecha88"
type textarea "heroe.saltarDerecha8"
type textarea "heroe.saltarDerecha(1)"
click at [357, 242] on font "Ejecutar" at bounding box center [346, 238] width 35 height 7
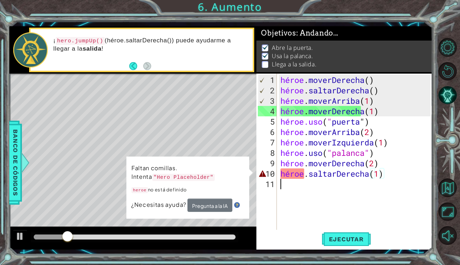
click at [305, 179] on div "héroe . moverDerecha ( ) héroe . saltarDerecha ( ) héroe . moverArriba ( 1 ) hé…" at bounding box center [356, 163] width 155 height 177
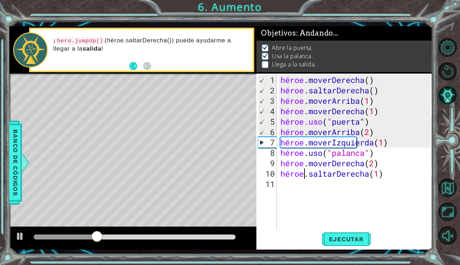
click at [305, 176] on div "héroe . moverDerecha ( ) héroe . saltarDerecha ( ) héroe . moverArriba ( 1 ) hé…" at bounding box center [356, 163] width 155 height 177
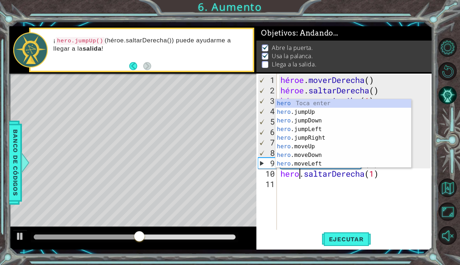
scroll to position [0, 1]
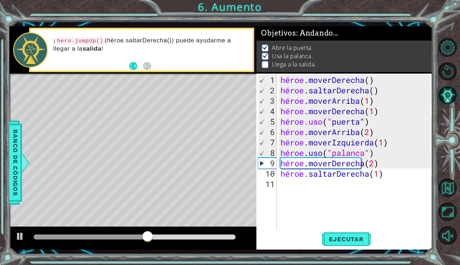
click at [351, 250] on div "1 [DEMOGRAPHIC_DATA] XXXXXXXXXXXXXXXXXXXXXXXXXXXXXXXXXXXXXXXXXXXXXXXXXXXXXXXXXX…" at bounding box center [220, 137] width 423 height 233
click at [350, 246] on button "Ejecutar" at bounding box center [346, 239] width 49 height 18
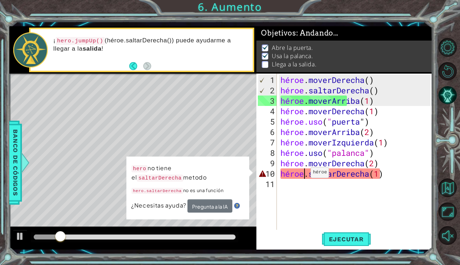
click at [304, 175] on div "héroe . moverDerecha ( ) héroe . saltarDerecha ( ) héroe . moverArriba ( 1 ) hé…" at bounding box center [356, 163] width 155 height 177
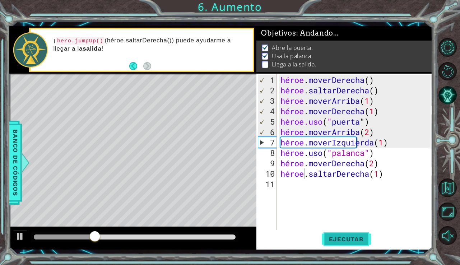
click at [330, 234] on button "Ejecutar" at bounding box center [346, 239] width 49 height 18
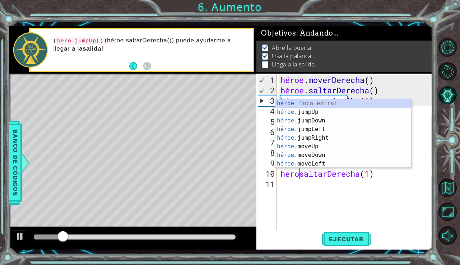
click at [348, 250] on div "1 [DEMOGRAPHIC_DATA] XXXXXXXXXXXXXXXXXXXXXXXXXXXXXXXXXXXXXXXXXXXXXXXXXXXXXXXXXX…" at bounding box center [220, 137] width 423 height 233
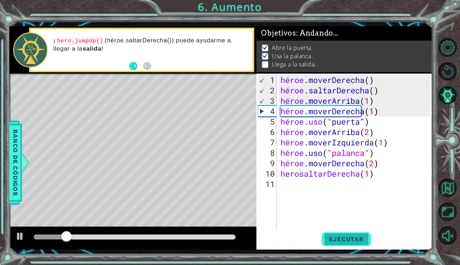
click at [348, 240] on font "Ejecutar" at bounding box center [346, 238] width 35 height 7
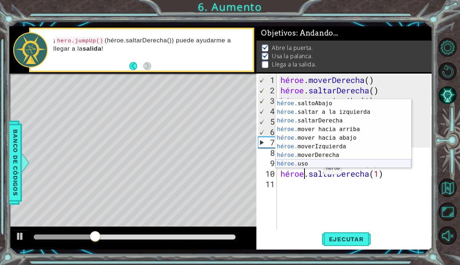
scroll to position [0, 0]
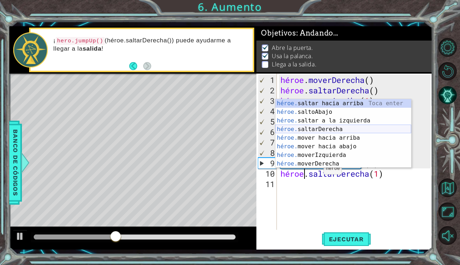
click at [333, 128] on div "héroe. saltar hacia arriba [PERSON_NAME] enter héroe. saltoAbajo Toca Enter hér…" at bounding box center [343, 142] width 136 height 86
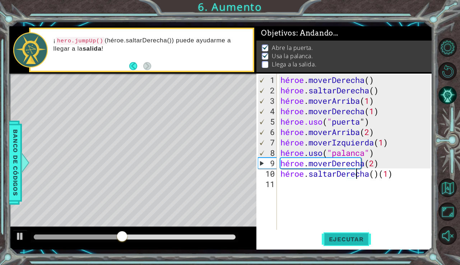
click at [336, 232] on button "Ejecutar" at bounding box center [346, 239] width 49 height 18
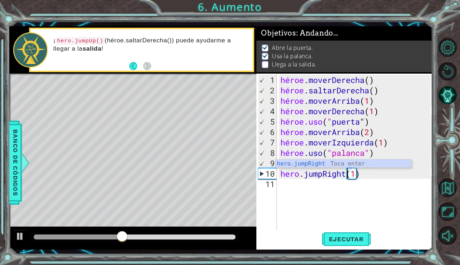
scroll to position [0, 3]
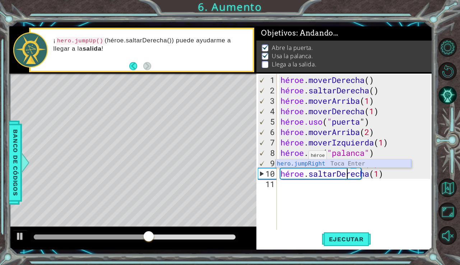
click at [302, 162] on div "hero.jumpRight Toca Enter" at bounding box center [343, 172] width 136 height 26
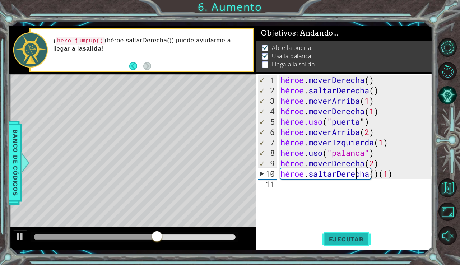
click at [347, 240] on font "Ejecutar" at bounding box center [346, 238] width 35 height 7
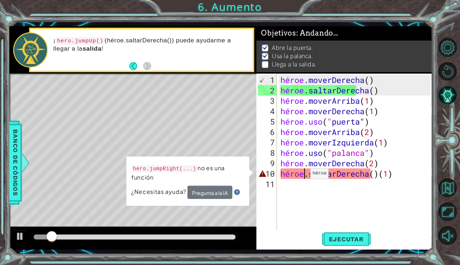
click at [304, 176] on div "héroe . moverDerecha ( ) héroe . saltarDerecha ( ) héroe . moverArriba ( 1 ) hé…" at bounding box center [356, 163] width 155 height 177
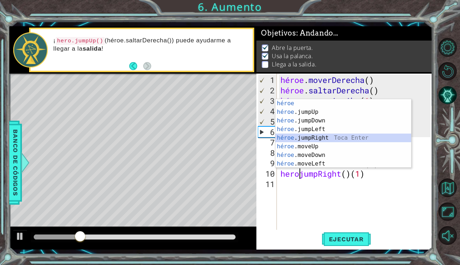
click at [315, 137] on div "héroe Toca entrar héroe .jumpUp Toca Enter héroe .jumpDown Toca Enter héroe .ju…" at bounding box center [343, 142] width 136 height 86
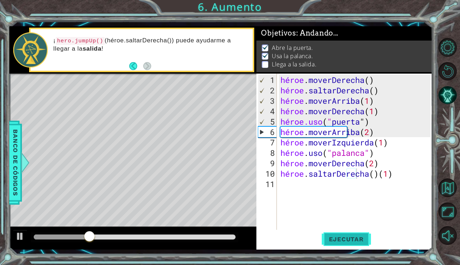
click at [356, 238] on font "Ejecutar" at bounding box center [346, 238] width 35 height 7
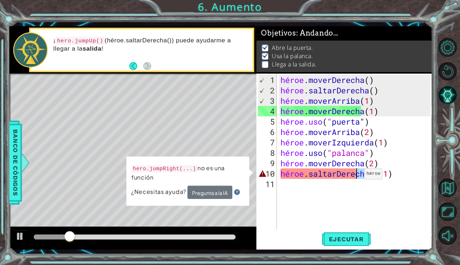
drag, startPoint x: 377, startPoint y: 171, endPoint x: 357, endPoint y: 175, distance: 19.8
click at [357, 175] on div "héroe . moverDerecha ( ) héroe . saltarDerecha ( ) héroe . moverArriba ( 1 ) hé…" at bounding box center [356, 163] width 155 height 177
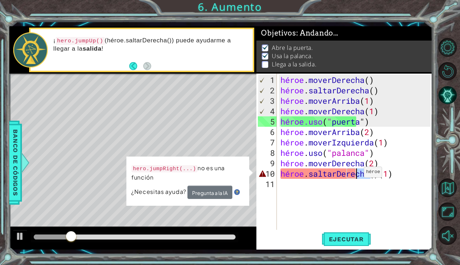
click at [357, 175] on div "héroe . moverDerecha ( ) héroe . saltarDerecha ( ) héroe . moverArriba ( 1 ) hé…" at bounding box center [356, 163] width 155 height 177
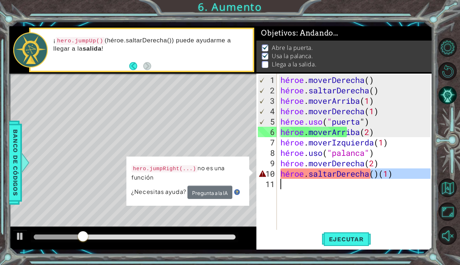
drag, startPoint x: 372, startPoint y: 177, endPoint x: 286, endPoint y: 178, distance: 86.1
click at [286, 178] on div "héroe . moverDerecha ( ) héroe . saltarDerecha ( ) héroe . moverArriba ( 1 ) hé…" at bounding box center [356, 163] width 155 height 177
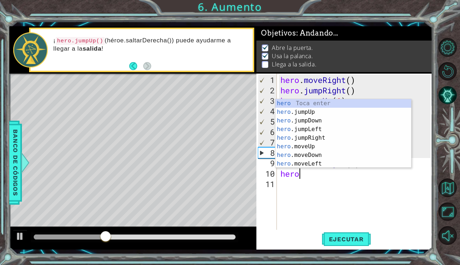
scroll to position [0, 0]
type textarea "h"
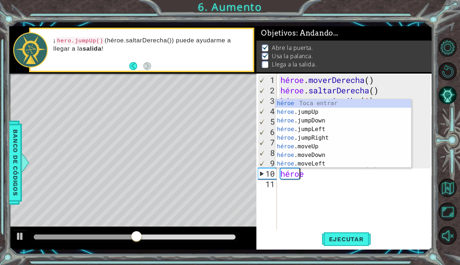
scroll to position [0, 1]
type textarea "hero."
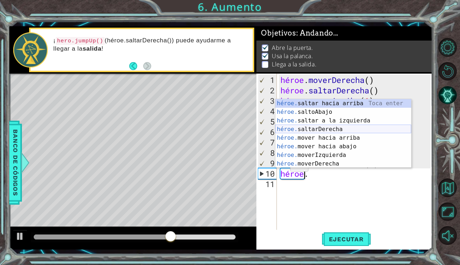
click at [304, 128] on div "héroe. saltar hacia arriba [PERSON_NAME] enter héroe. saltoAbajo Toca Enter hér…" at bounding box center [343, 142] width 136 height 86
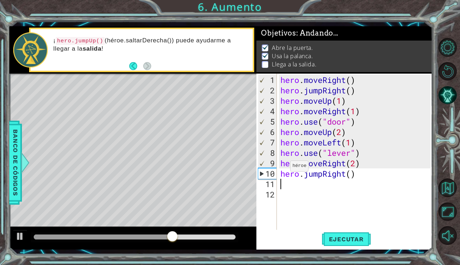
scroll to position [0, 0]
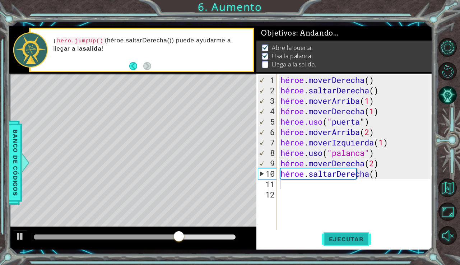
click at [360, 247] on button "Ejecutar" at bounding box center [346, 239] width 49 height 18
click at [414, 165] on div "héroe . moverDerecha ( ) héroe . saltarDerecha ( ) héroe . moverArriba ( 1 ) hé…" at bounding box center [356, 163] width 155 height 177
type textarea "hero.moveRight(2)"
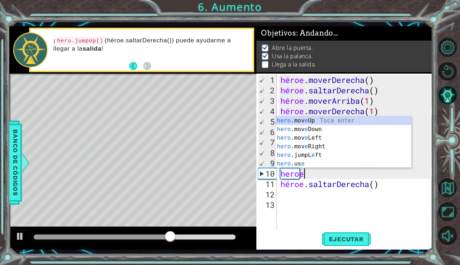
scroll to position [0, 1]
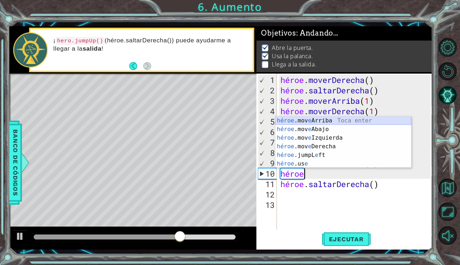
click at [355, 118] on div "héroe .mov e Arriba Toca enter héroe .mov e Abajo Toca Enter héroe .mov e Izqui…" at bounding box center [343, 150] width 136 height 69
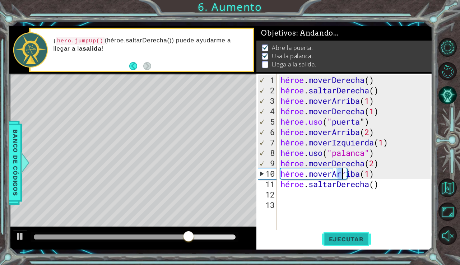
click at [351, 238] on font "Ejecutar" at bounding box center [346, 238] width 35 height 7
click at [193, 235] on div at bounding box center [135, 236] width 202 height 5
click at [341, 240] on font "Ejecutar" at bounding box center [346, 238] width 35 height 7
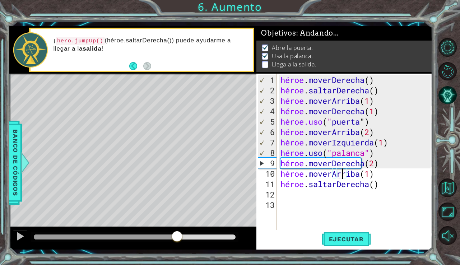
drag, startPoint x: 53, startPoint y: 232, endPoint x: 178, endPoint y: 239, distance: 125.1
click at [178, 240] on div at bounding box center [176, 236] width 13 height 13
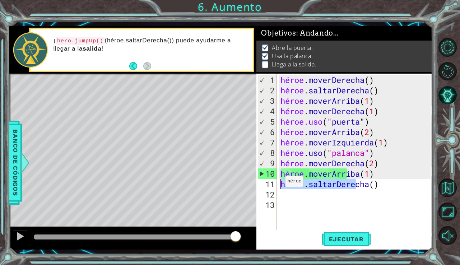
drag, startPoint x: 397, startPoint y: 184, endPoint x: 272, endPoint y: 182, distance: 125.6
click at [272, 182] on div "hero.moveUp(1) 1 2 3 4 5 6 7 8 9 10 11 12 13 héroe . moverDerecha ( ) héroe . s…" at bounding box center [343, 152] width 174 height 156
type textarea "hero.jumpRight()"
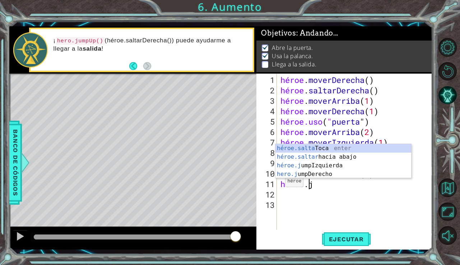
type textarea "hero.ju"
click at [322, 146] on div "hero.jumpUp Toca Enter héroe.saltar hacia abajo [PERSON_NAME] Enter héroe.ju mp…" at bounding box center [343, 170] width 136 height 52
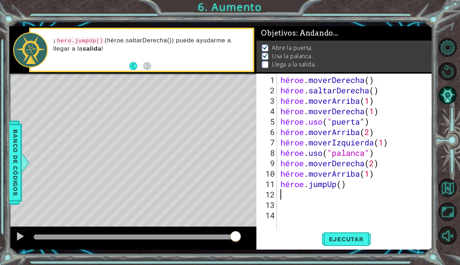
click at [346, 185] on div "héroe . moverDerecha ( ) héroe . saltarDerecha ( ) héroe . moverArriba ( 1 ) hé…" at bounding box center [356, 163] width 155 height 177
click at [337, 240] on font "Ejecutar" at bounding box center [346, 238] width 35 height 7
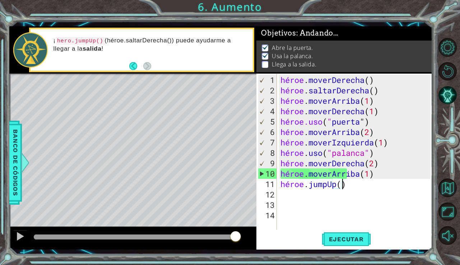
drag, startPoint x: 68, startPoint y: 236, endPoint x: 245, endPoint y: 229, distance: 177.8
click at [245, 229] on div at bounding box center [132, 237] width 247 height 23
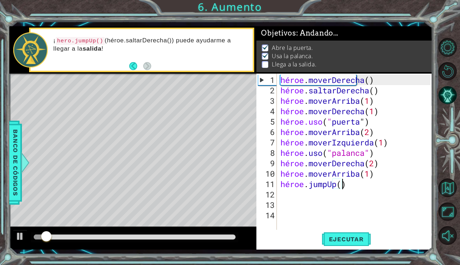
click at [347, 188] on div "héroe . moverDerecha ( ) héroe . saltarDerecha ( ) héroe . moverArriba ( 1 ) hé…" at bounding box center [356, 163] width 155 height 177
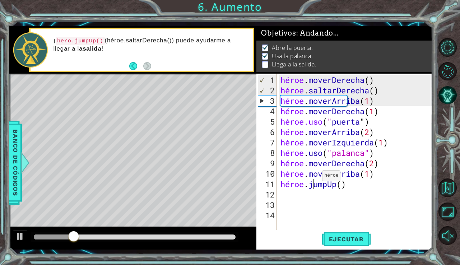
click at [315, 178] on div "héroe . moverDerecha ( ) héroe . saltarDerecha ( ) héroe . moverArriba ( 1 ) hé…" at bounding box center [356, 163] width 155 height 177
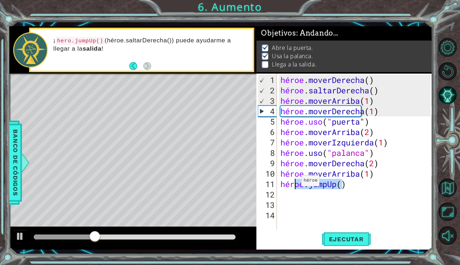
drag, startPoint x: 354, startPoint y: 184, endPoint x: 256, endPoint y: 188, distance: 97.7
click at [256, 188] on div "hero.jumpUp() 1 2 3 4 5 6 7 8 9 10 11 12 13 14 héroe . moverDerecha ( ) héroe .…" at bounding box center [343, 152] width 174 height 156
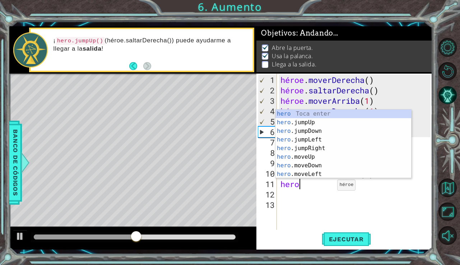
type textarea "h"
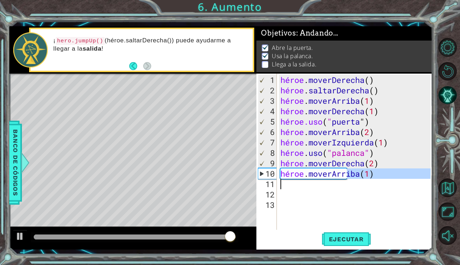
drag, startPoint x: 370, startPoint y: 174, endPoint x: 267, endPoint y: 177, distance: 102.3
click at [267, 177] on div "1 2 3 4 5 6 7 8 9 10 11 12 13 héroe . moverDerecha ( ) héroe . saltarDerecha ( …" at bounding box center [343, 152] width 174 height 156
type textarea "hero.moveUp(1)"
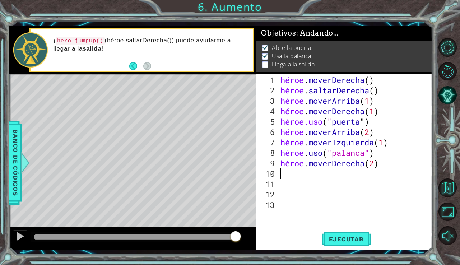
type textarea "hero.moveRight(2)"
click at [359, 240] on font "Ejecutar" at bounding box center [346, 238] width 35 height 7
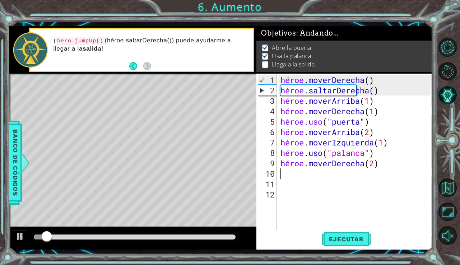
click at [287, 175] on div "héroe . moverDerecha ( ) héroe . saltarDerecha ( ) héroe . moverArriba ( 1 ) hé…" at bounding box center [356, 163] width 155 height 177
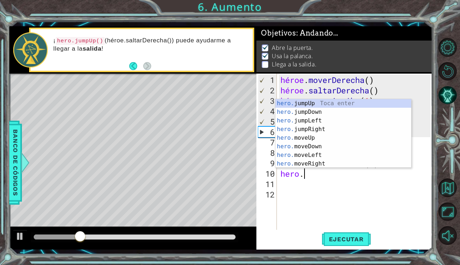
scroll to position [0, 1]
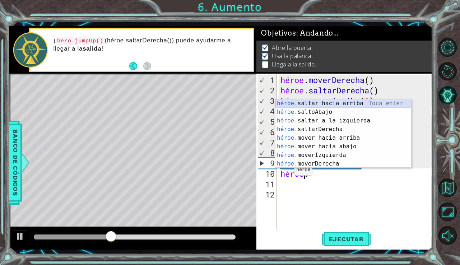
type textarea "hero."
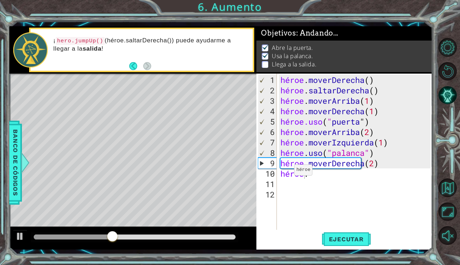
click at [318, 99] on body "1 [DEMOGRAPHIC_DATA] XXXXXXXXXXXXXXXXXXXXXXXXXXXXXXXXXXXXXXXXXXXXXXXXXXXXXXXXXX…" at bounding box center [230, 132] width 460 height 265
drag, startPoint x: 130, startPoint y: 235, endPoint x: 193, endPoint y: 243, distance: 62.9
click at [193, 244] on div at bounding box center [132, 237] width 247 height 23
click at [311, 178] on div "héroe . moverDerecha ( ) héroe . saltarDerecha ( ) héroe . moverArriba ( 1 ) hé…" at bounding box center [356, 163] width 155 height 177
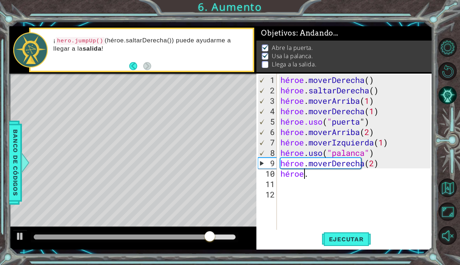
click at [308, 174] on div "héroe . moverDerecha ( ) héroe . saltarDerecha ( ) héroe . moverArriba ( 1 ) hé…" at bounding box center [356, 163] width 155 height 177
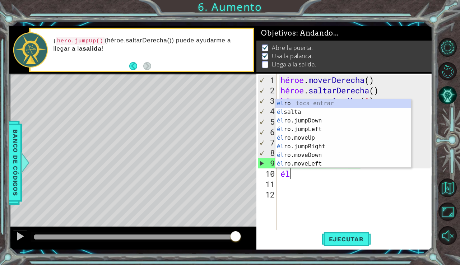
type textarea "h"
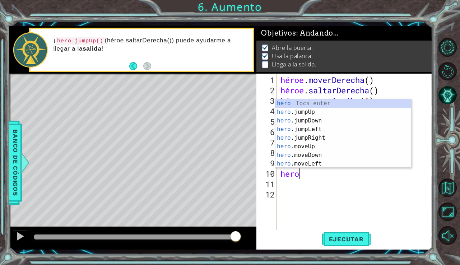
scroll to position [0, 0]
type textarea "hero."
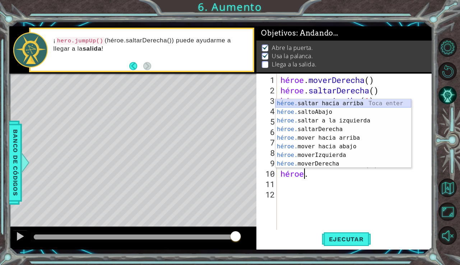
click at [344, 102] on div "héroe. saltar hacia arriba [PERSON_NAME] enter héroe. saltoAbajo Toca Enter hér…" at bounding box center [343, 142] width 136 height 86
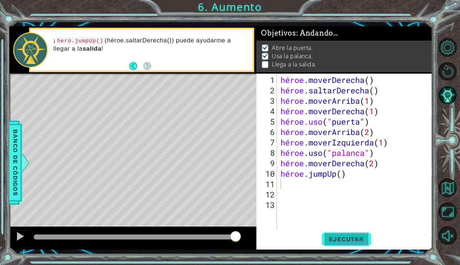
click at [336, 239] on font "Ejecutar" at bounding box center [346, 238] width 35 height 7
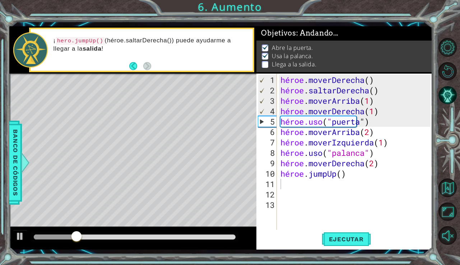
click at [186, 240] on div at bounding box center [135, 237] width 208 height 10
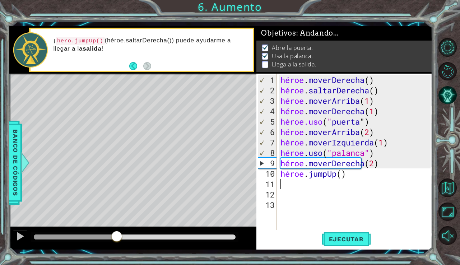
drag, startPoint x: 87, startPoint y: 236, endPoint x: 116, endPoint y: 246, distance: 31.1
click at [116, 246] on div at bounding box center [132, 237] width 247 height 23
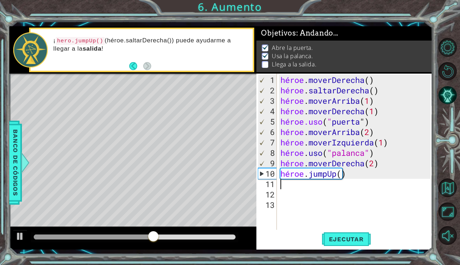
click at [294, 191] on div "héroe . moverDerecha ( ) héroe . saltarDerecha ( ) héroe . moverArriba ( 1 ) hé…" at bounding box center [356, 163] width 155 height 177
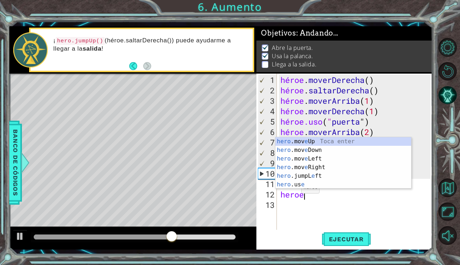
scroll to position [0, 1]
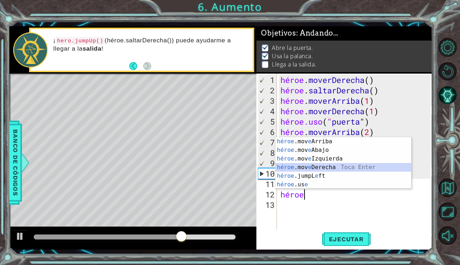
click at [319, 167] on div "héroe .mov e Arriba Toca enter héroe .mov e Abajo Toca Enter héroe .mov e Izqui…" at bounding box center [343, 171] width 136 height 69
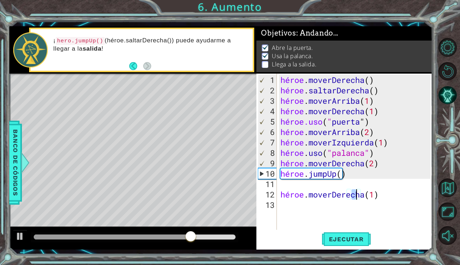
click at [406, 198] on div "héroe . moverDerecha ( ) héroe . saltarDerecha ( ) héroe . moverArriba ( 1 ) hé…" at bounding box center [356, 163] width 155 height 177
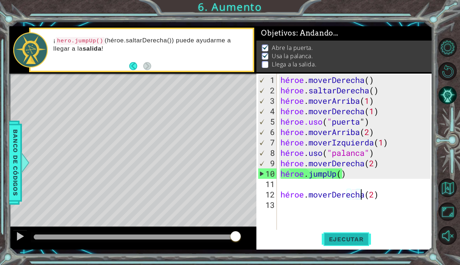
click at [350, 230] on button "Ejecutar" at bounding box center [346, 239] width 49 height 18
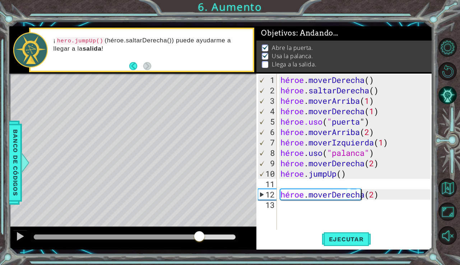
drag, startPoint x: 45, startPoint y: 233, endPoint x: 199, endPoint y: 241, distance: 154.6
click at [199, 241] on div at bounding box center [199, 236] width 13 height 13
click at [373, 197] on div "héroe . moverDerecha ( ) héroe . saltarDerecha ( ) héroe . moverArriba ( 1 ) hé…" at bounding box center [356, 163] width 155 height 177
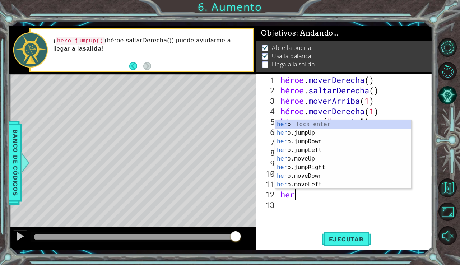
scroll to position [0, 0]
type textarea "h"
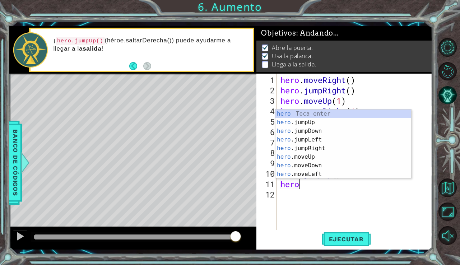
scroll to position [0, 1]
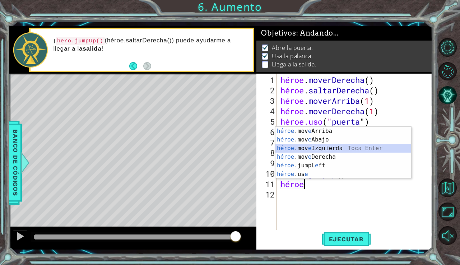
click at [355, 146] on div "héroe .mov e Arriba Toca enter héroe .mov e Abajo Toca Enter héroe .mov e Izqui…" at bounding box center [343, 161] width 136 height 69
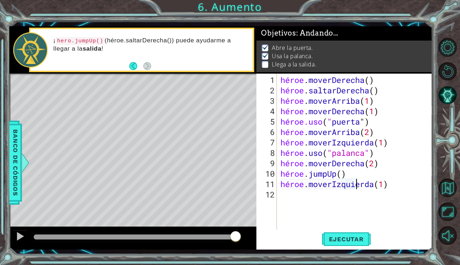
click at [422, 187] on div "héroe . moverDerecha ( ) héroe . saltarDerecha ( ) héroe . moverArriba ( 1 ) hé…" at bounding box center [356, 163] width 155 height 177
click at [413, 183] on div "héroe . moverDerecha ( ) héroe . saltarDerecha ( ) héroe . moverArriba ( 1 ) hé…" at bounding box center [356, 163] width 155 height 177
type textarea "hero.moveLeft(2)"
click at [334, 240] on font "Ejecutar" at bounding box center [346, 238] width 35 height 7
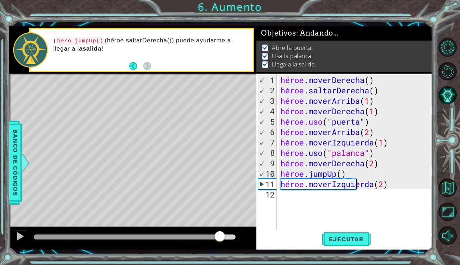
drag, startPoint x: 55, startPoint y: 233, endPoint x: 217, endPoint y: 240, distance: 162.7
click at [217, 240] on div at bounding box center [219, 236] width 13 height 13
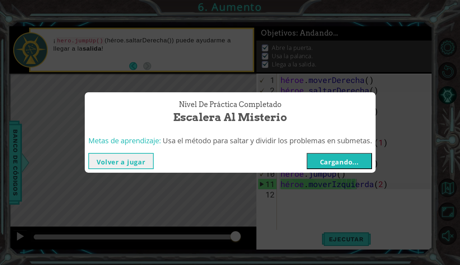
click at [333, 163] on font "Cargando..." at bounding box center [339, 162] width 39 height 9
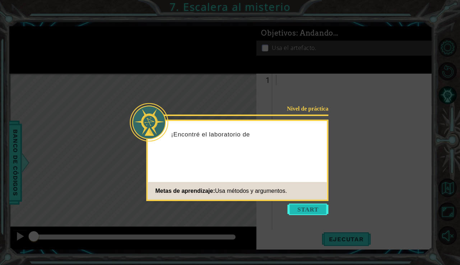
click at [315, 208] on button "Comenzar" at bounding box center [307, 208] width 41 height 11
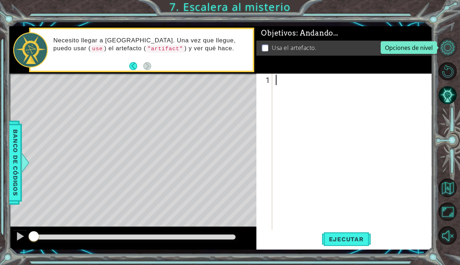
click at [448, 49] on button "Opciones de nivel" at bounding box center [447, 47] width 19 height 19
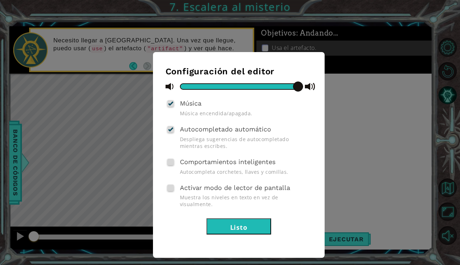
click at [252, 218] on button "Listo" at bounding box center [238, 226] width 65 height 16
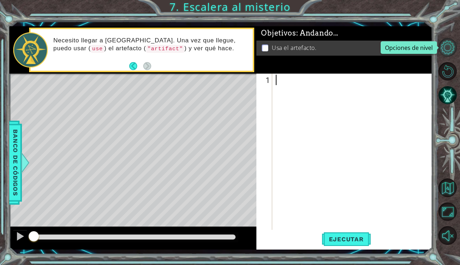
click at [444, 41] on button "Opciones de nivel" at bounding box center [447, 47] width 19 height 19
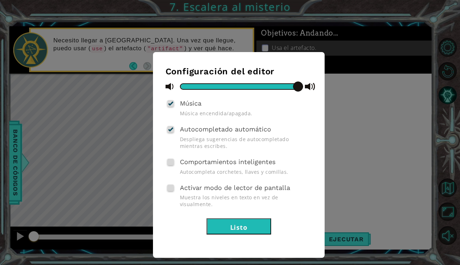
click at [380, 129] on div "Configuración del editor Música Música encendida/apagada. Autocompletado automá…" at bounding box center [230, 132] width 460 height 265
